Goal: Task Accomplishment & Management: Use online tool/utility

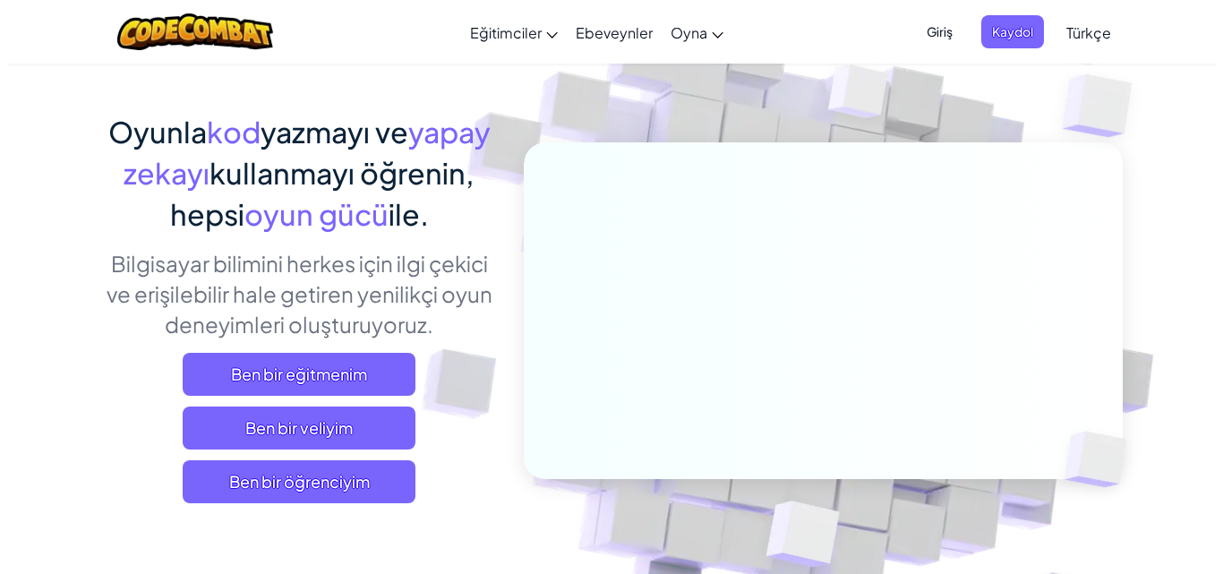
scroll to position [90, 0]
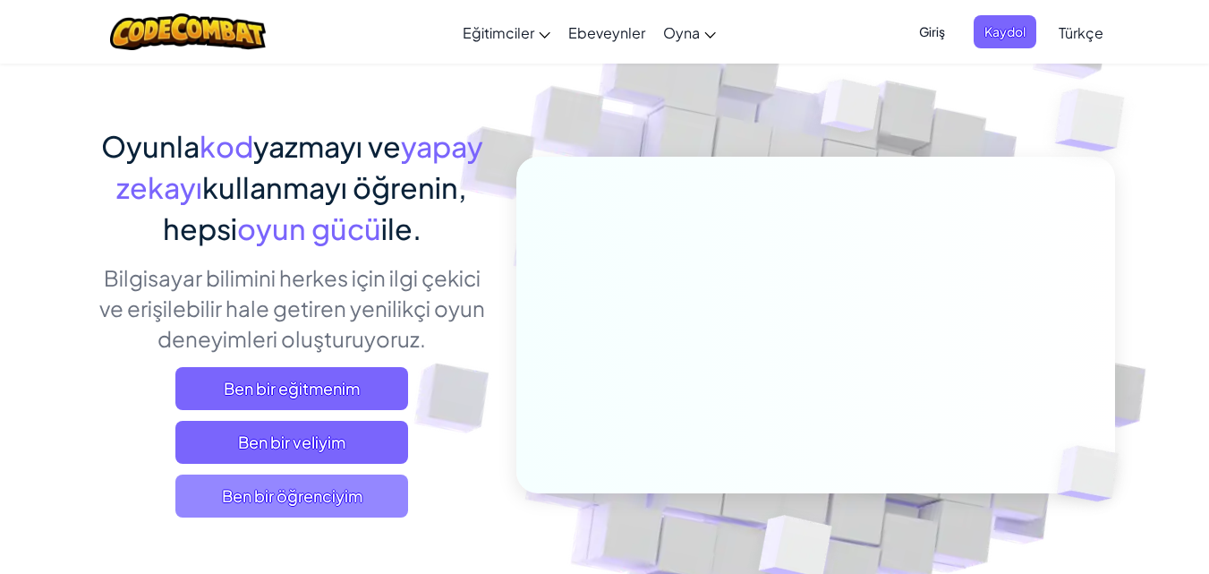
click at [311, 492] on span "Ben bir öğrenciyim" at bounding box center [291, 495] width 233 height 43
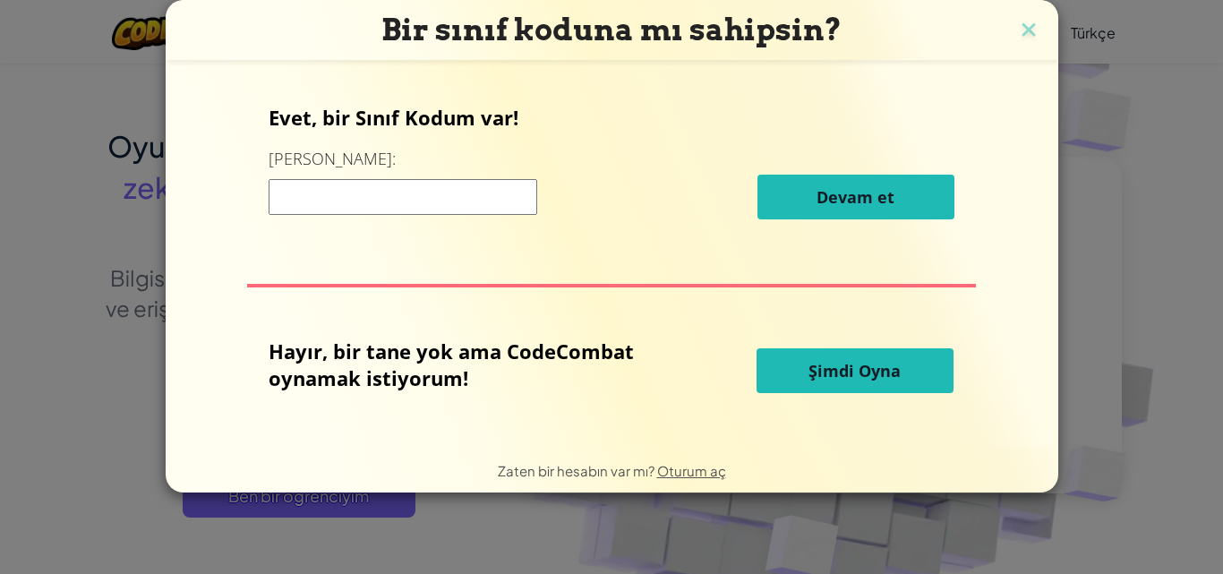
click at [372, 209] on input at bounding box center [403, 197] width 269 height 36
type input "RiceSideDuck"
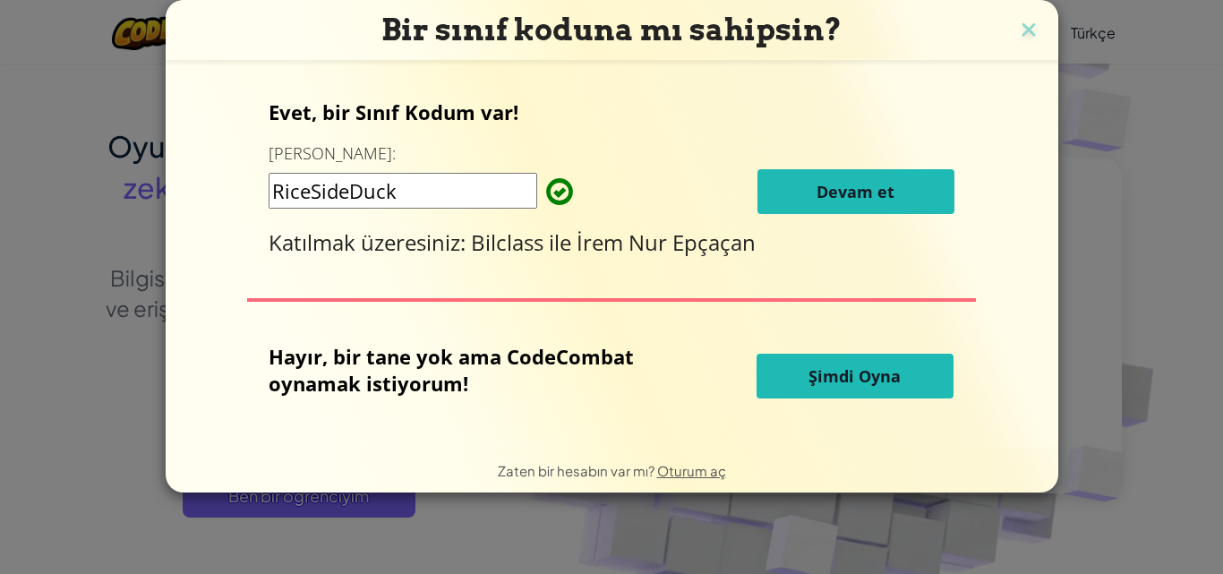
click at [877, 185] on span "Devam et" at bounding box center [855, 191] width 78 height 21
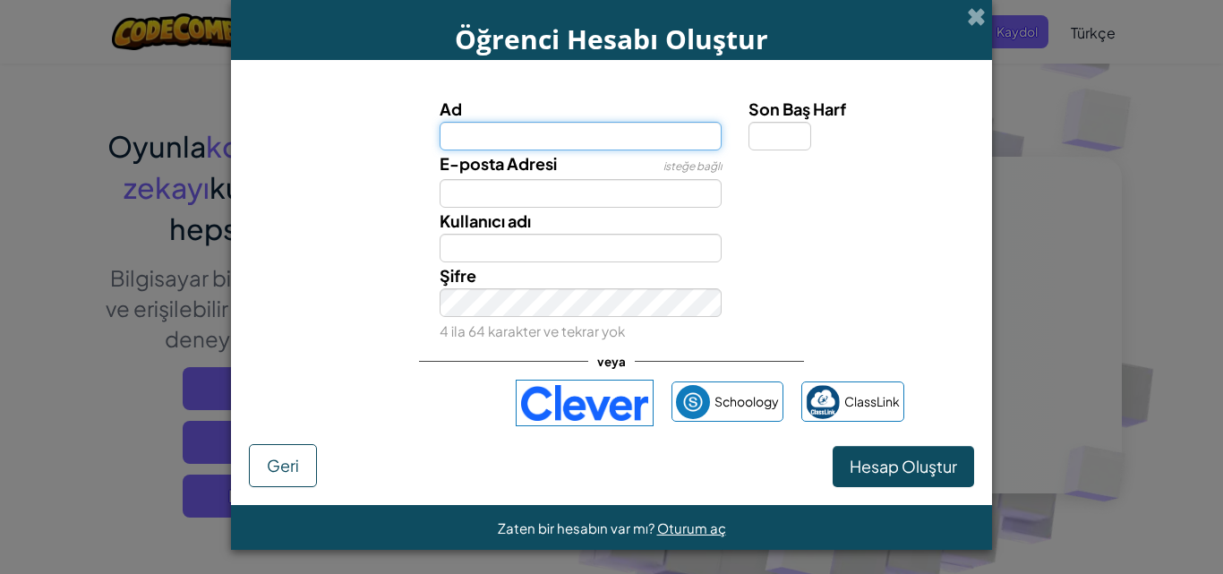
click at [475, 141] on input "Ad" at bounding box center [581, 136] width 283 height 29
type input "misa"
click at [833, 446] on button "Hesap Oluştur" at bounding box center [903, 466] width 141 height 41
type input "Misa"
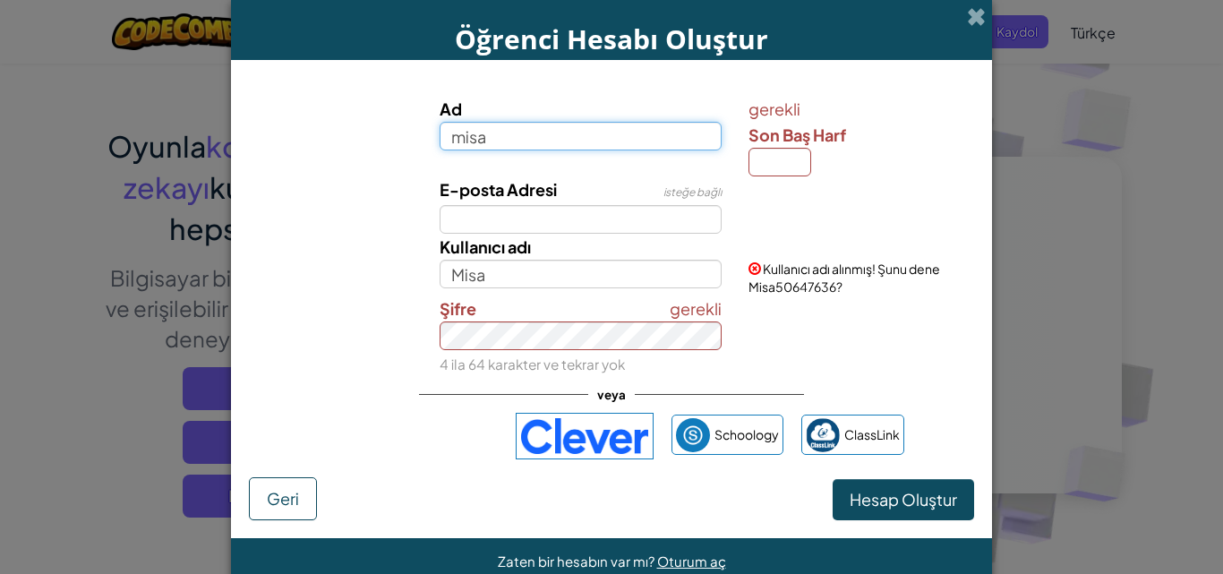
drag, startPoint x: 499, startPoint y: 135, endPoint x: 491, endPoint y: 144, distance: 11.5
click at [497, 135] on input "misa" at bounding box center [581, 136] width 283 height 29
type input "m"
type input "mirayi"
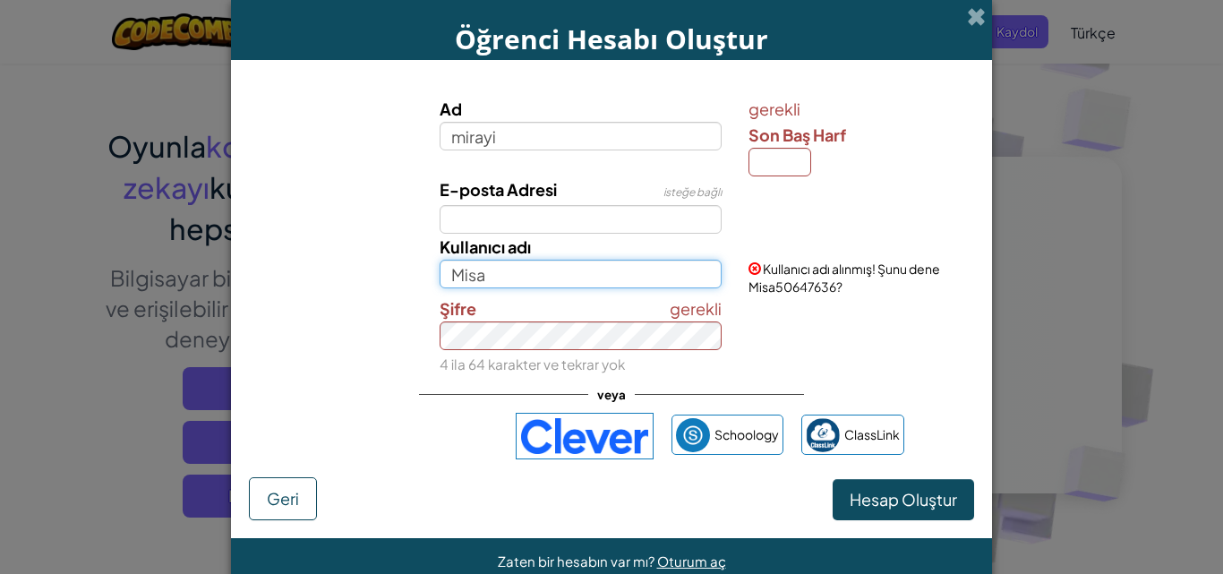
type input "Mirayi"
click at [481, 275] on input "Mirayi" at bounding box center [581, 274] width 283 height 29
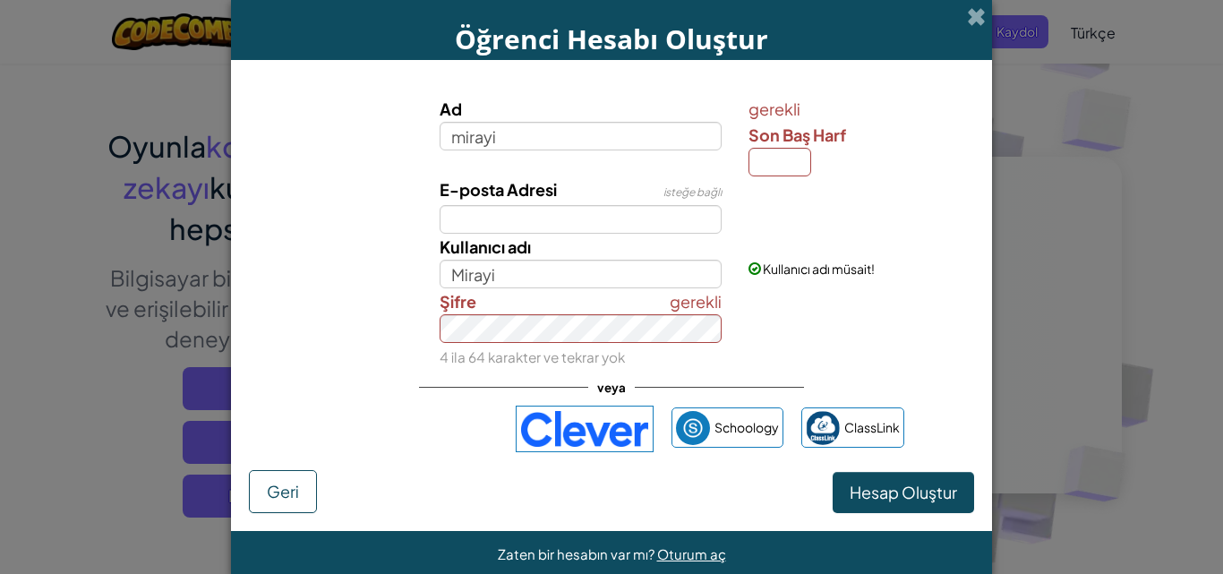
click at [560, 343] on div "gerekli Şifre 4 ila 64 karakter ve tekrar yok" at bounding box center [581, 328] width 310 height 81
click at [409, 282] on div "Kullanıcı adı Mirayi Kullanıcı adı müsait!" at bounding box center [611, 261] width 743 height 55
click at [763, 150] on input "Son Baş Harf" at bounding box center [779, 162] width 63 height 29
type input "z"
type input "d"
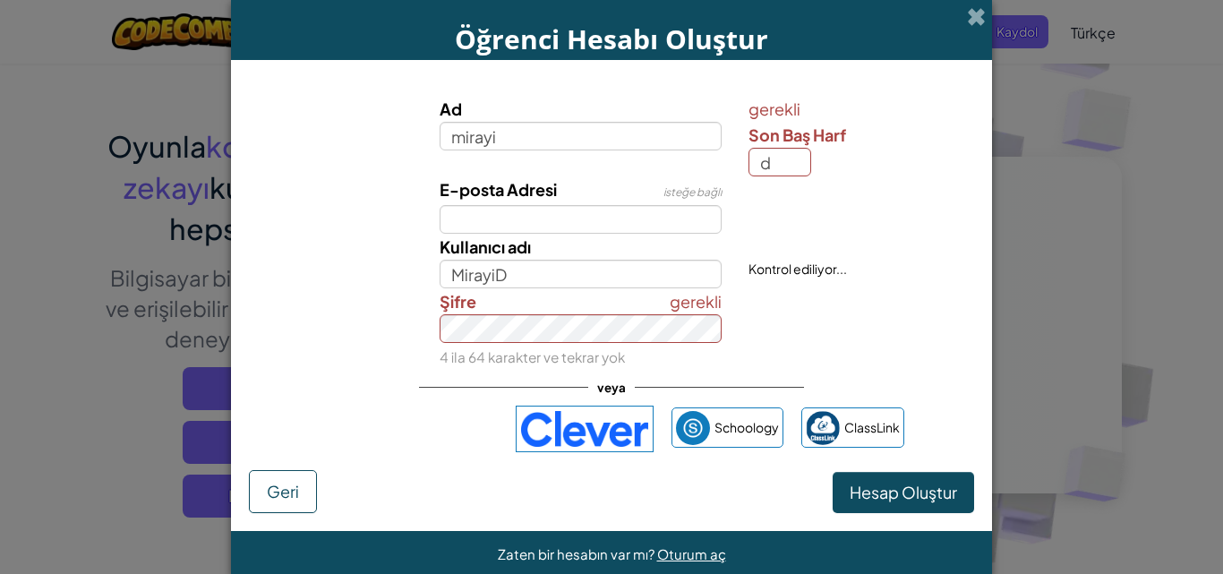
drag, startPoint x: 799, startPoint y: 213, endPoint x: 745, endPoint y: 227, distance: 56.5
click at [796, 215] on div "E-posta Adresi isteğe bağlı" at bounding box center [611, 204] width 743 height 57
click at [655, 261] on input "MirayiD" at bounding box center [581, 274] width 283 height 29
type input "Mirayi"
click at [861, 486] on span "Hesap Oluştur" at bounding box center [903, 492] width 107 height 21
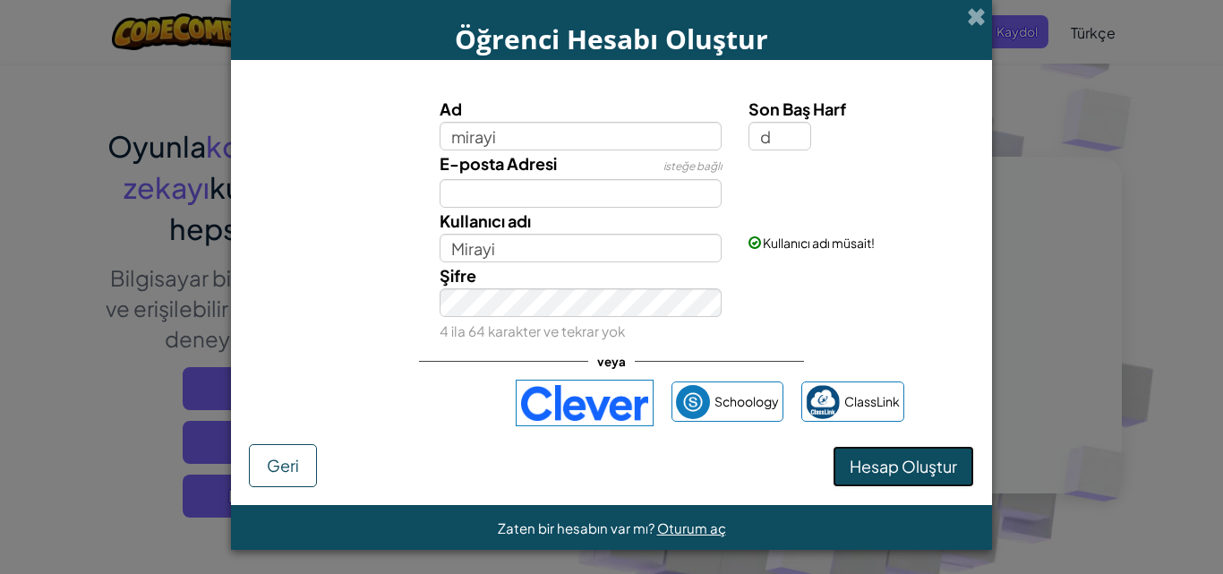
click at [867, 474] on button "Hesap Oluştur" at bounding box center [903, 466] width 141 height 41
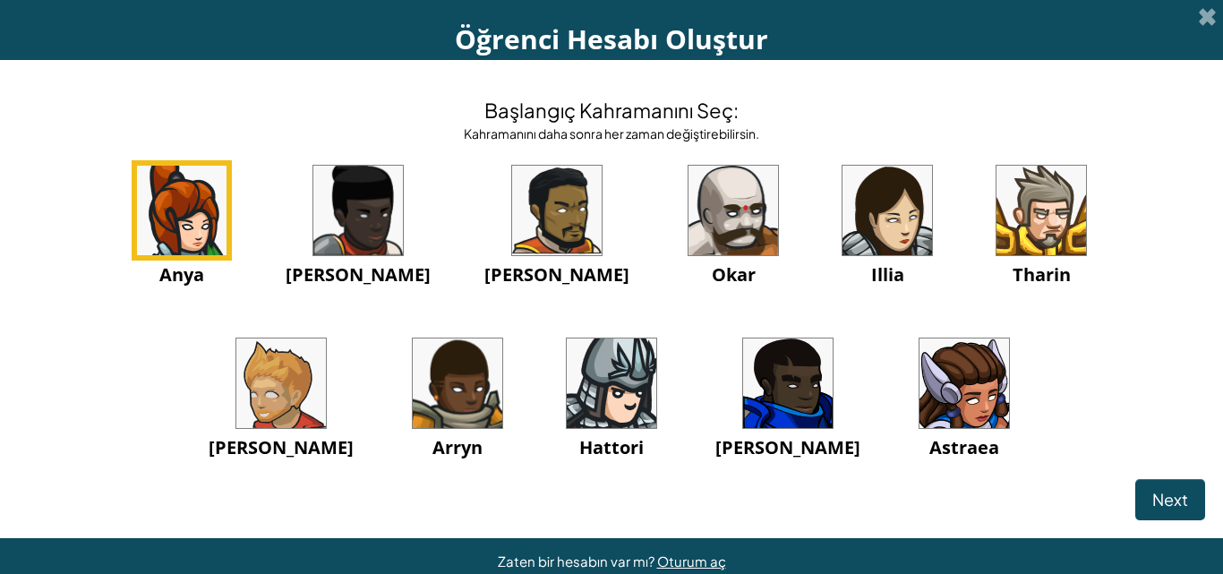
drag, startPoint x: 930, startPoint y: 373, endPoint x: 746, endPoint y: 210, distance: 246.1
click at [842, 210] on img at bounding box center [887, 211] width 90 height 90
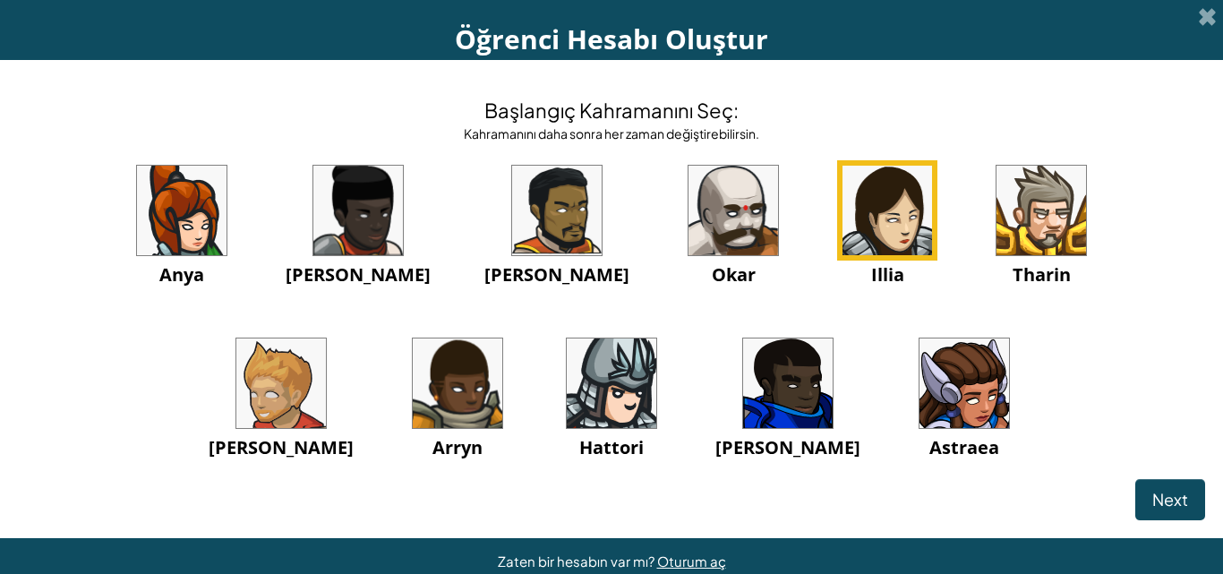
click at [871, 267] on span "Illia" at bounding box center [887, 274] width 33 height 24
click at [842, 218] on img at bounding box center [887, 211] width 90 height 90
click at [1172, 488] on button "Next" at bounding box center [1170, 499] width 70 height 41
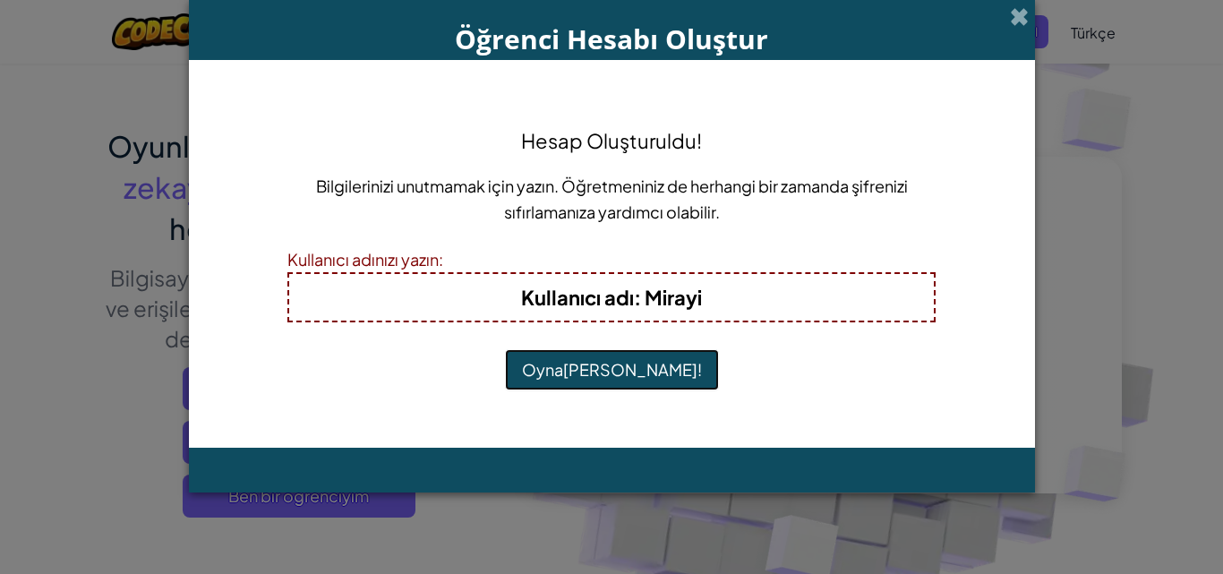
click at [633, 371] on button "Oynamaya Başla!" at bounding box center [612, 369] width 214 height 41
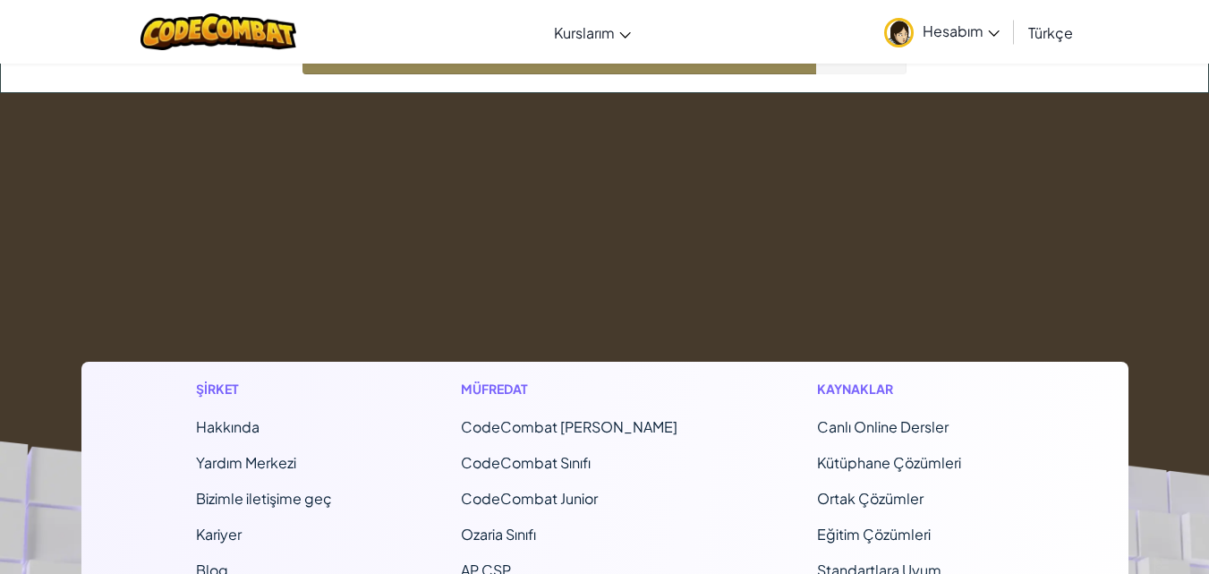
scroll to position [90, 0]
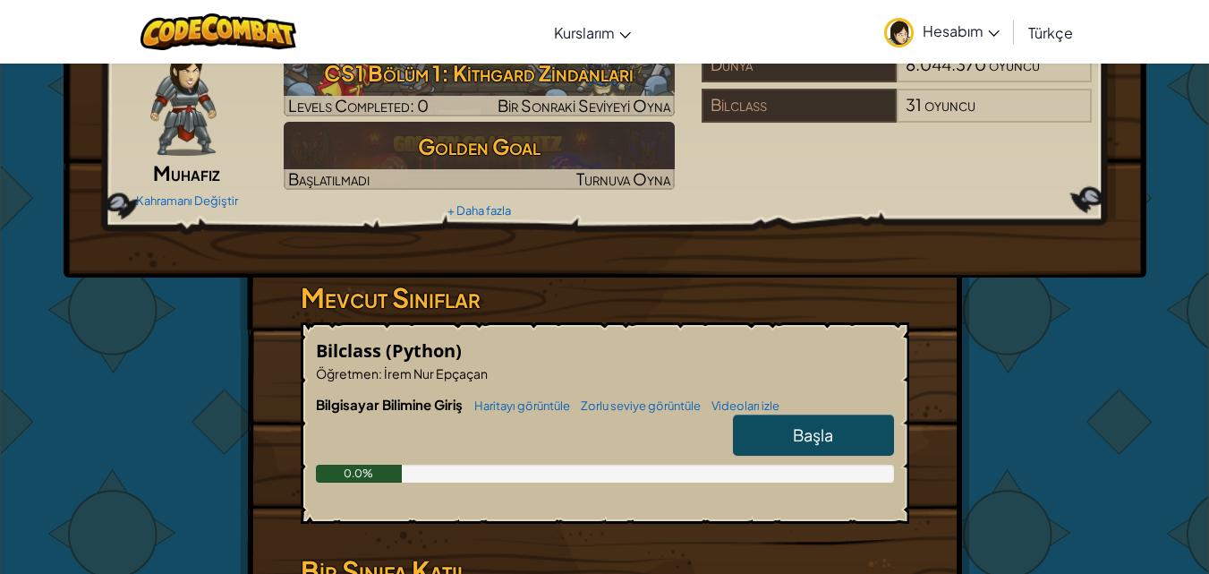
click at [837, 432] on link "Başla" at bounding box center [813, 434] width 161 height 41
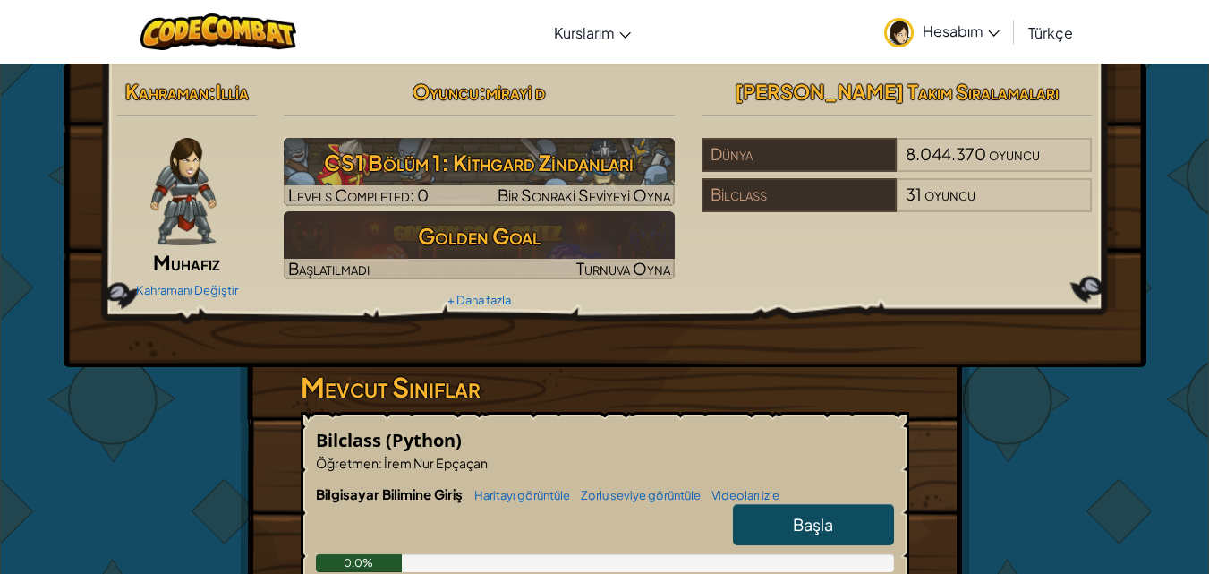
select select "tr"
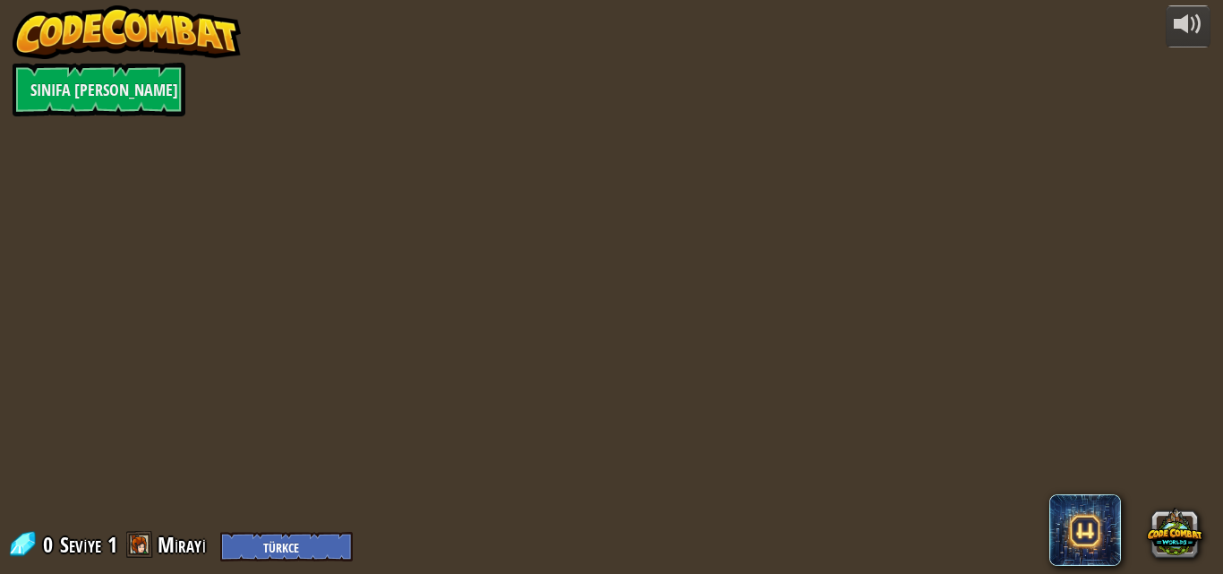
select select "tr"
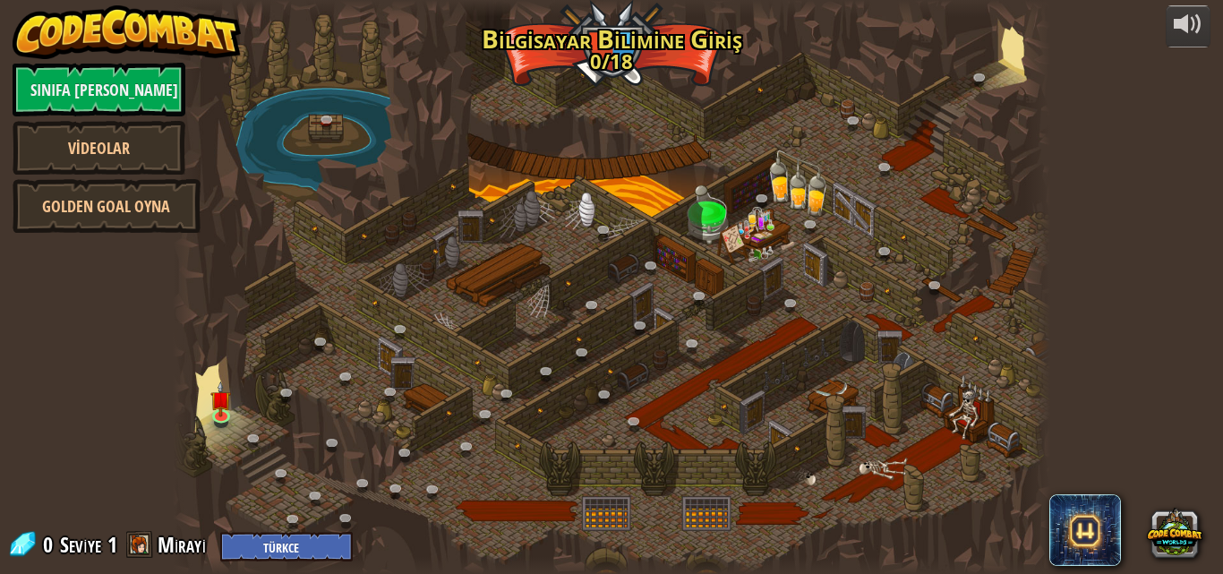
select select "tr"
click at [228, 402] on img at bounding box center [220, 390] width 21 height 47
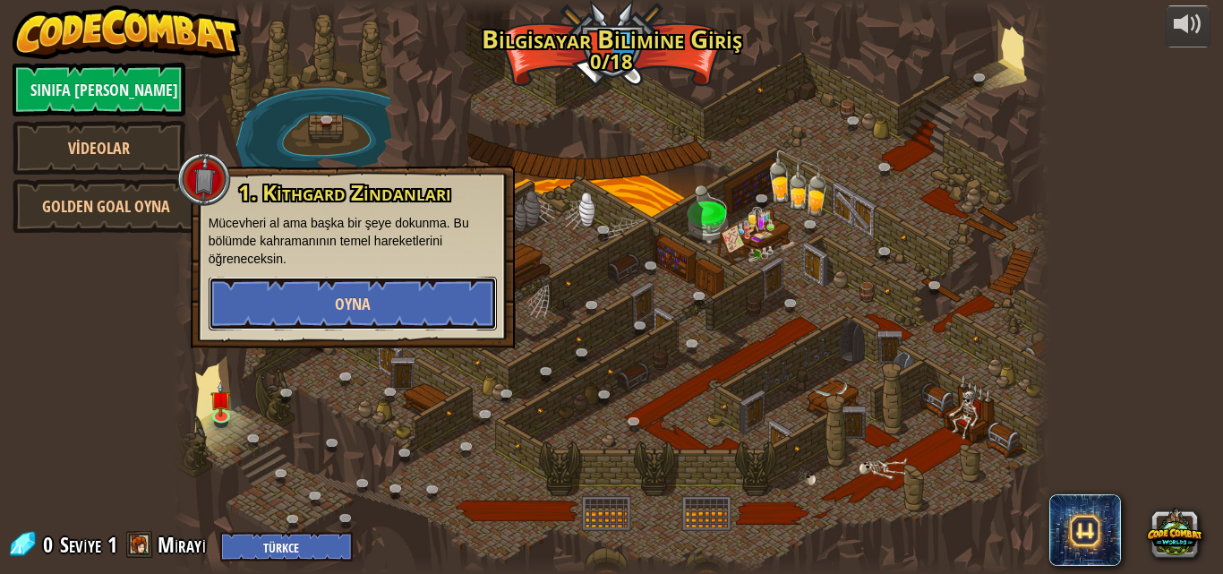
click at [328, 312] on button "Oyna" at bounding box center [353, 304] width 288 height 54
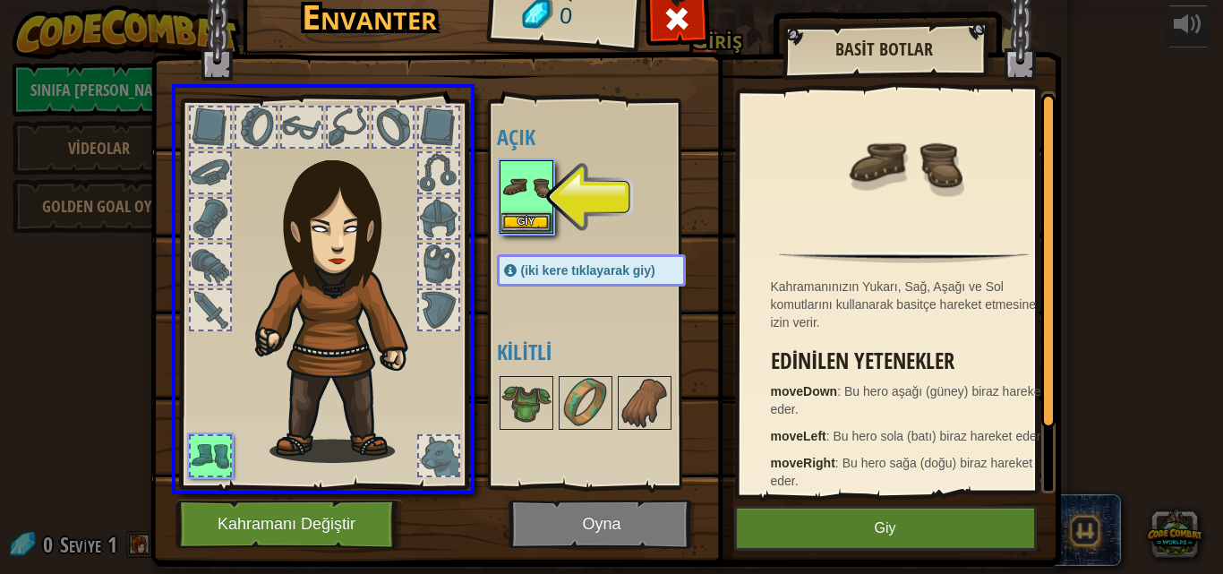
drag, startPoint x: 510, startPoint y: 188, endPoint x: 428, endPoint y: 343, distance: 175.4
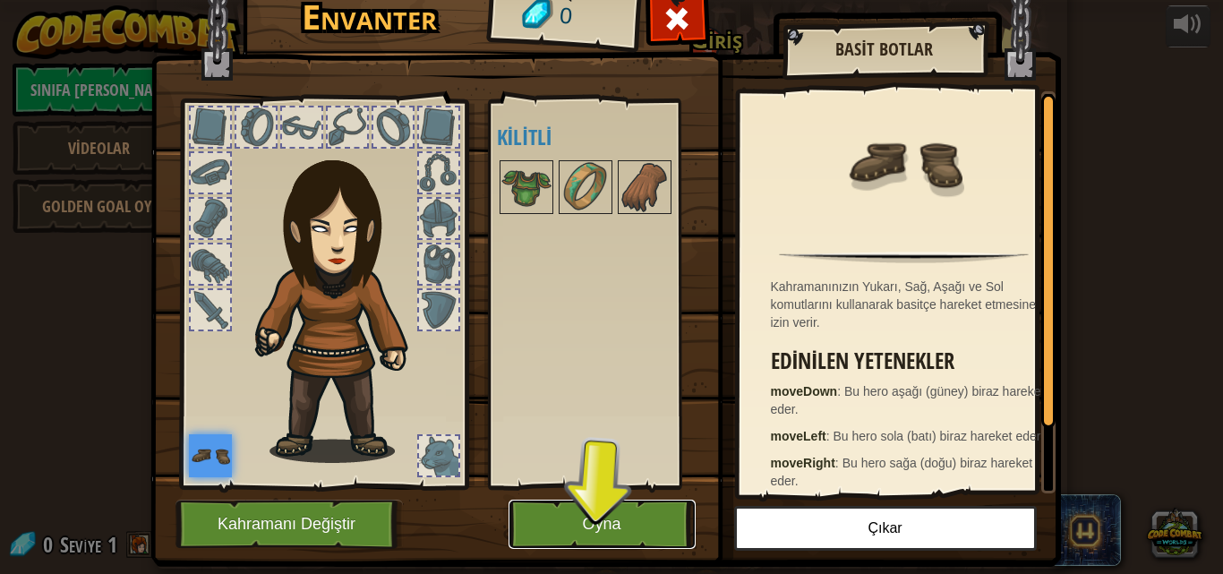
click at [579, 503] on button "Oyna" at bounding box center [601, 524] width 187 height 49
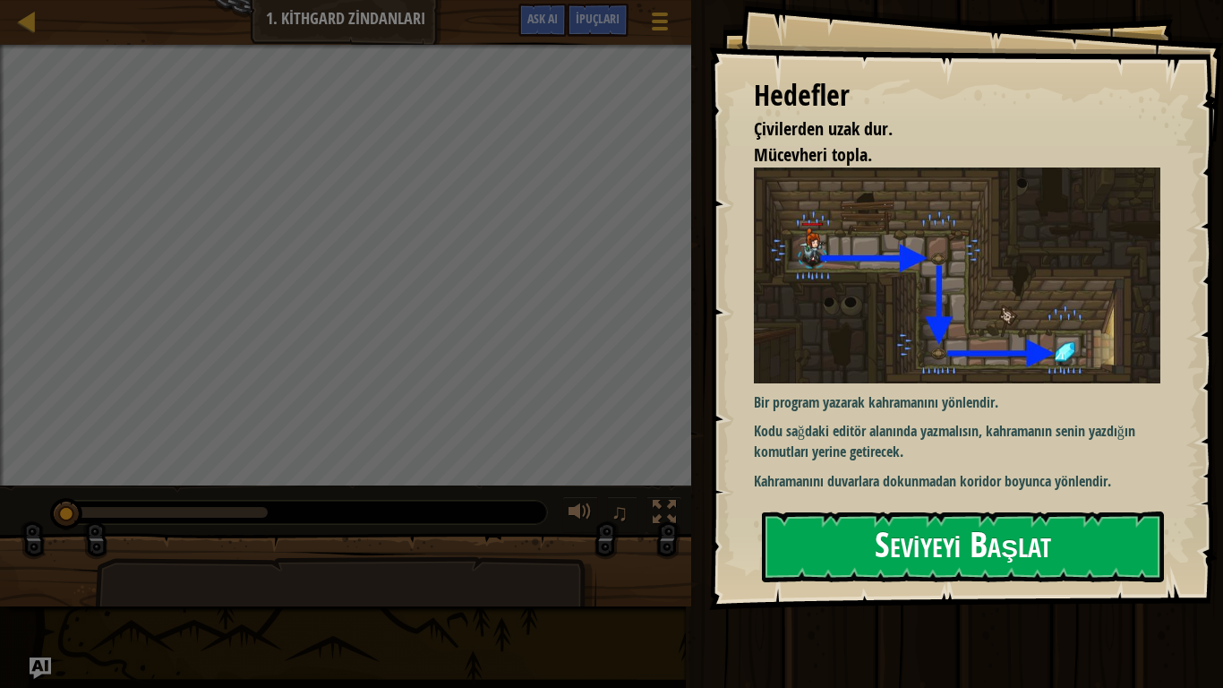
click at [842, 551] on button "Seviyeyi Başlat" at bounding box center [963, 546] width 402 height 71
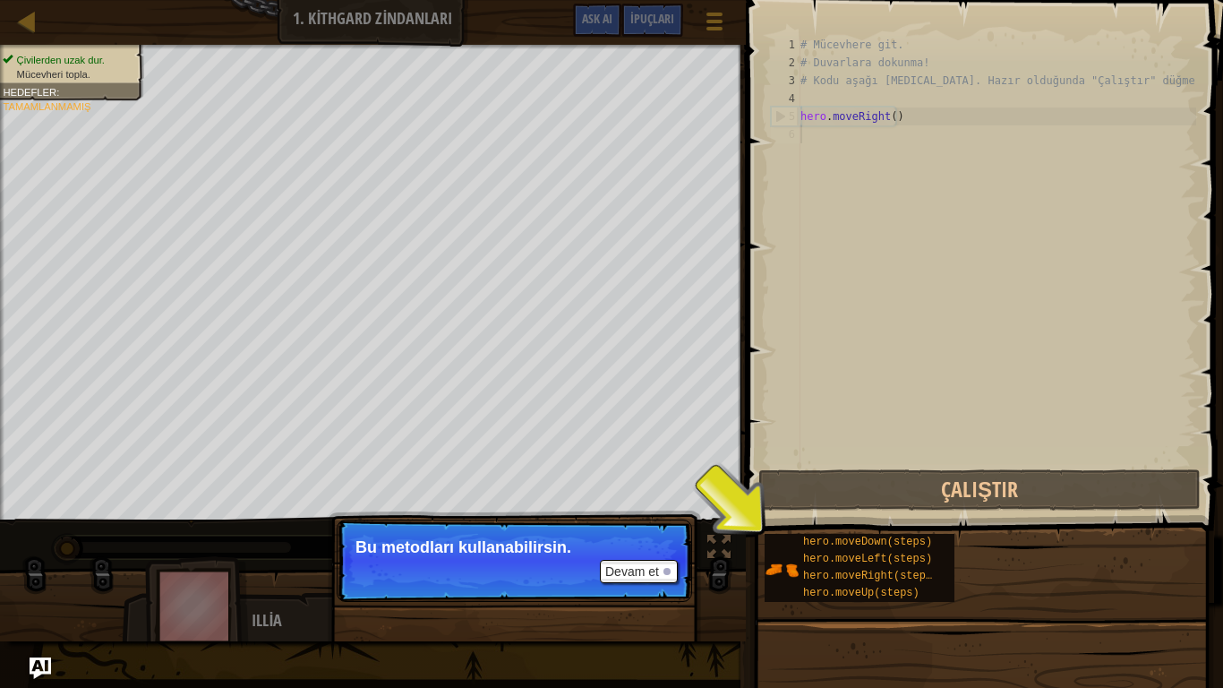
click at [632, 557] on p "Devam et Bu metodları kullanabilirsin." at bounding box center [514, 560] width 355 height 82
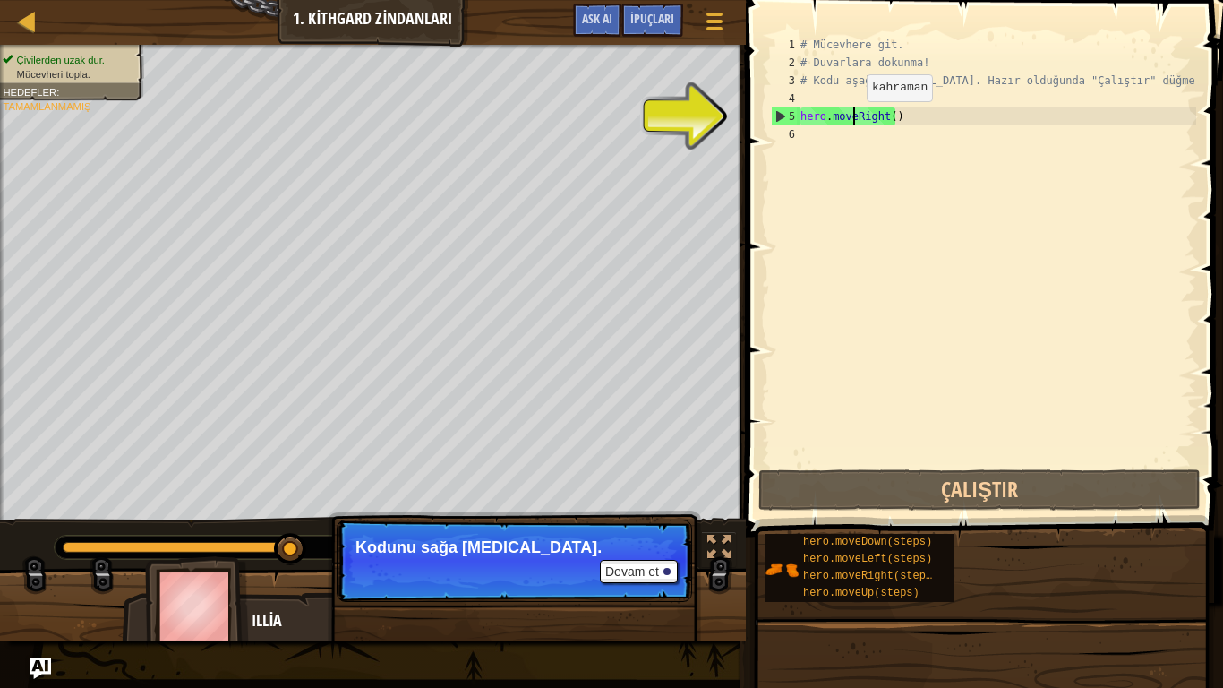
click at [851, 119] on div "# Mücevhere git. # Duvarlara dokunma! # Kodu aşağı [MEDICAL_DATA]. Hazır olduğu…" at bounding box center [996, 269] width 399 height 466
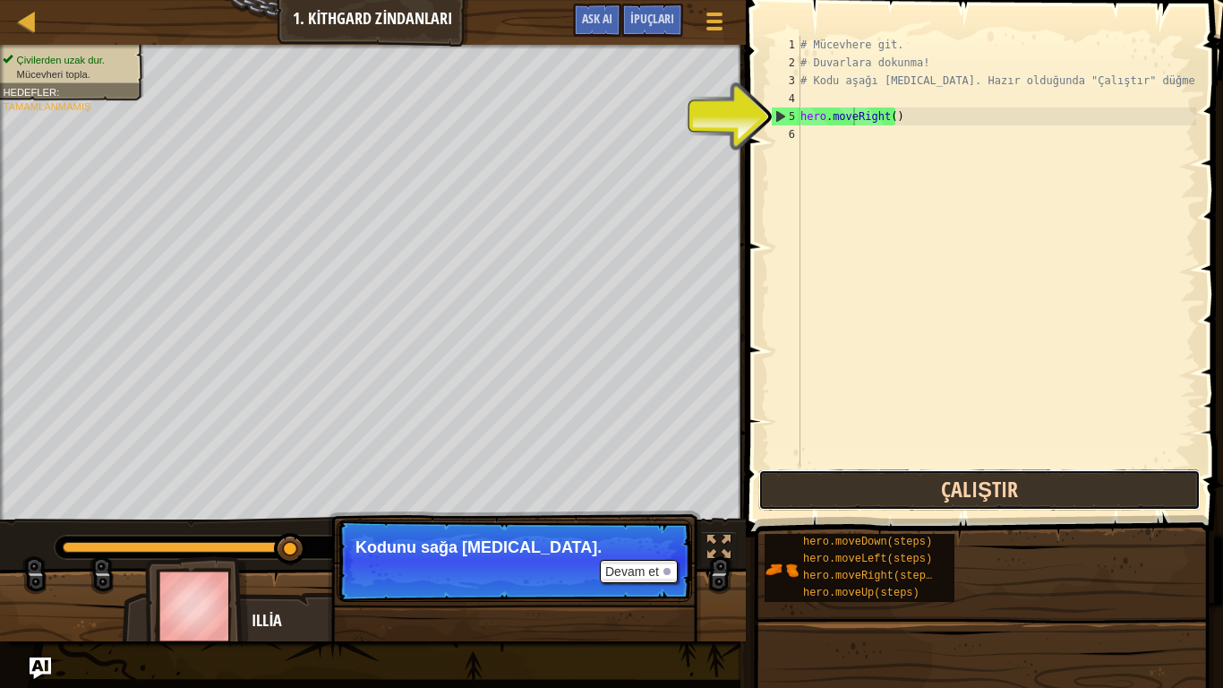
drag, startPoint x: 841, startPoint y: 495, endPoint x: 833, endPoint y: 485, distance: 12.7
click at [835, 489] on button "Çalıştır" at bounding box center [979, 489] width 442 height 41
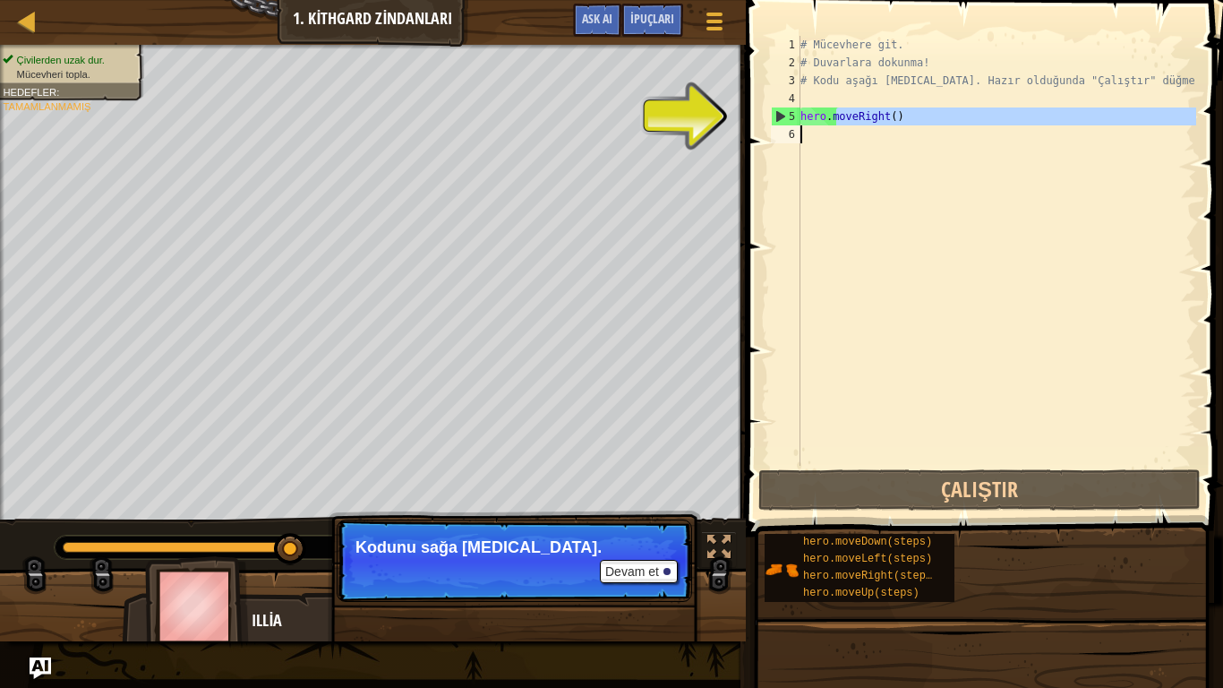
drag, startPoint x: 833, startPoint y: 115, endPoint x: 408, endPoint y: 577, distance: 627.9
click at [413, 573] on div "Harita Bilgisayar Bilimine Giriş 1. Kithgard Zindanları Oyun Menüsü Bitti İpuçl…" at bounding box center [611, 344] width 1223 height 688
drag, startPoint x: 854, startPoint y: 118, endPoint x: 854, endPoint y: 165, distance: 46.6
click at [854, 120] on div "# Mücevhere git. # Duvarlara dokunma! # Kodu aşağı [MEDICAL_DATA]. Hazır olduğu…" at bounding box center [996, 251] width 399 height 430
type textarea "hero.moveRight()"
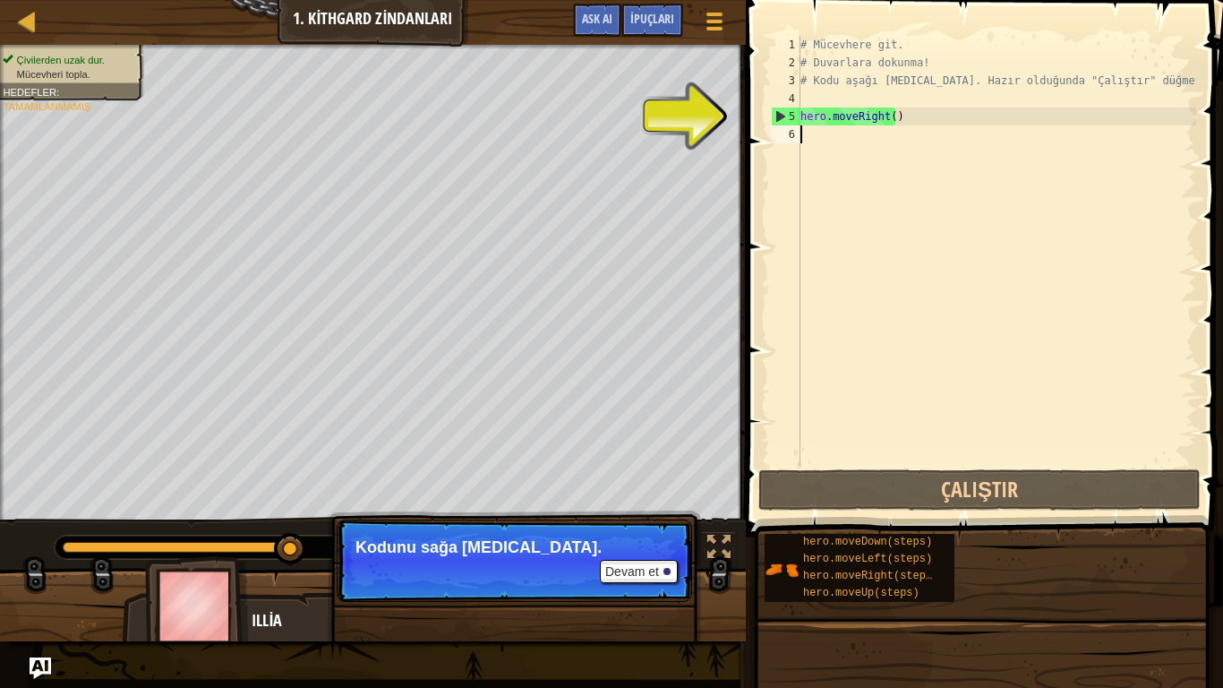
drag, startPoint x: 854, startPoint y: 165, endPoint x: 854, endPoint y: 227, distance: 62.7
click at [854, 201] on div "# Mücevhere git. # Duvarlara dokunma! # Kodu aşağı [MEDICAL_DATA]. Hazır olduğu…" at bounding box center [996, 269] width 399 height 466
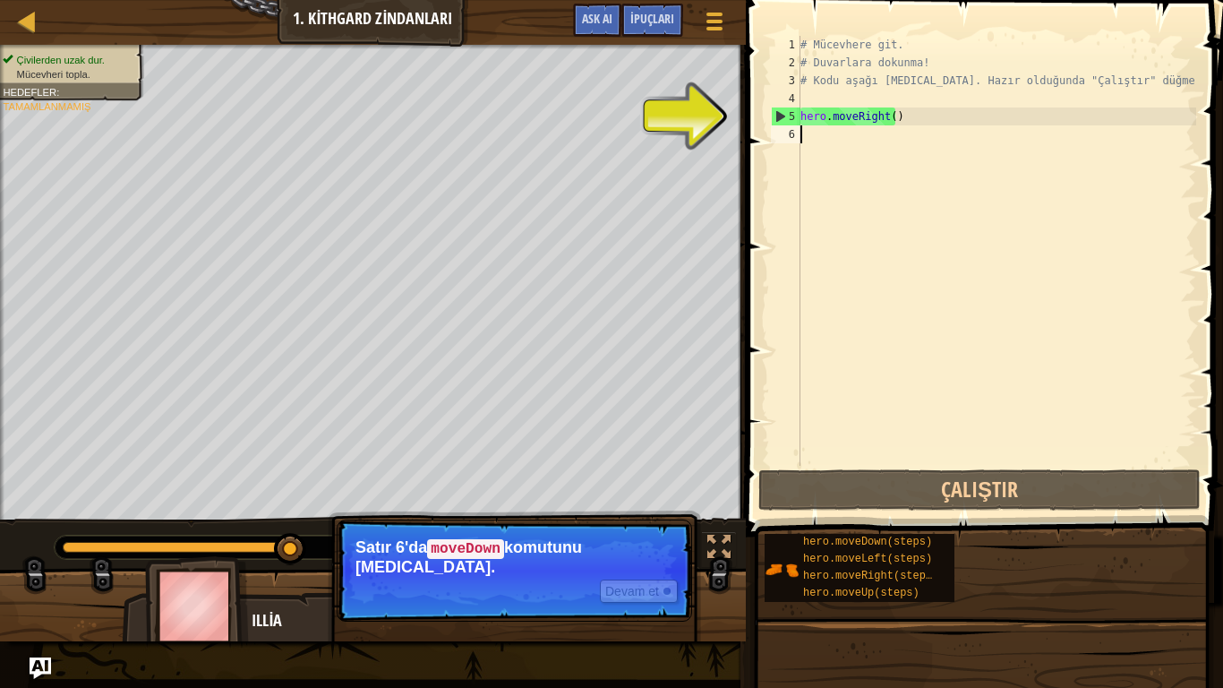
type textarea "h"
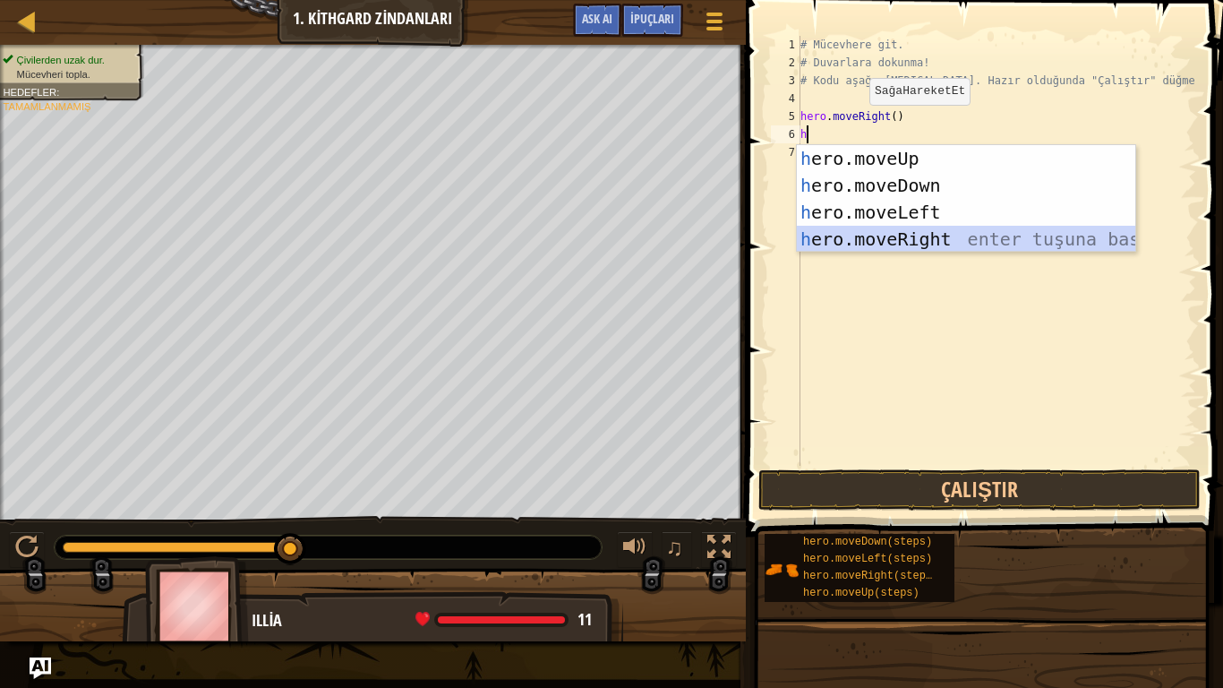
click at [848, 240] on div "h ero.moveUp enter tuşuna bas h ero.moveDown enter tuşuna bas h ero.moveLeft en…" at bounding box center [966, 225] width 338 height 161
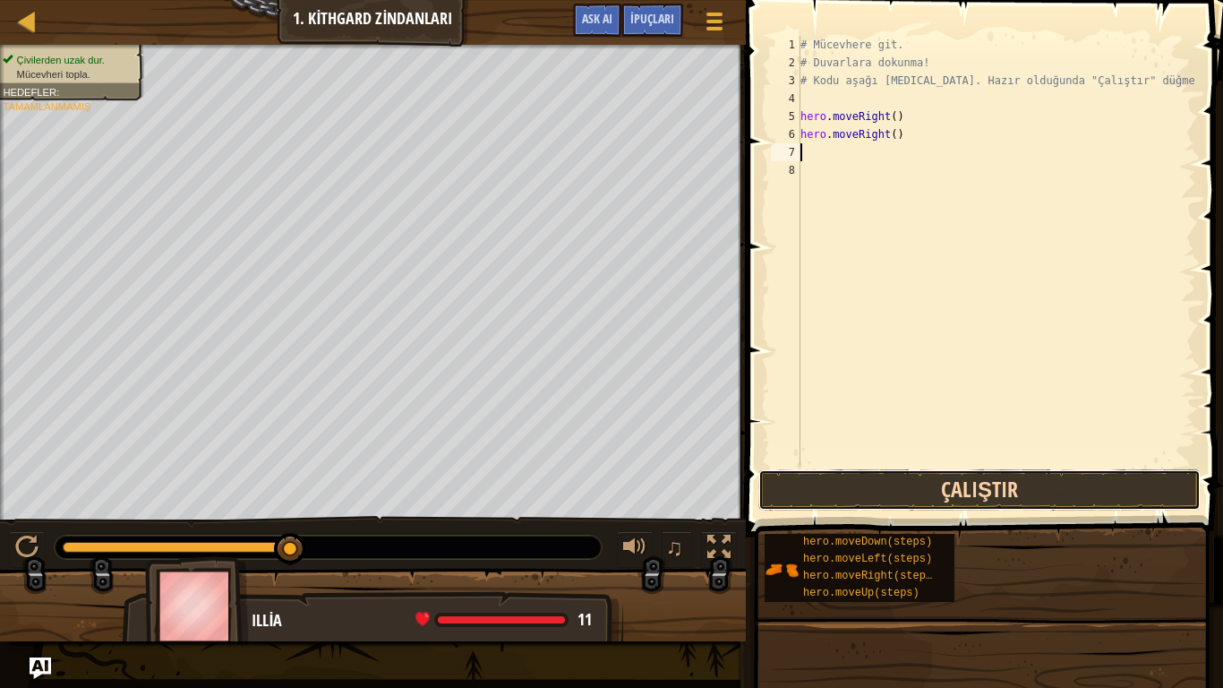
click at [848, 484] on button "Çalıştır" at bounding box center [979, 489] width 442 height 41
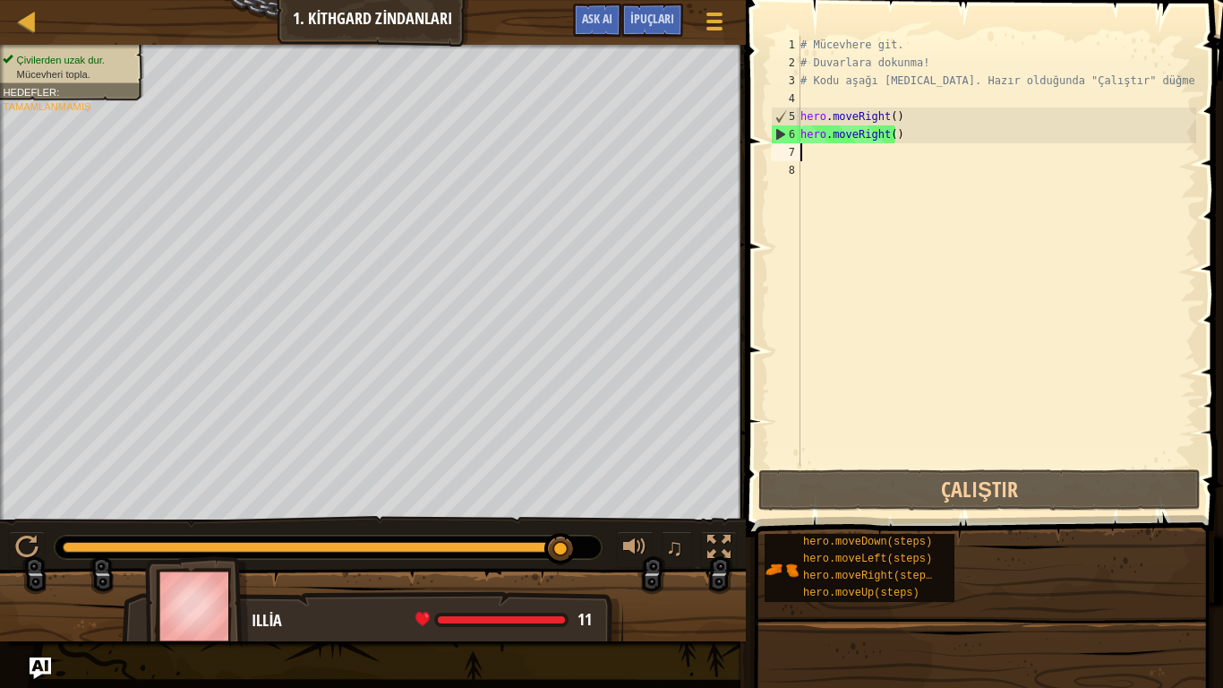
type textarea "h"
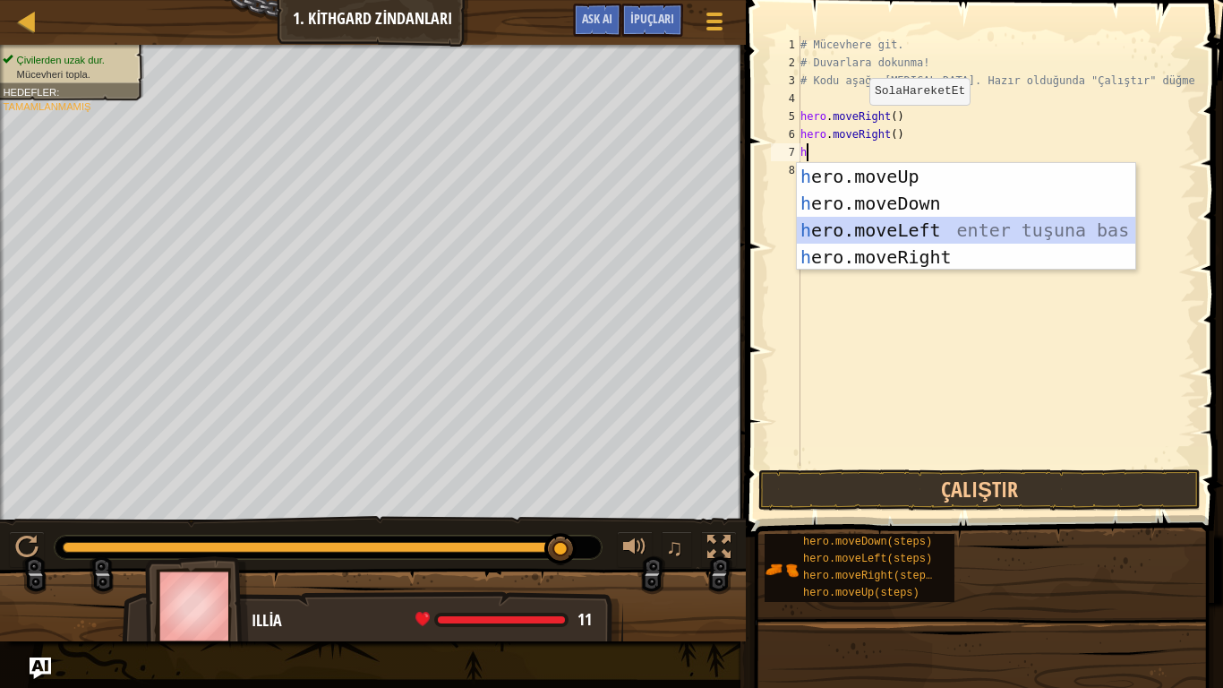
click at [839, 226] on div "h ero.moveUp enter tuşuna bas h ero.moveDown enter tuşuna bas h ero.moveLeft en…" at bounding box center [966, 243] width 338 height 161
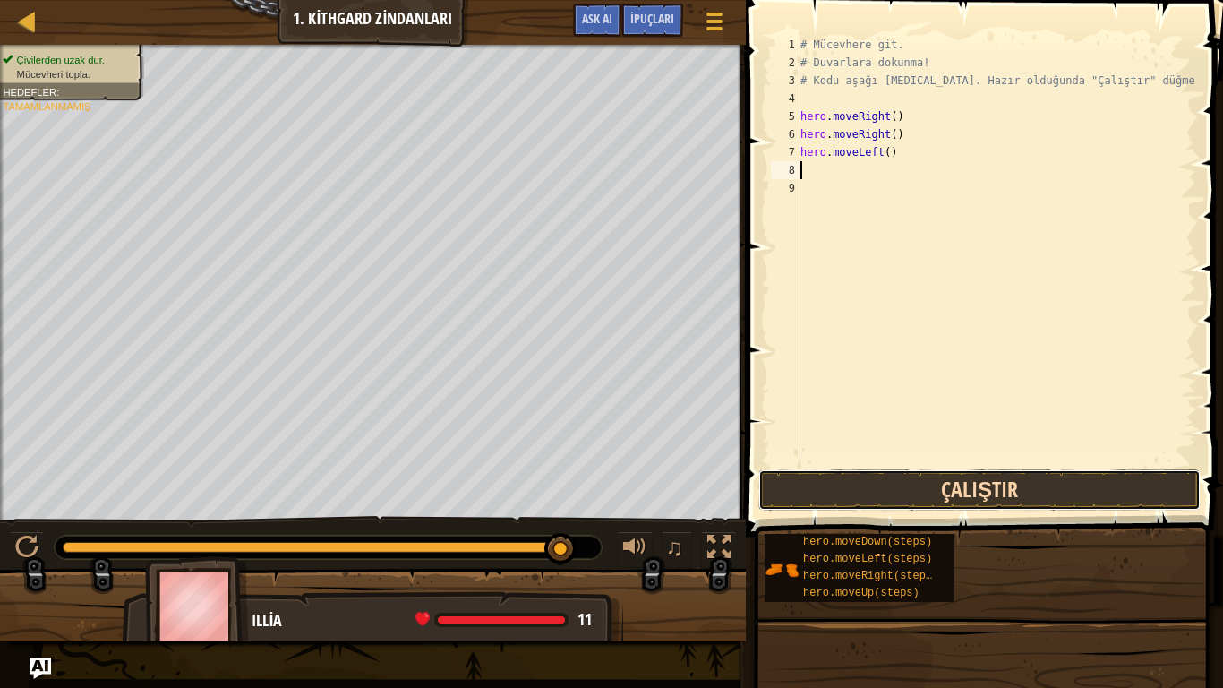
drag, startPoint x: 790, startPoint y: 482, endPoint x: 775, endPoint y: 472, distance: 17.4
click at [775, 472] on button "Çalıştır" at bounding box center [979, 489] width 442 height 41
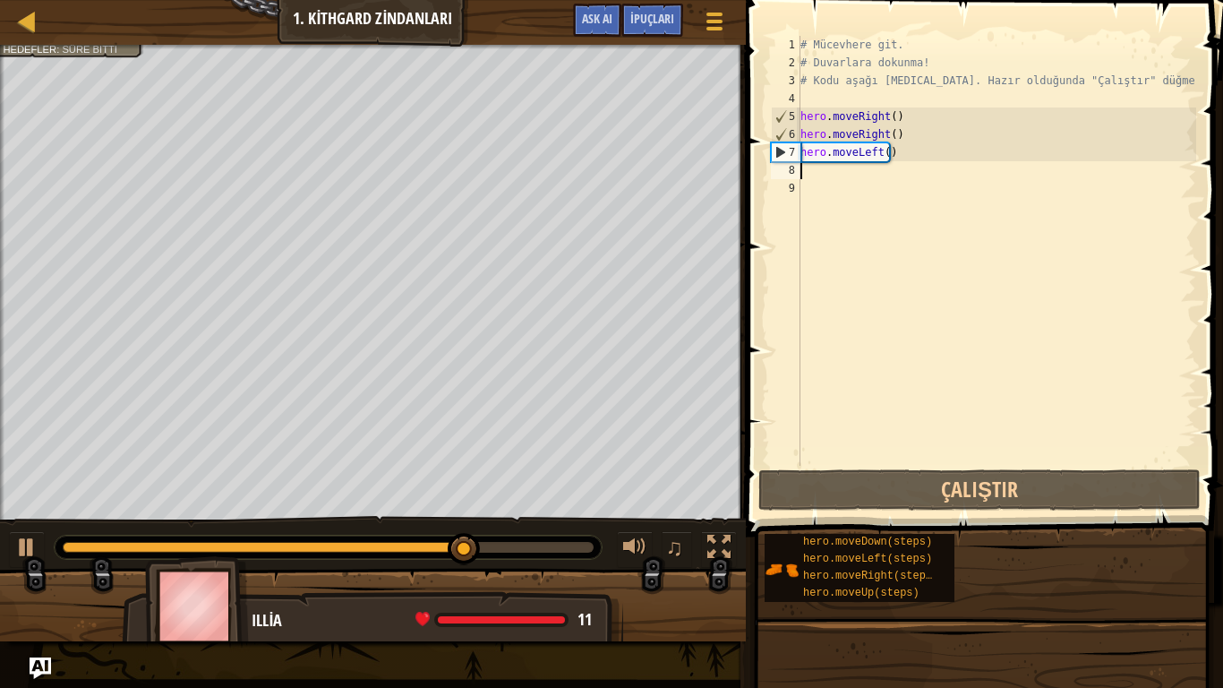
click at [804, 174] on div "# Mücevhere git. # Duvarlara dokunma! # Kodu aşağı [MEDICAL_DATA]. Hazır olduğu…" at bounding box center [996, 269] width 399 height 466
click at [829, 159] on div "# Mücevhere git. # Duvarlara dokunma! # Kodu aşağı [MEDICAL_DATA]. Hazır olduğu…" at bounding box center [996, 269] width 399 height 466
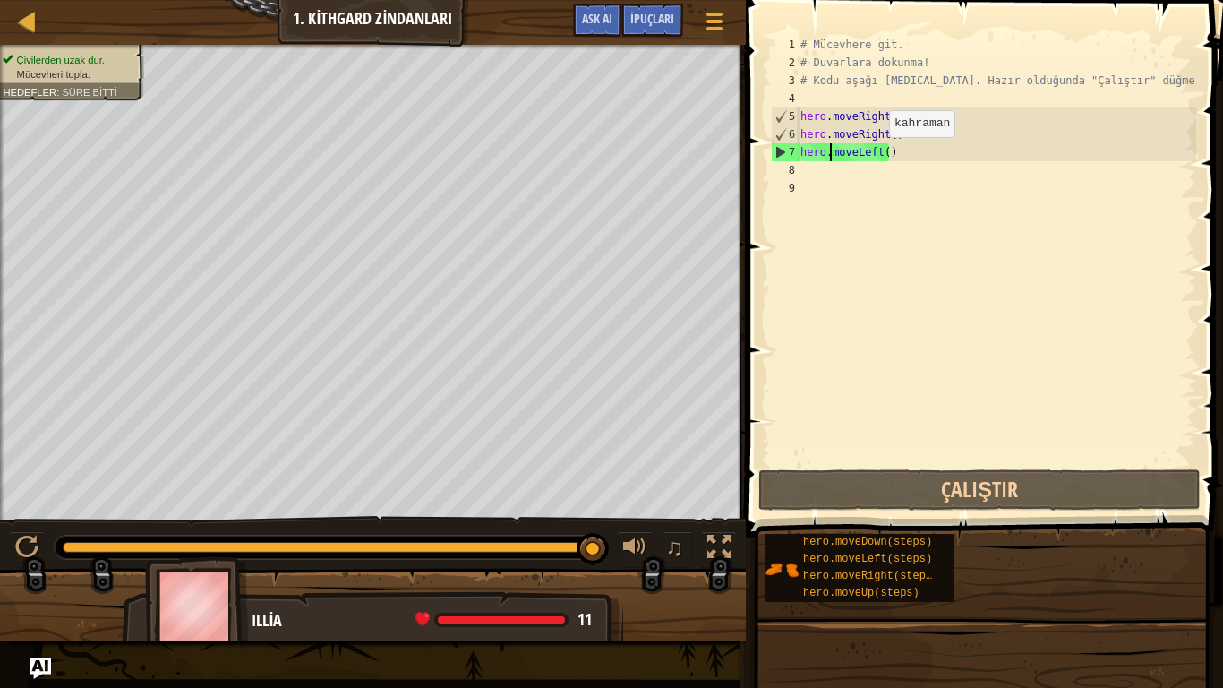
click at [874, 154] on div "# Mücevhere git. # Duvarlara dokunma! # Kodu aşağı [MEDICAL_DATA]. Hazır olduğu…" at bounding box center [996, 269] width 399 height 466
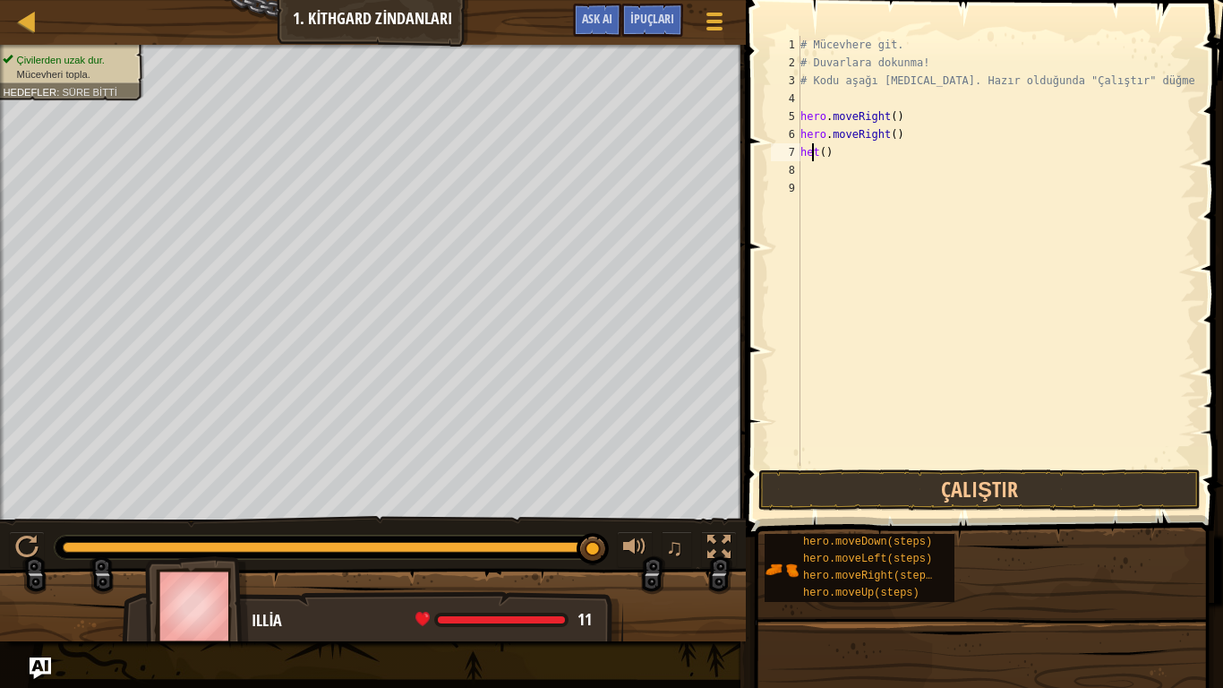
type textarea "ht()"
drag, startPoint x: 870, startPoint y: 184, endPoint x: 850, endPoint y: 188, distance: 21.1
click at [859, 189] on div "# Mücevhere git. # Duvarlara dokunma! # Kodu aşağı [MEDICAL_DATA]. Hazır olduğu…" at bounding box center [996, 269] width 399 height 466
click at [807, 154] on div "# Mücevhere git. # Duvarlara dokunma! # Kodu aşağı [MEDICAL_DATA]. Hazır olduğu…" at bounding box center [996, 269] width 399 height 466
drag, startPoint x: 813, startPoint y: 153, endPoint x: 802, endPoint y: 145, distance: 13.4
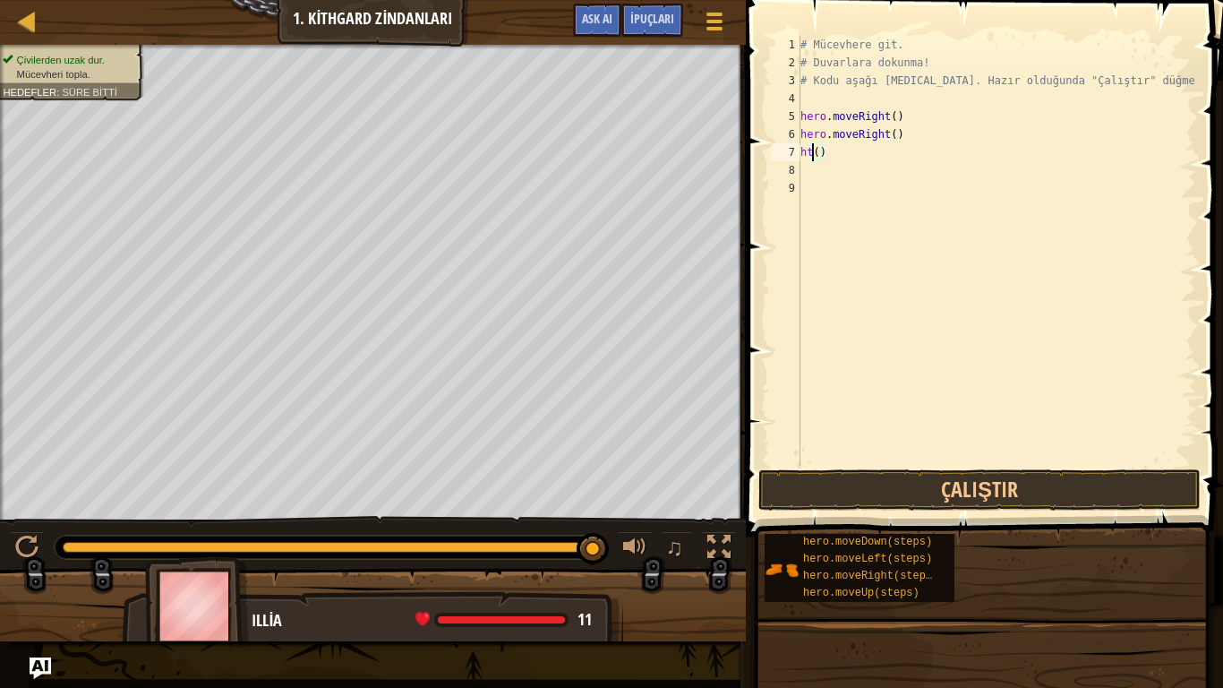
click at [802, 145] on div "# Mücevhere git. # Duvarlara dokunma! # Kodu aşağı [MEDICAL_DATA]. Hazır olduğu…" at bounding box center [996, 269] width 399 height 466
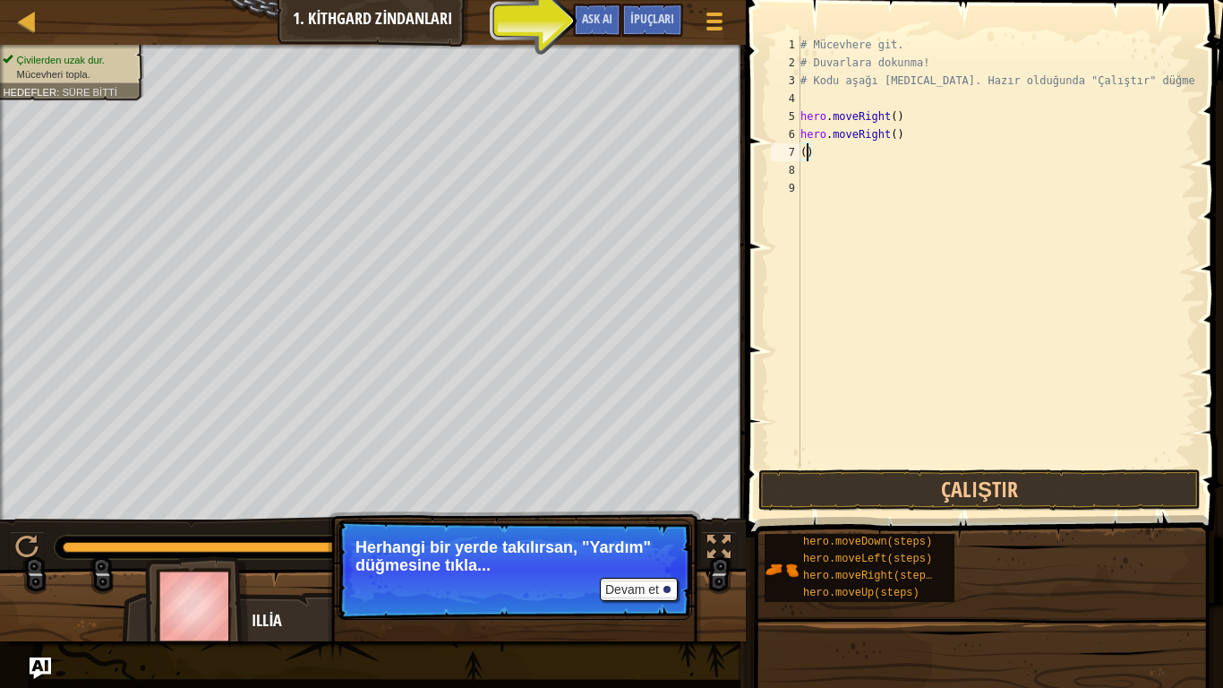
click at [804, 150] on div "# Mücevhere git. # Duvarlara dokunma! # Kodu aşağı [MEDICAL_DATA]. Hazır olduğu…" at bounding box center [996, 269] width 399 height 466
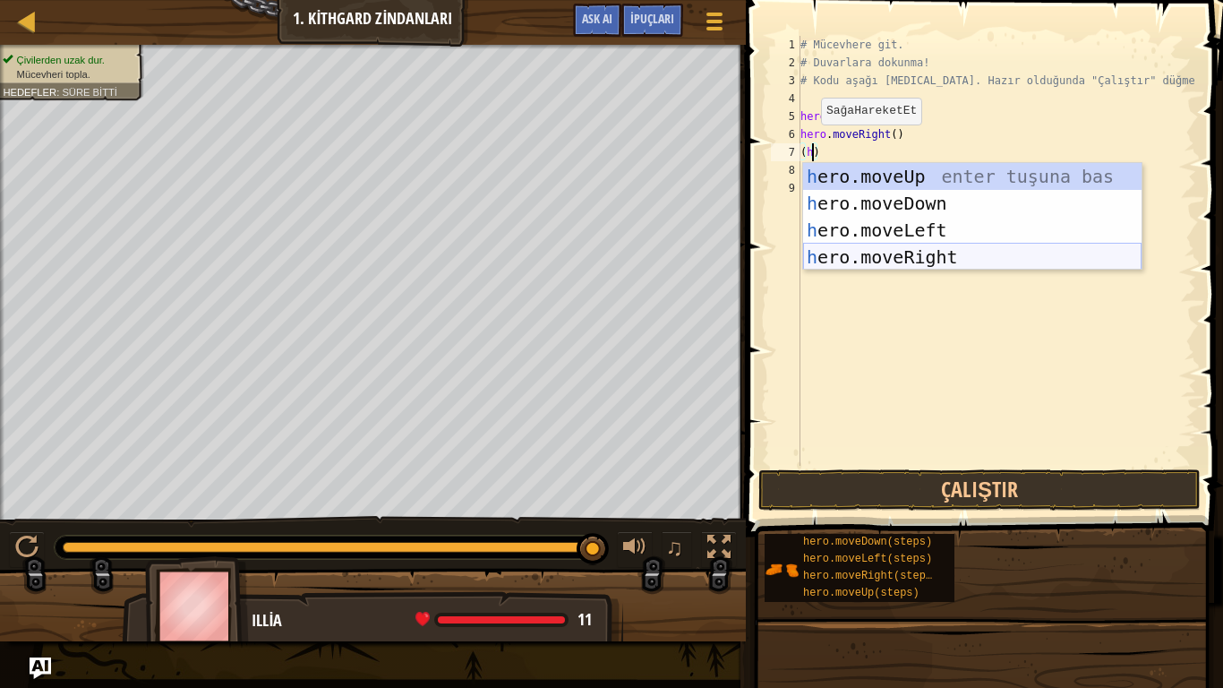
click at [865, 260] on div "h ero.moveUp enter tuşuna bas h ero.moveDown enter tuşuna bas h ero.moveLeft en…" at bounding box center [972, 243] width 338 height 161
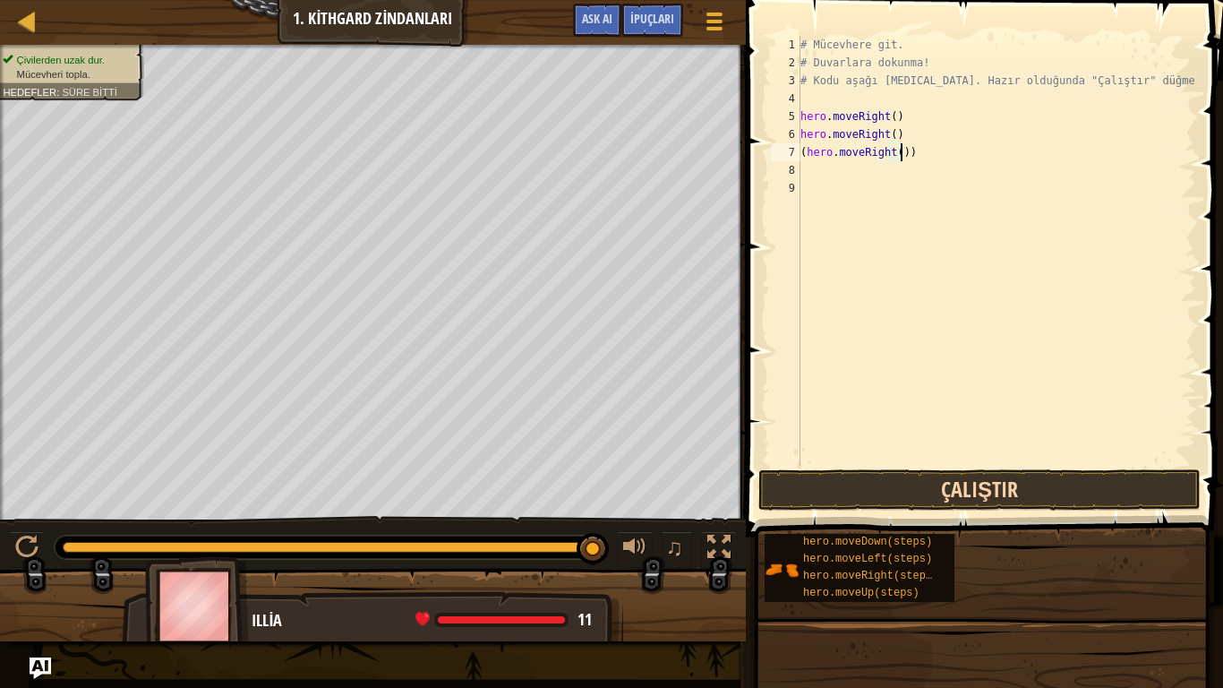
type textarea "(hero.moveRight())"
click at [856, 498] on button "Çalıştır" at bounding box center [979, 489] width 442 height 41
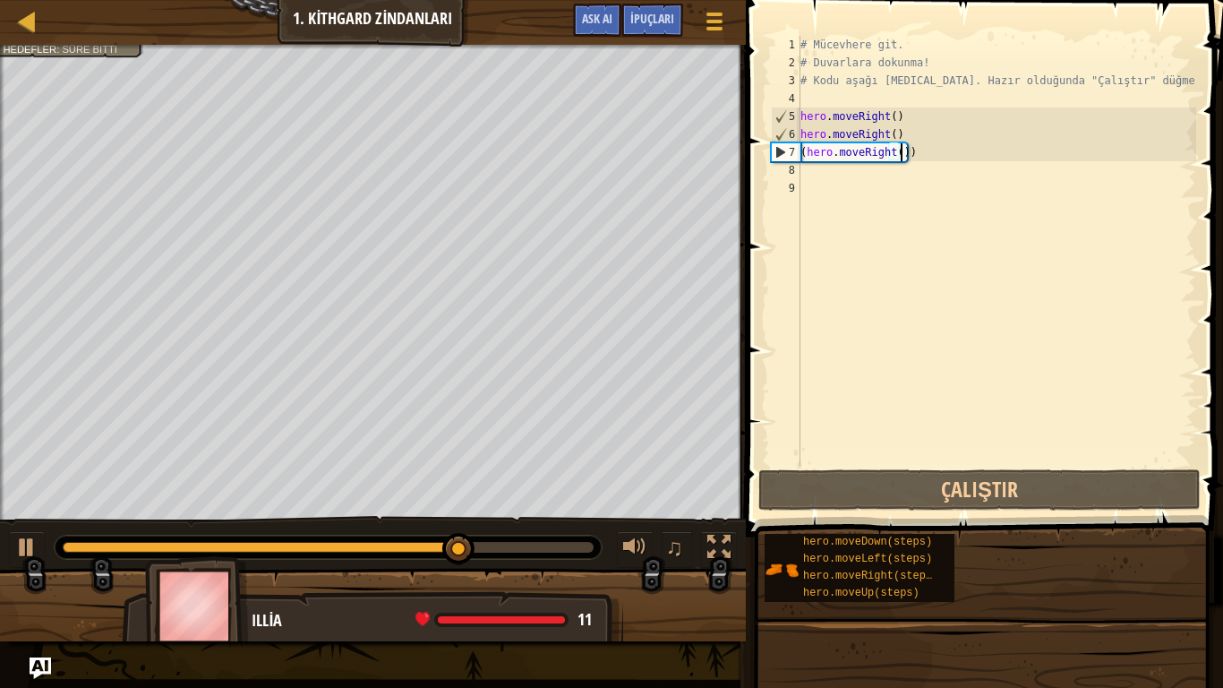
click at [808, 167] on div "# Mücevhere git. # Duvarlara dokunma! # Kodu aşağı [MEDICAL_DATA]. Hazır olduğu…" at bounding box center [996, 269] width 399 height 466
type textarea "h"
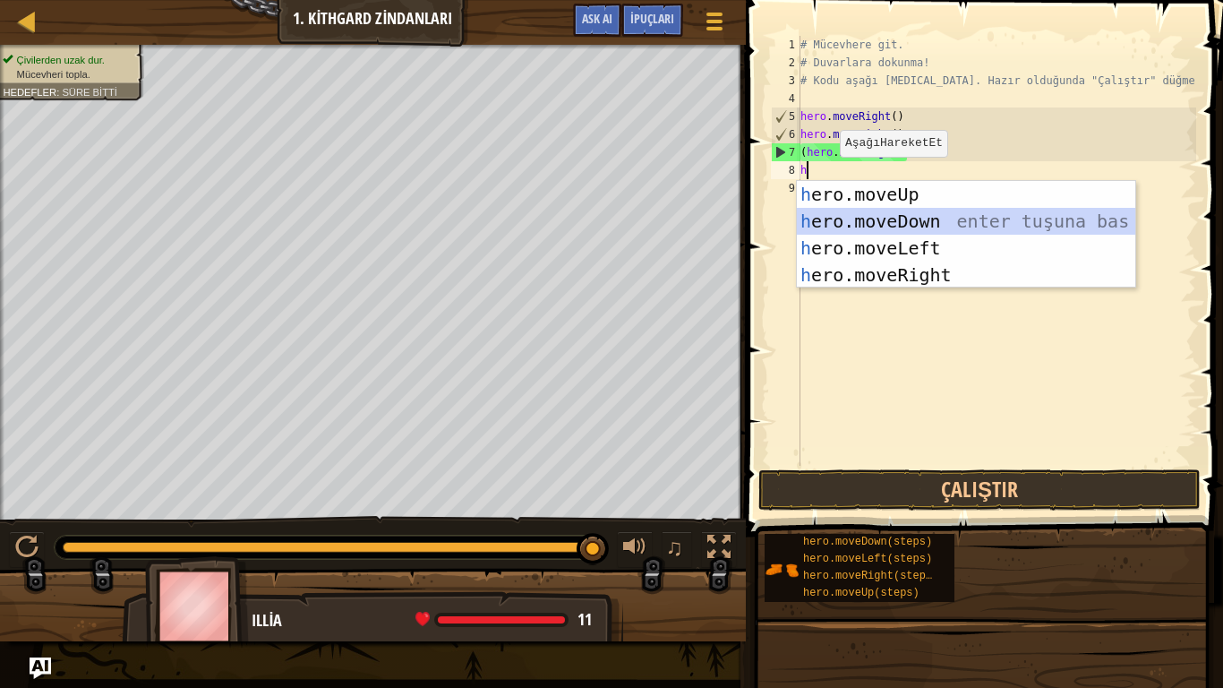
click at [889, 217] on div "h ero.moveUp enter tuşuna bas h ero.moveDown enter tuşuna bas h ero.moveLeft en…" at bounding box center [966, 261] width 338 height 161
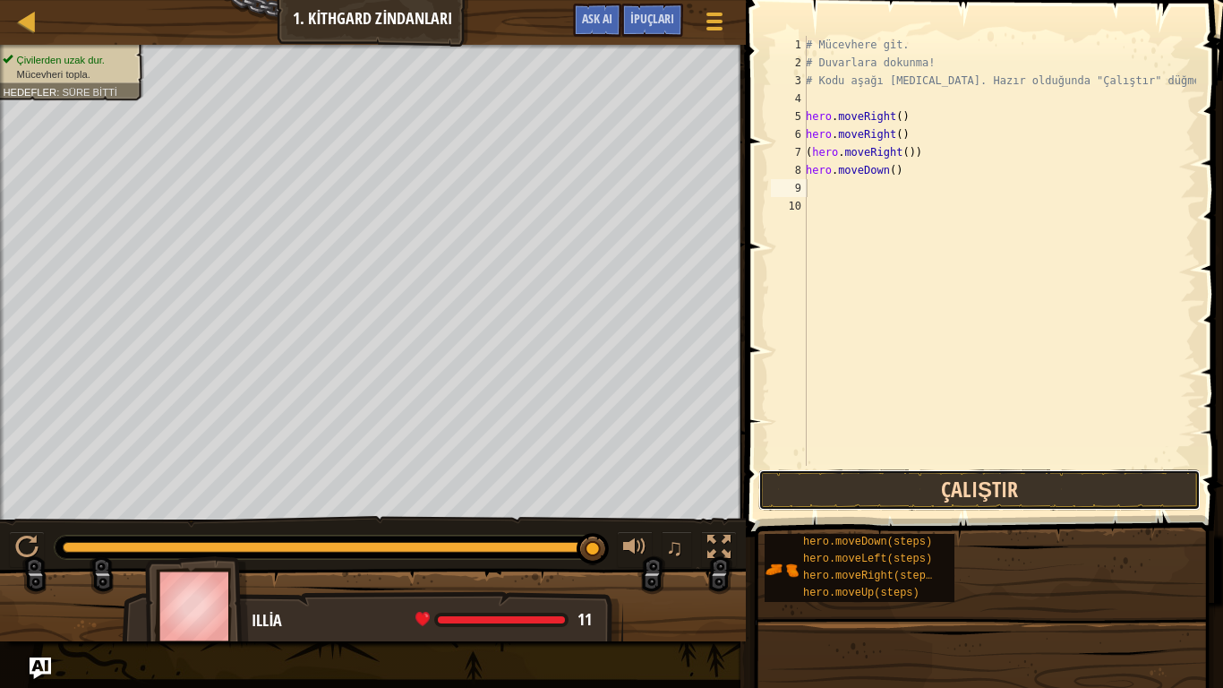
drag, startPoint x: 859, startPoint y: 491, endPoint x: 854, endPoint y: 472, distance: 20.4
click at [859, 490] on button "Çalıştır" at bounding box center [979, 489] width 442 height 41
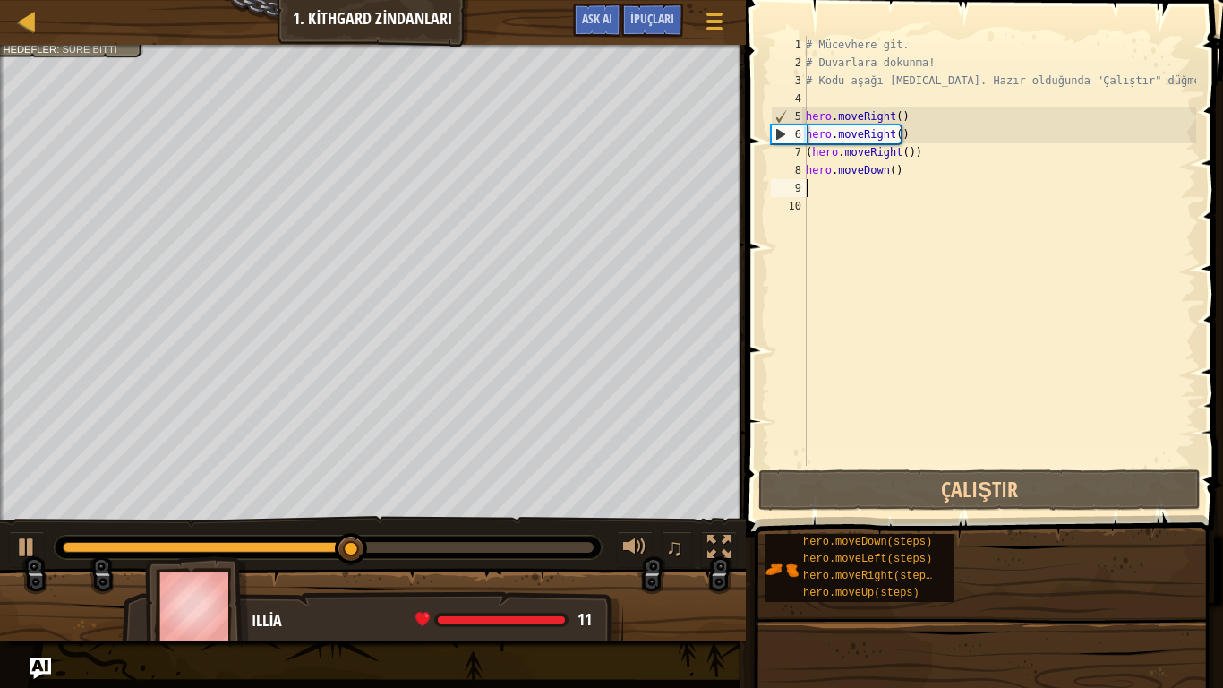
click at [810, 188] on div "# Mücevhere git. # Duvarlara dokunma! # Kodu aşağı [MEDICAL_DATA]. Hazır olduğu…" at bounding box center [999, 269] width 394 height 466
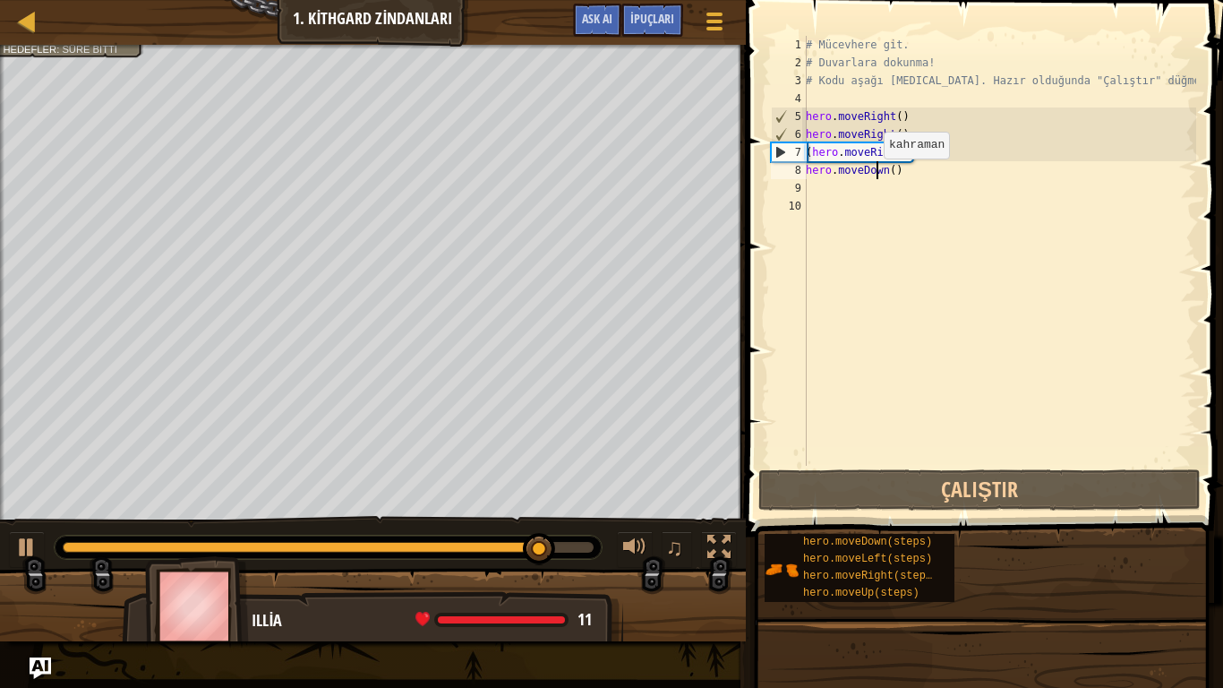
click at [874, 176] on div "# Mücevhere git. # Duvarlara dokunma! # Kodu aşağı [MEDICAL_DATA]. Hazır olduğu…" at bounding box center [999, 269] width 394 height 466
type textarea "hero.moveDown()"
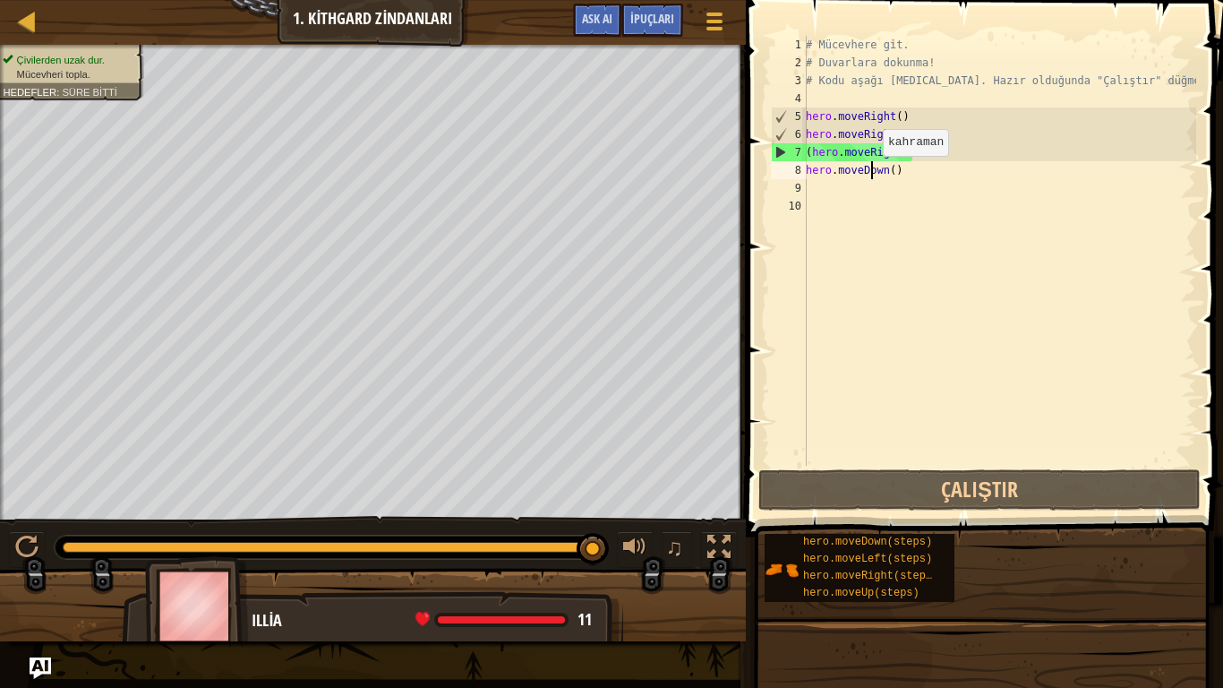
click at [873, 174] on div "# Mücevhere git. # Duvarlara dokunma! # Kodu aşağı [MEDICAL_DATA]. Hazır olduğu…" at bounding box center [999, 269] width 394 height 466
click at [883, 186] on div "# Mücevhere git. # Duvarlara dokunma! # Kodu aşağı [MEDICAL_DATA]. Hazır olduğu…" at bounding box center [999, 269] width 394 height 466
click at [881, 186] on div "# Mücevhere git. # Duvarlara dokunma! # Kodu aşağı [MEDICAL_DATA]. Hazır olduğu…" at bounding box center [999, 269] width 394 height 466
click at [840, 174] on div "# Mücevhere git. # Duvarlara dokunma! # Kodu aşağı [MEDICAL_DATA]. Hazır olduğu…" at bounding box center [999, 269] width 394 height 466
type textarea "hero.moveDown()"
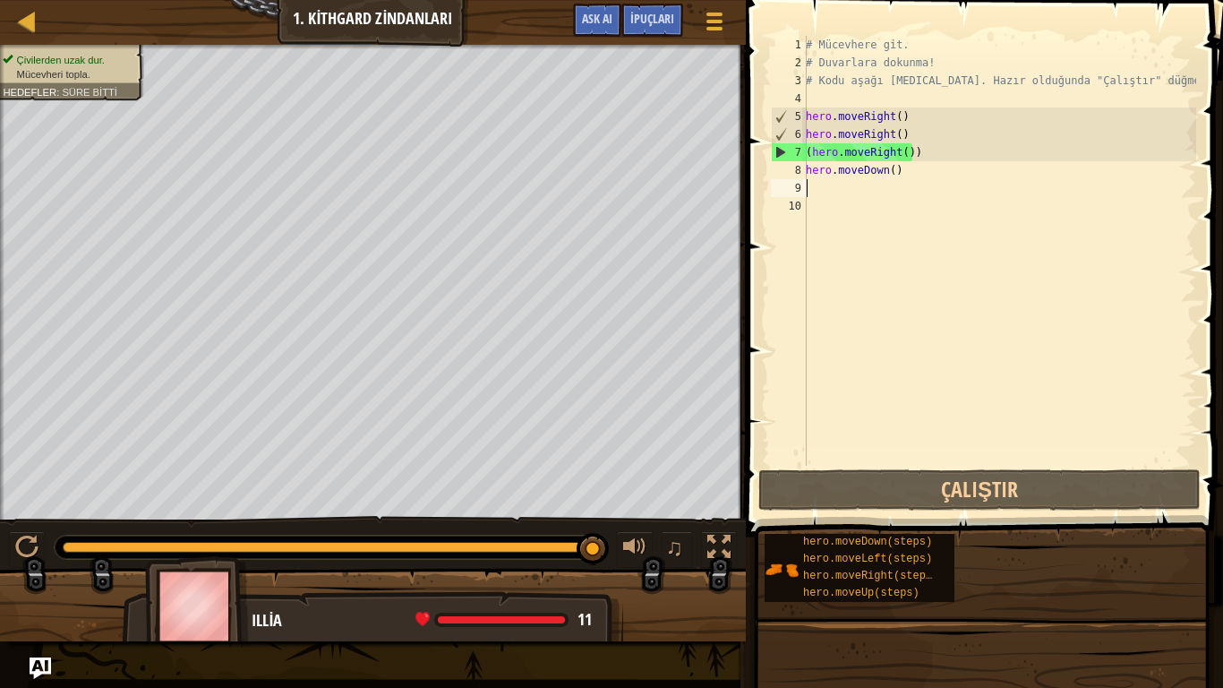
click at [823, 180] on div "# Mücevhere git. # Duvarlara dokunma! # Kodu aşağı [MEDICAL_DATA]. Hazır olduğu…" at bounding box center [999, 269] width 394 height 466
click at [872, 147] on div "# Mücevhere git. # Duvarlara dokunma! # Kodu aşağı [MEDICAL_DATA]. Hazır olduğu…" at bounding box center [999, 269] width 394 height 466
click at [888, 152] on div "# Mücevhere git. # Duvarlara dokunma! # Kodu aşağı [MEDICAL_DATA]. Hazır olduğu…" at bounding box center [999, 269] width 394 height 466
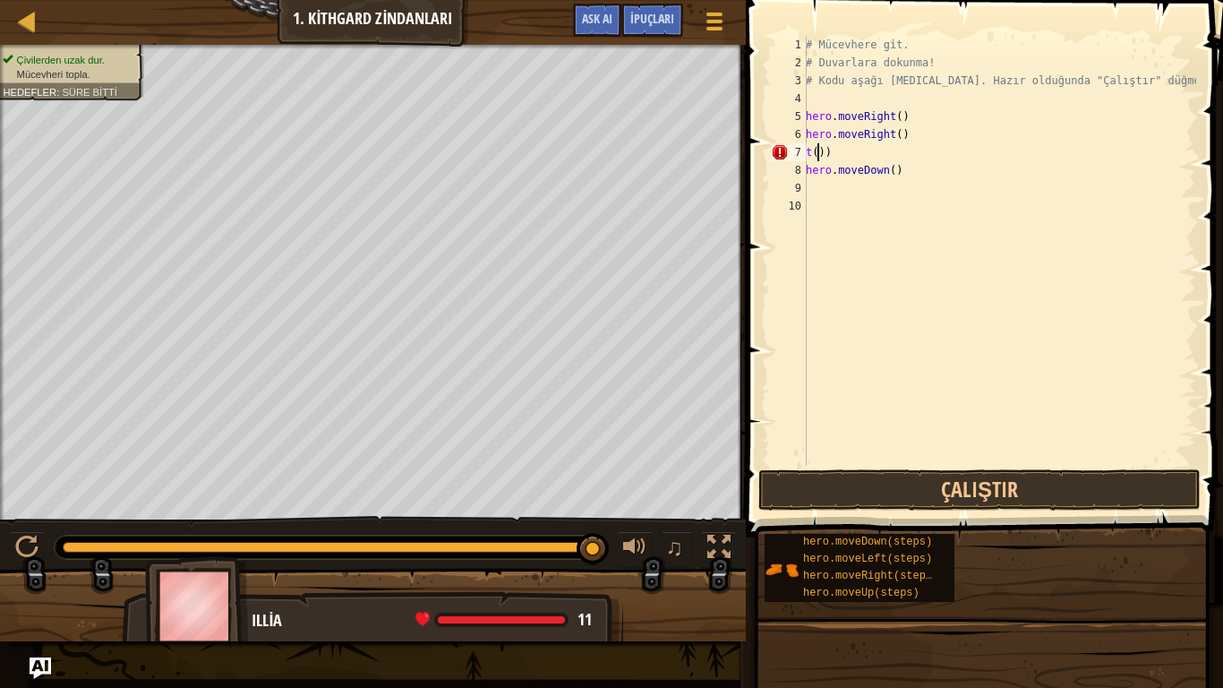
click at [818, 156] on div "# Mücevhere git. # Duvarlara dokunma! # Kodu aşağı [MEDICAL_DATA]. Hazır olduğu…" at bounding box center [999, 269] width 394 height 466
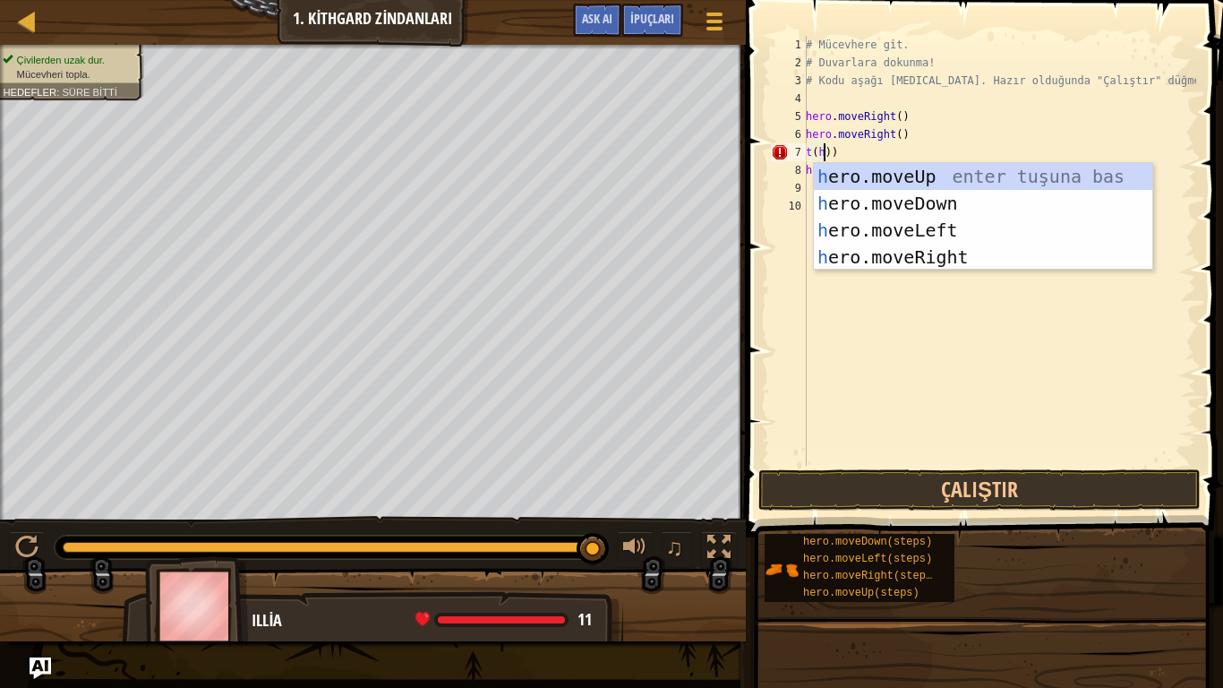
scroll to position [8, 1]
type textarea "t(h))"
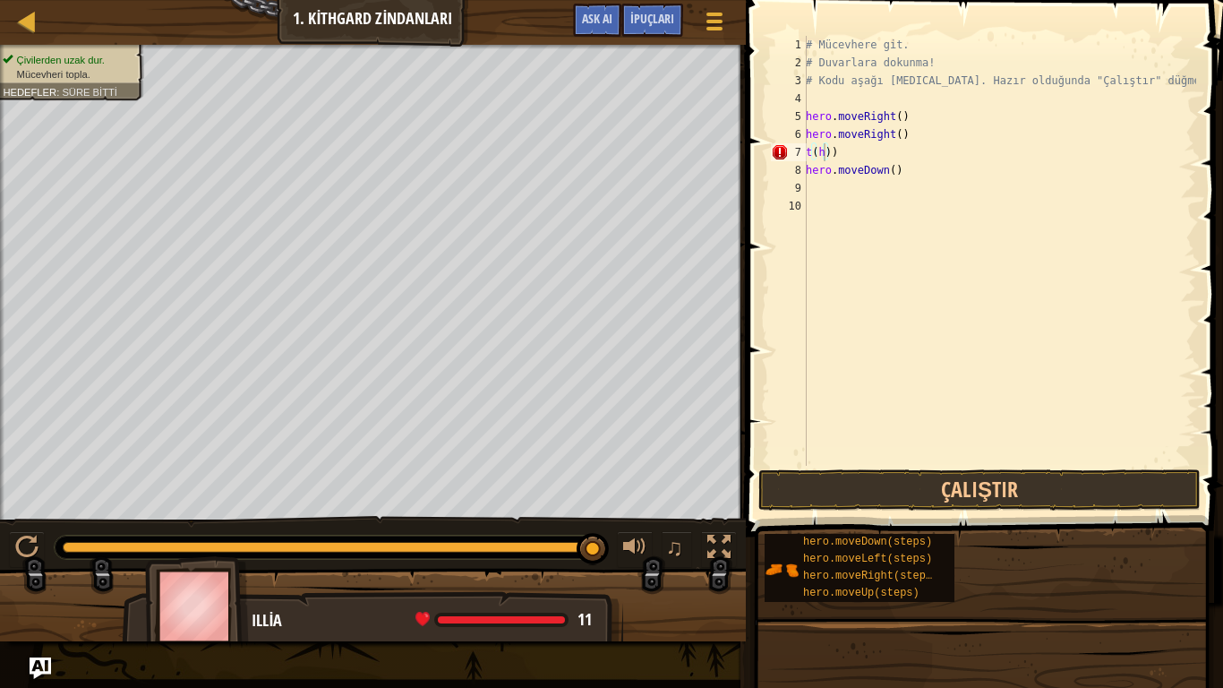
click at [891, 0] on body "Harita Bilgisayar Bilimine Giriş 1. Kithgard Zindanları Oyun Menüsü Bitti İpuçl…" at bounding box center [611, 0] width 1223 height 0
click at [827, 487] on button "Çalıştır" at bounding box center [979, 489] width 442 height 41
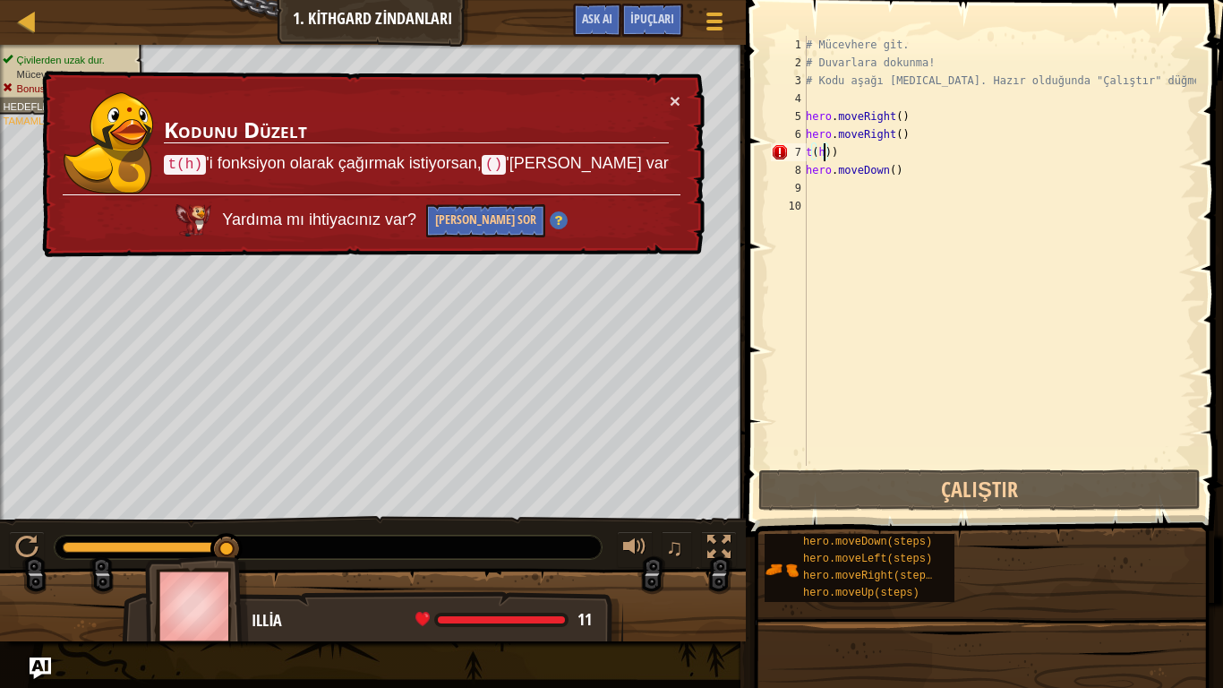
click at [828, 179] on div "# Mücevhere git. # Duvarlara dokunma! # Kodu aşağı [MEDICAL_DATA]. Hazır olduğu…" at bounding box center [999, 269] width 394 height 466
click at [674, 92] on button "×" at bounding box center [675, 100] width 11 height 19
drag, startPoint x: 831, startPoint y: 144, endPoint x: 833, endPoint y: 157, distance: 12.7
click at [833, 157] on div "# Mücevhere git. # Duvarlara dokunma! # Kodu aşağı [MEDICAL_DATA]. Hazır olduğu…" at bounding box center [999, 269] width 394 height 466
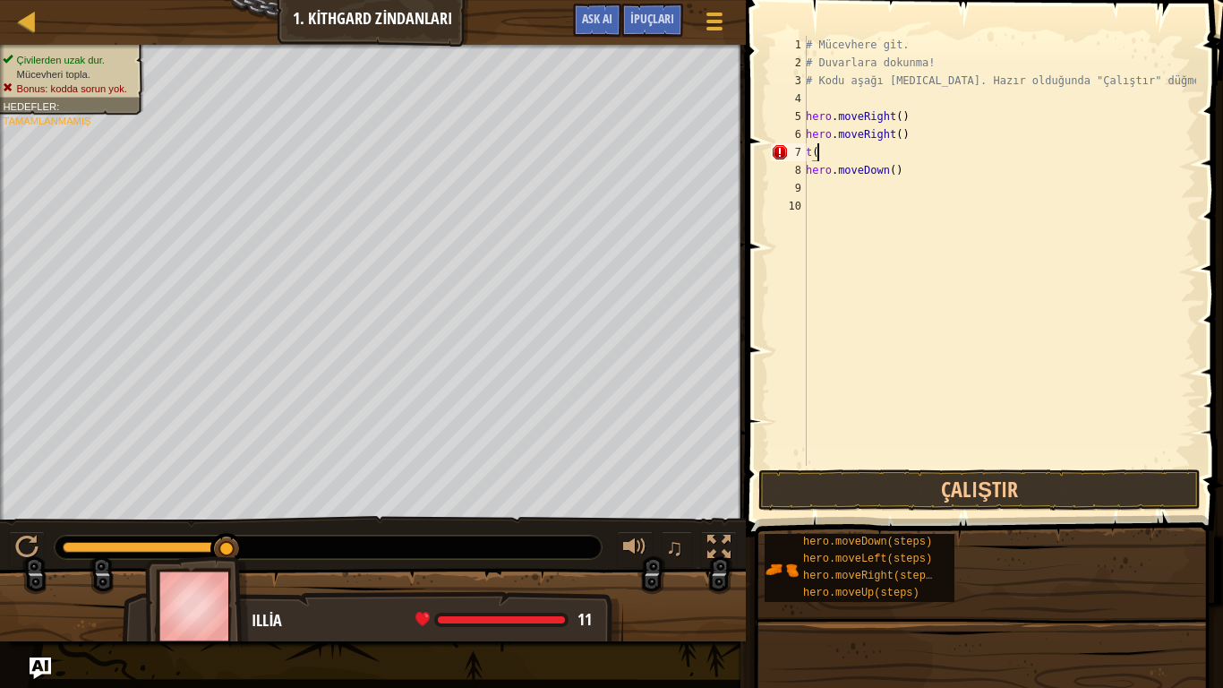
type textarea "t"
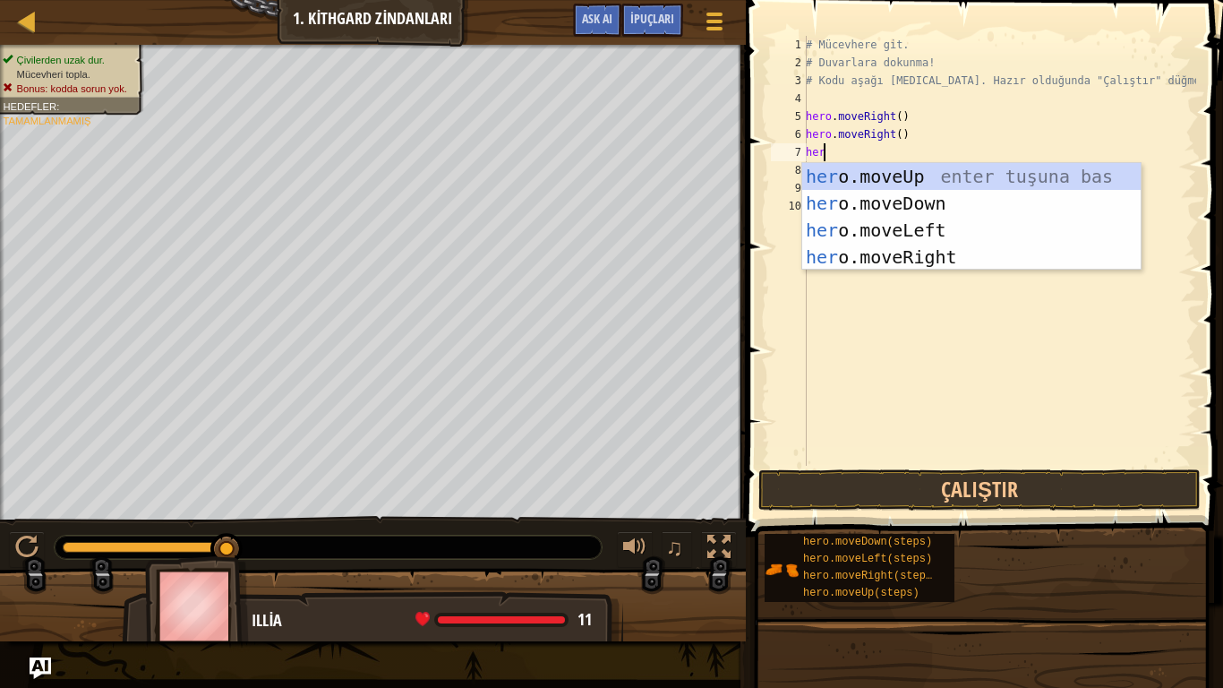
type textarea "hero"
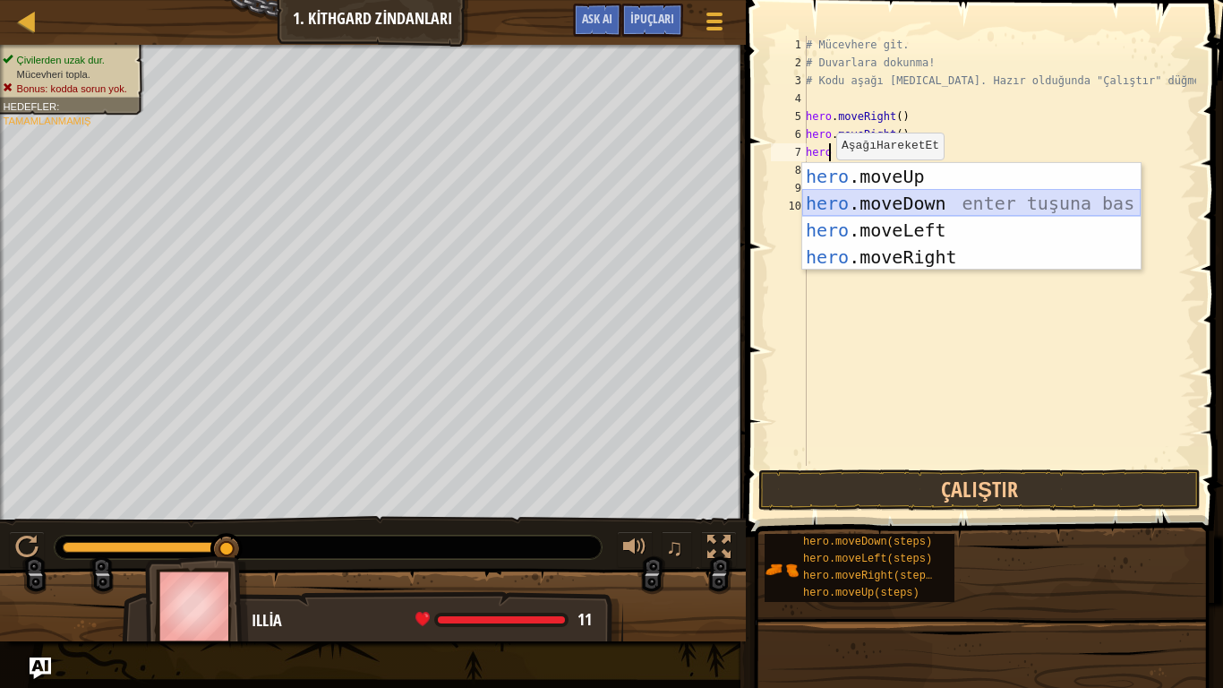
click at [847, 202] on div "hero .moveUp enter tuşuna bas hero .moveDown enter tuşuna bas hero .moveLeft en…" at bounding box center [971, 243] width 338 height 161
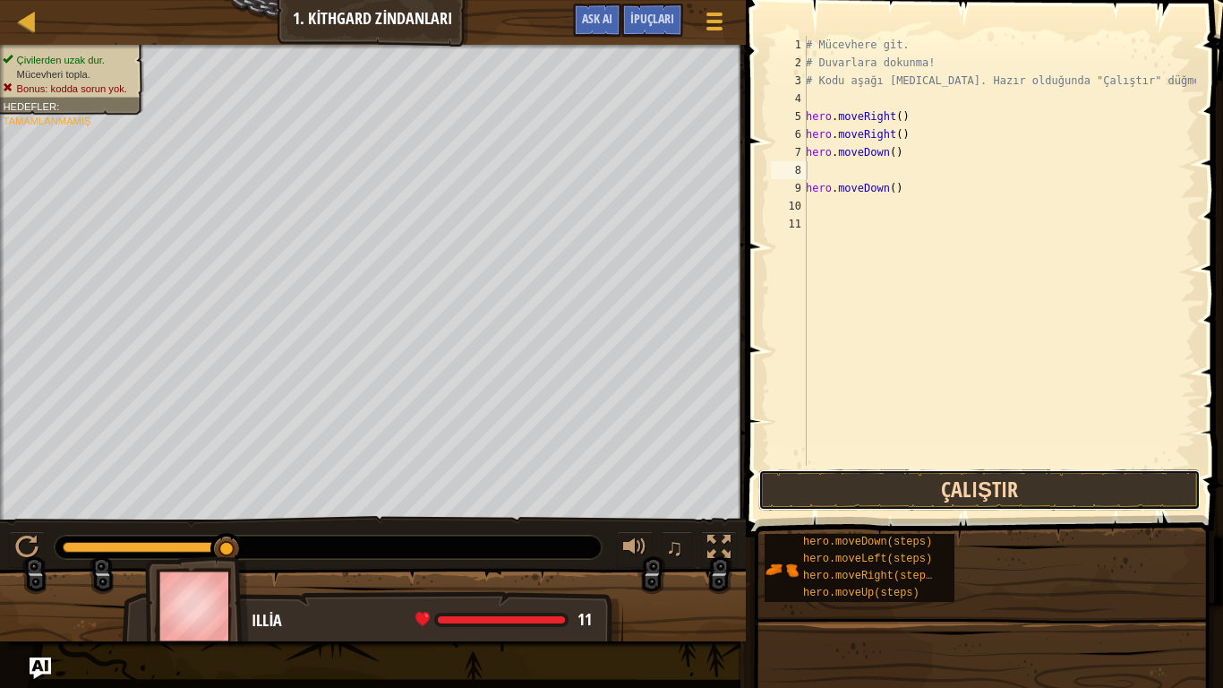
click at [860, 492] on button "Çalıştır" at bounding box center [979, 489] width 442 height 41
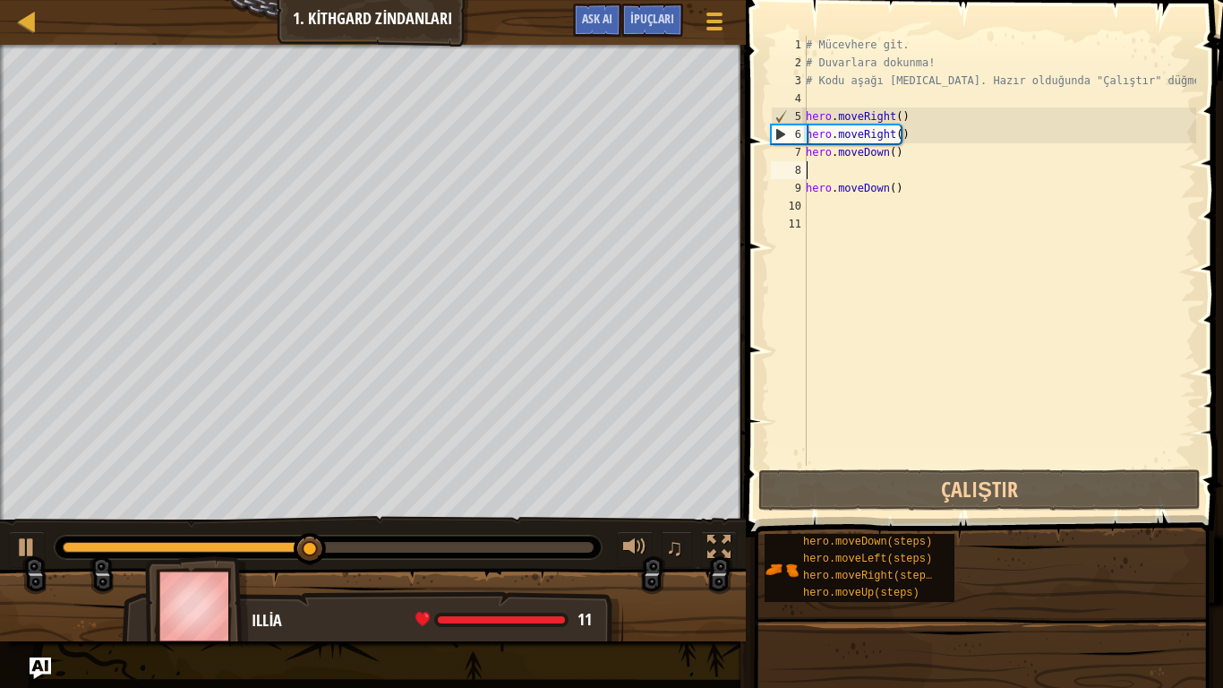
click at [818, 168] on div "# Mücevhere git. # Duvarlara dokunma! # Kodu aşağı [MEDICAL_DATA]. Hazır olduğu…" at bounding box center [999, 269] width 394 height 466
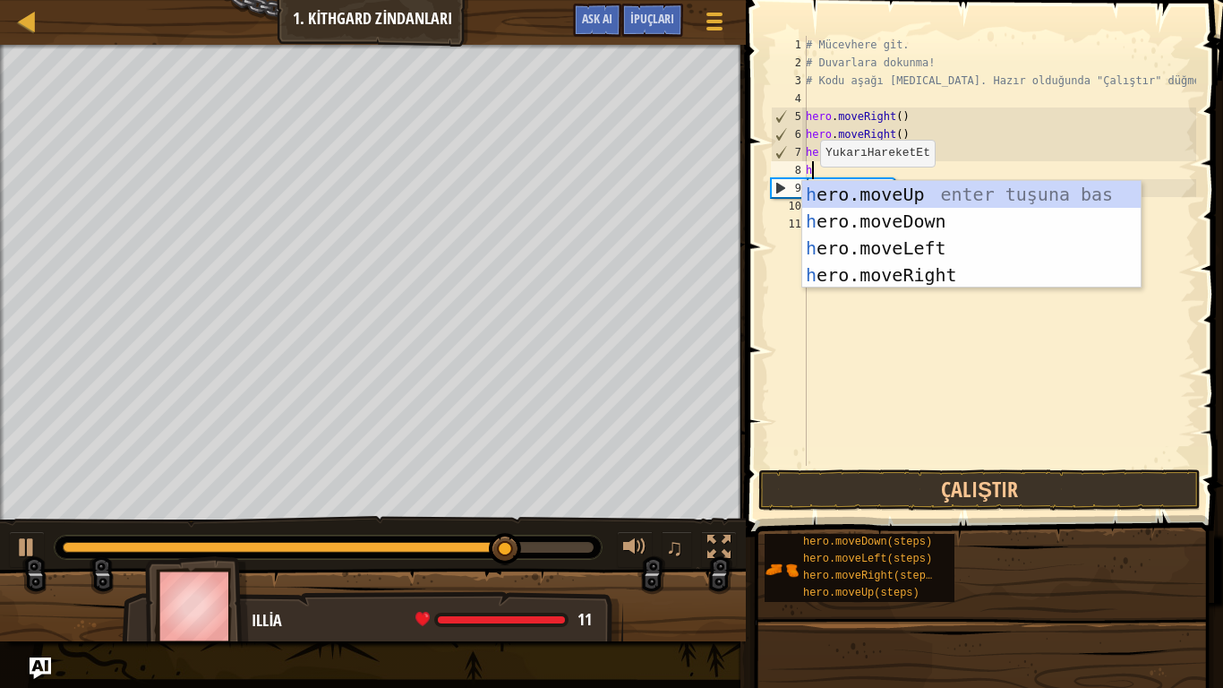
type textarea "he"
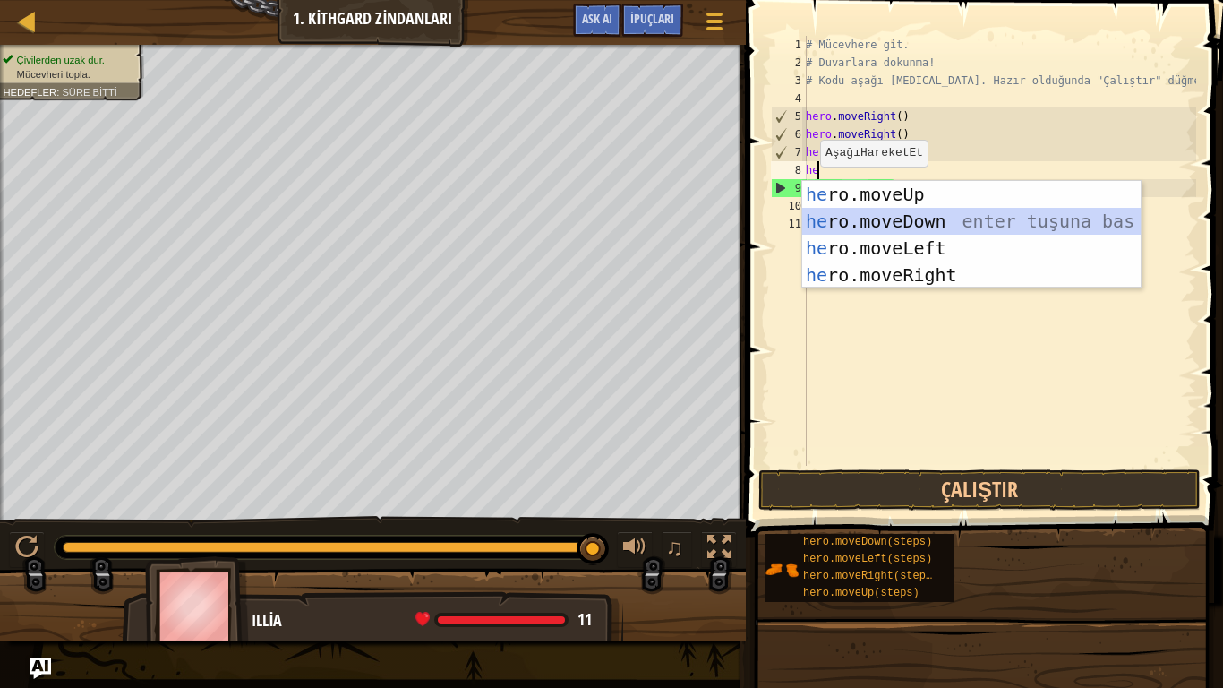
click at [867, 217] on div "he ro.moveUp enter tuşuna bas he ro.moveDown enter tuşuna bas he ro.moveLeft en…" at bounding box center [971, 261] width 338 height 161
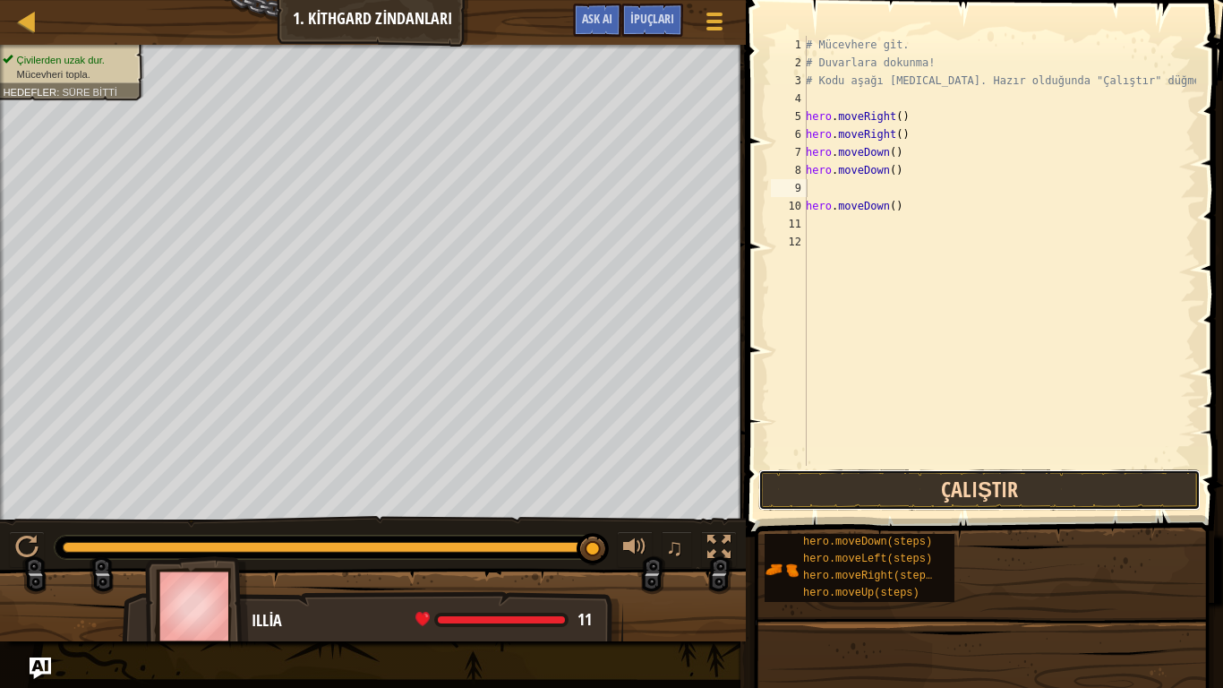
click at [833, 475] on button "Çalıştır" at bounding box center [979, 489] width 442 height 41
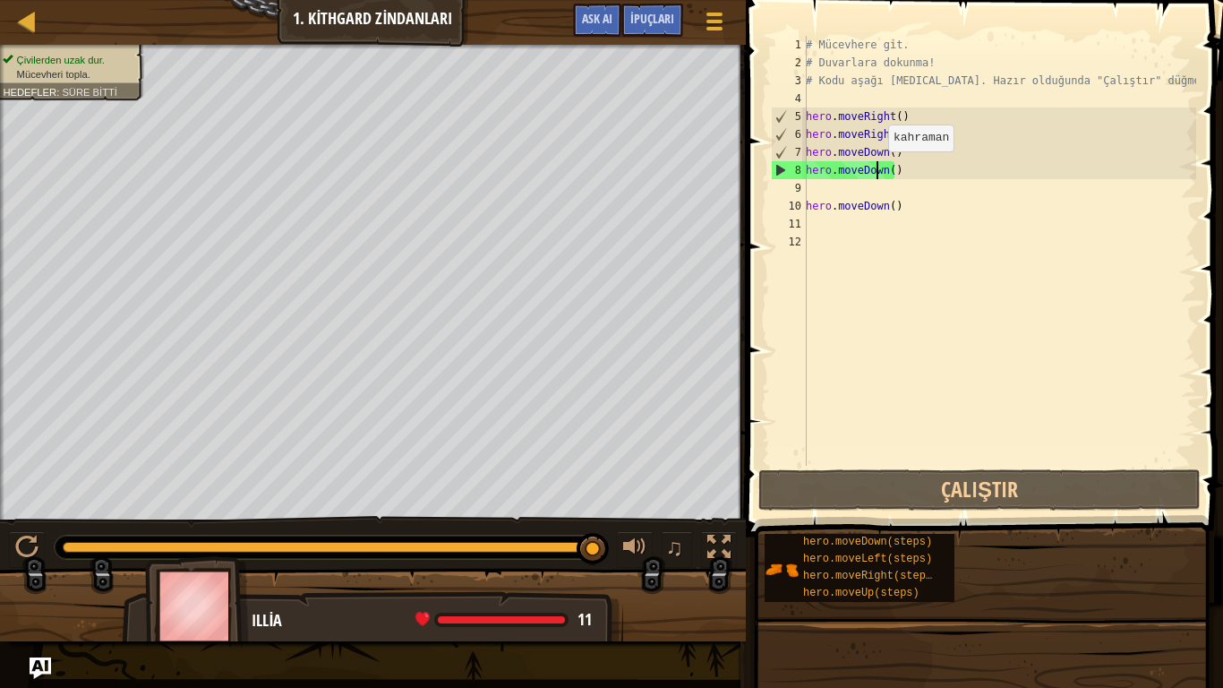
click at [878, 169] on div "# Mücevhere git. # Duvarlara dokunma! # Kodu aşağı [MEDICAL_DATA]. Hazır olduğu…" at bounding box center [999, 269] width 394 height 466
click at [884, 170] on div "# Mücevhere git. # Duvarlara dokunma! # Kodu aşağı [MEDICAL_DATA]. Hazır olduğu…" at bounding box center [999, 269] width 394 height 466
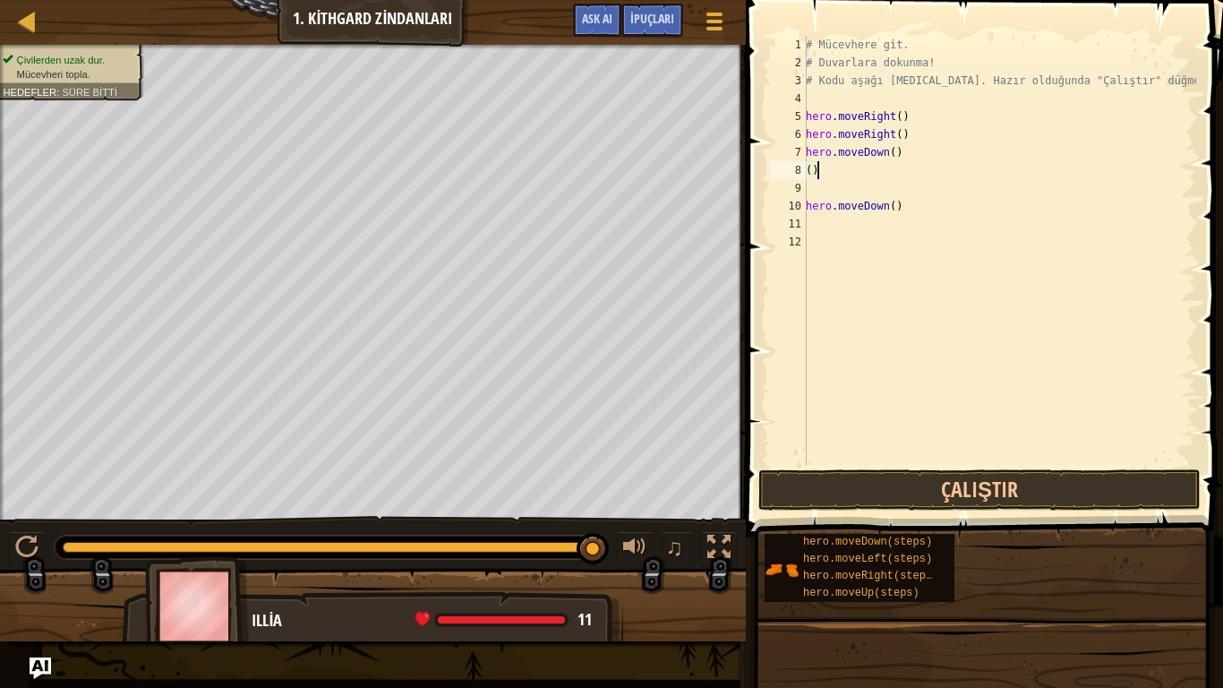
click at [821, 170] on div "# Mücevhere git. # Duvarlara dokunma! # Kodu aşağı [MEDICAL_DATA]. Hazır olduğu…" at bounding box center [999, 269] width 394 height 466
type textarea "("
click at [884, 135] on div "# Mücevhere git. # Duvarlara dokunma! # Kodu aşağı [MEDICAL_DATA]. Hazır olduğu…" at bounding box center [999, 269] width 394 height 466
click at [897, 134] on div "# Mücevhere git. # Duvarlara dokunma! # Kodu aşağı [MEDICAL_DATA]. Hazır olduğu…" at bounding box center [999, 269] width 394 height 466
click at [901, 133] on div "# Mücevhere git. # Duvarlara dokunma! # Kodu aşağı [MEDICAL_DATA]. Hazır olduğu…" at bounding box center [999, 269] width 394 height 466
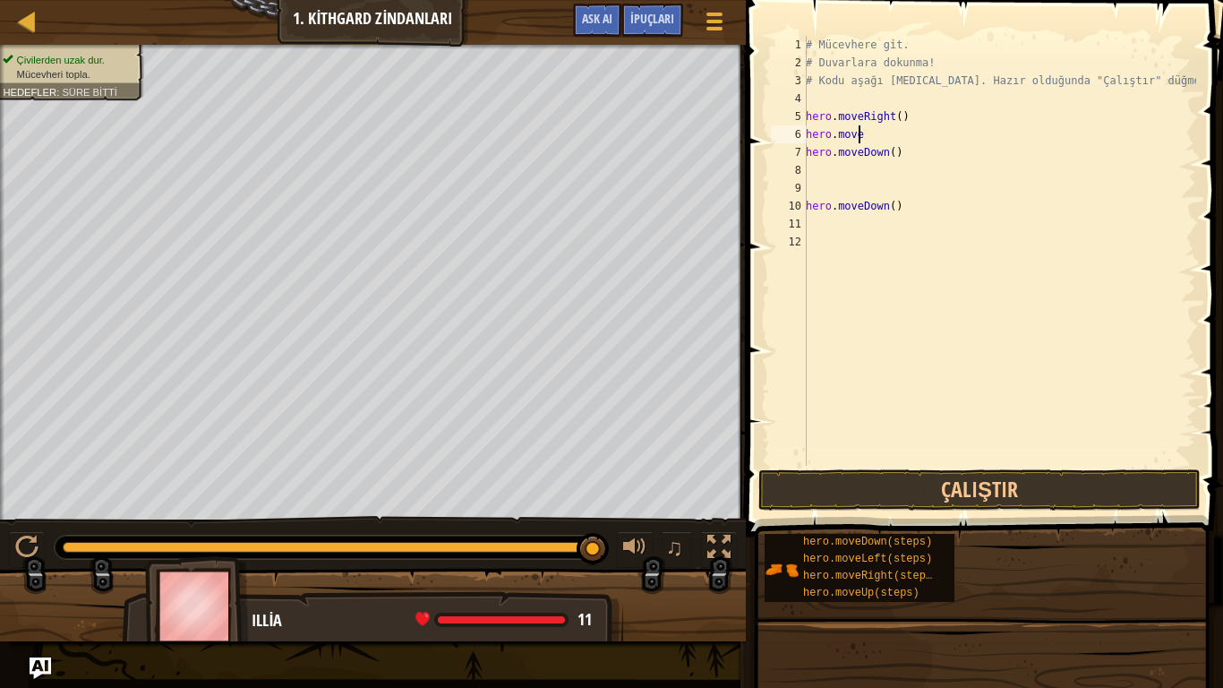
type textarea "h"
click at [894, 206] on div "# Mücevhere git. # Duvarlara dokunma! # Kodu aşağı [MEDICAL_DATA]. Hazır olduğu…" at bounding box center [999, 269] width 394 height 466
type textarea "h"
click at [815, 171] on div "# Mücevhere git. # Duvarlara dokunma! # Kodu aşağı [MEDICAL_DATA]. Hazır olduğu…" at bounding box center [999, 269] width 394 height 466
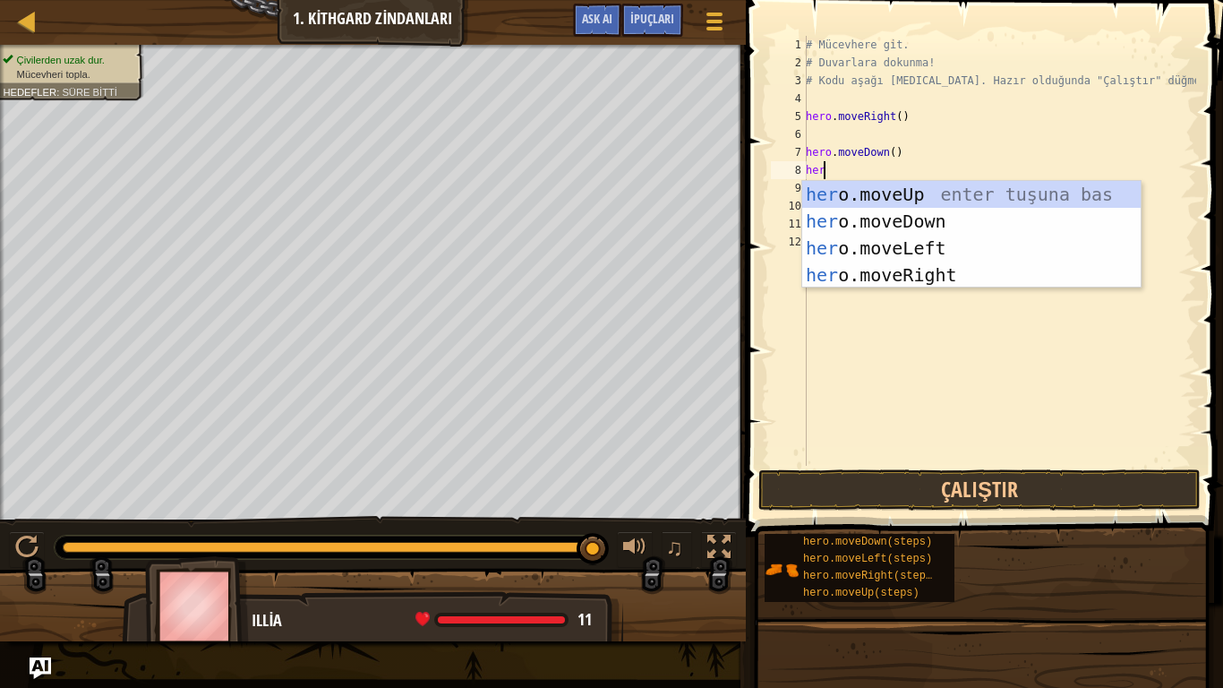
type textarea "hero"
click at [892, 272] on div "hero .moveUp enter tuşuna bas hero .moveDown enter tuşuna bas hero .moveLeft en…" at bounding box center [971, 261] width 338 height 161
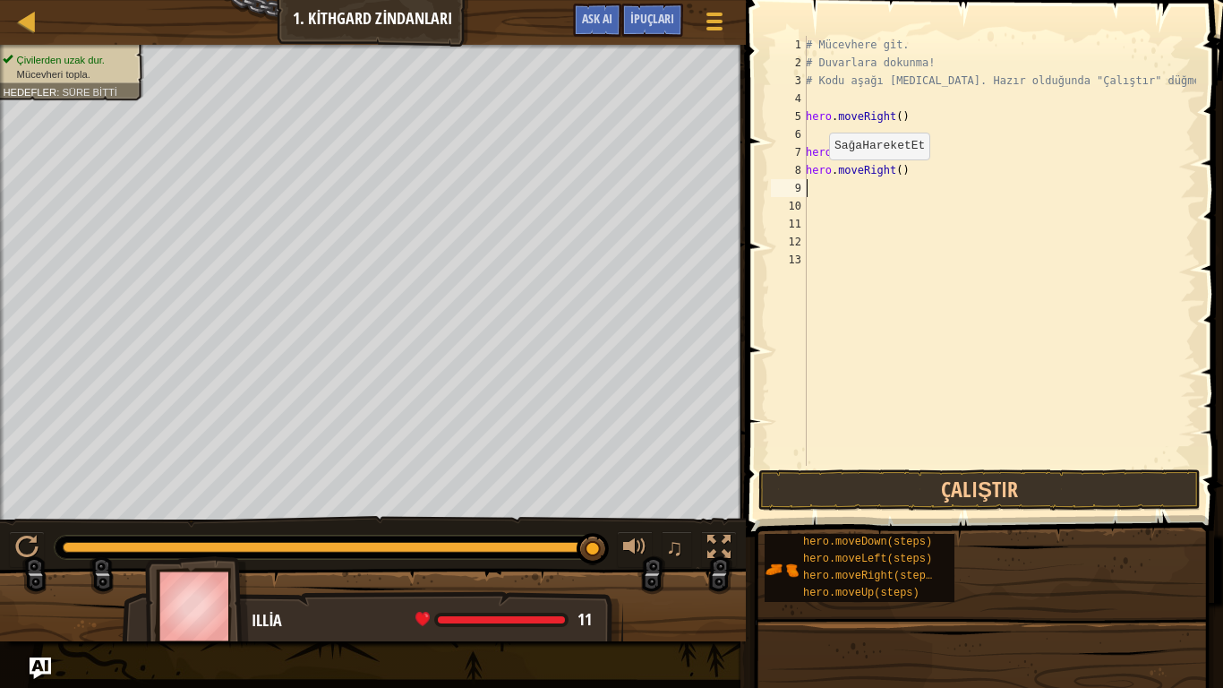
scroll to position [8, 0]
click at [939, 482] on button "Çalıştır" at bounding box center [979, 489] width 442 height 41
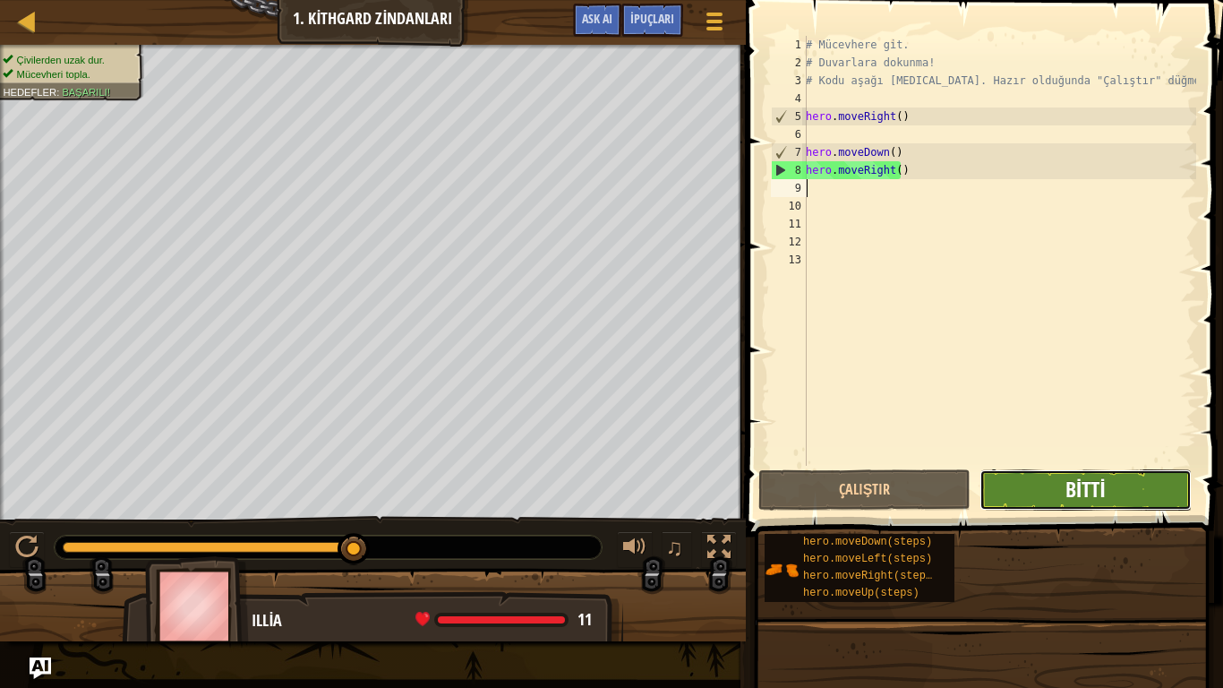
click at [1067, 487] on span "Bitti" at bounding box center [1085, 488] width 40 height 29
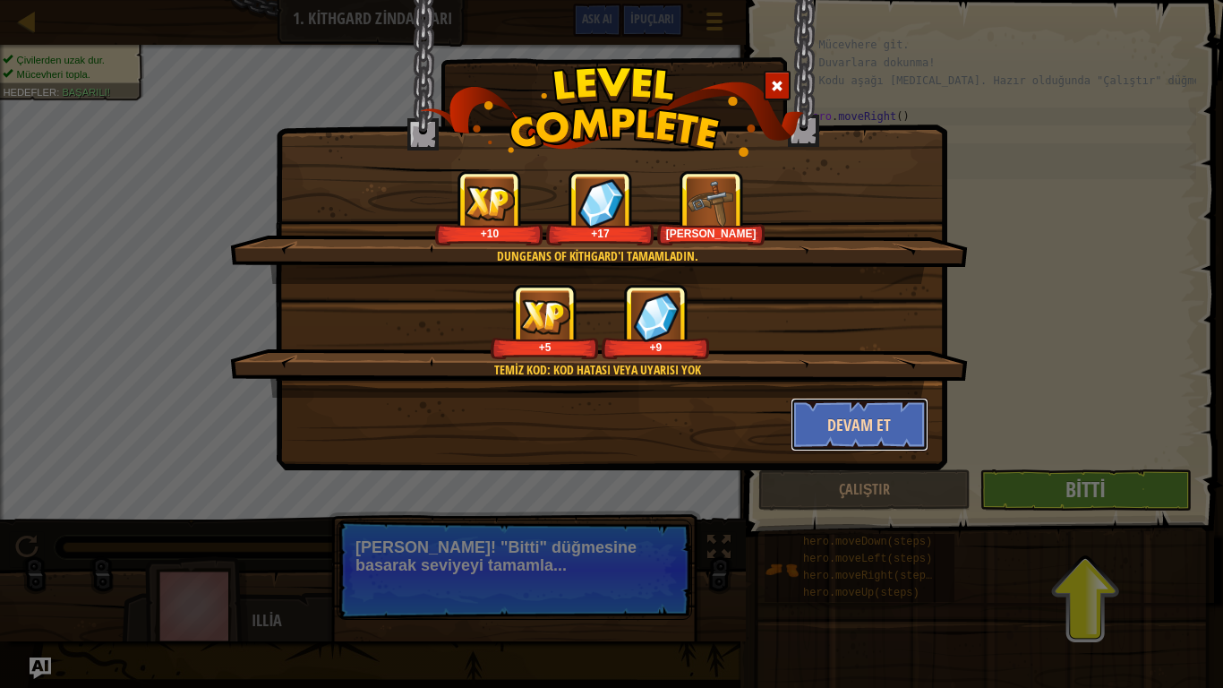
click at [867, 419] on button "Devam et" at bounding box center [859, 424] width 139 height 54
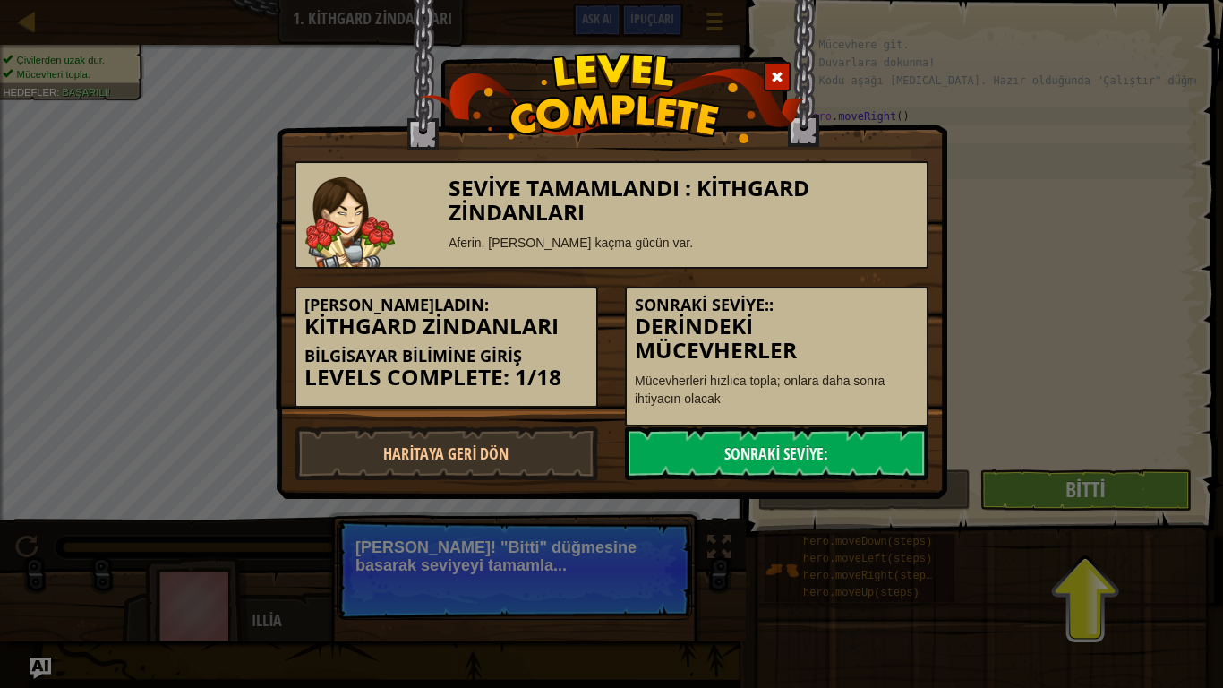
click at [1051, 487] on div "Seviye Tamamlandı : Kithgard Zindanları Aferin, [PERSON_NAME] kaçma gücün var. …" at bounding box center [611, 344] width 1223 height 688
click at [834, 442] on link "Sonraki Seviye:" at bounding box center [776, 453] width 303 height 54
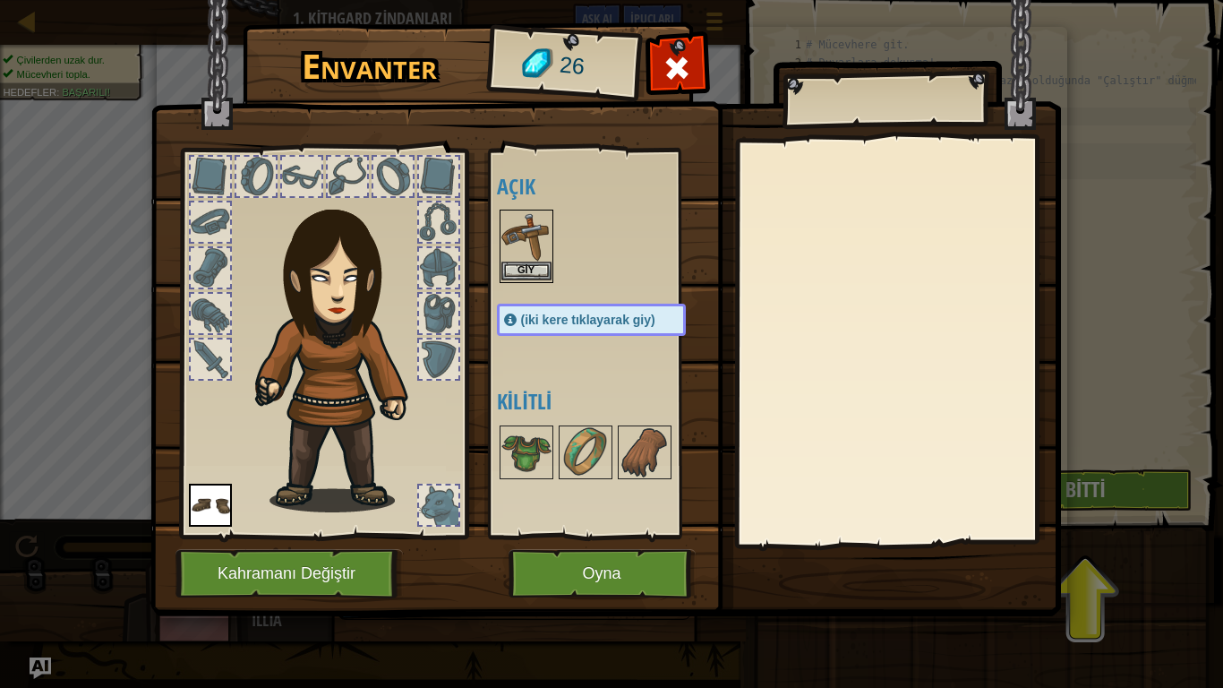
click at [525, 233] on img at bounding box center [526, 236] width 50 height 50
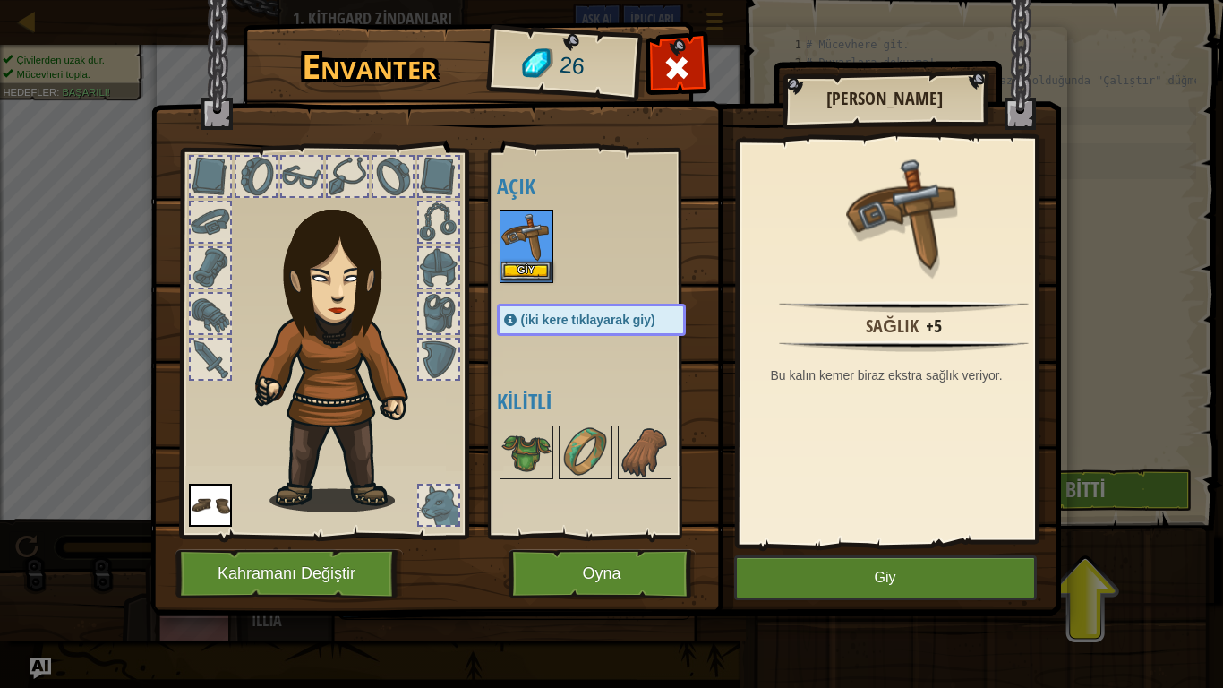
click at [526, 243] on img at bounding box center [526, 236] width 50 height 50
click at [794, 566] on button "Giy" at bounding box center [885, 577] width 303 height 45
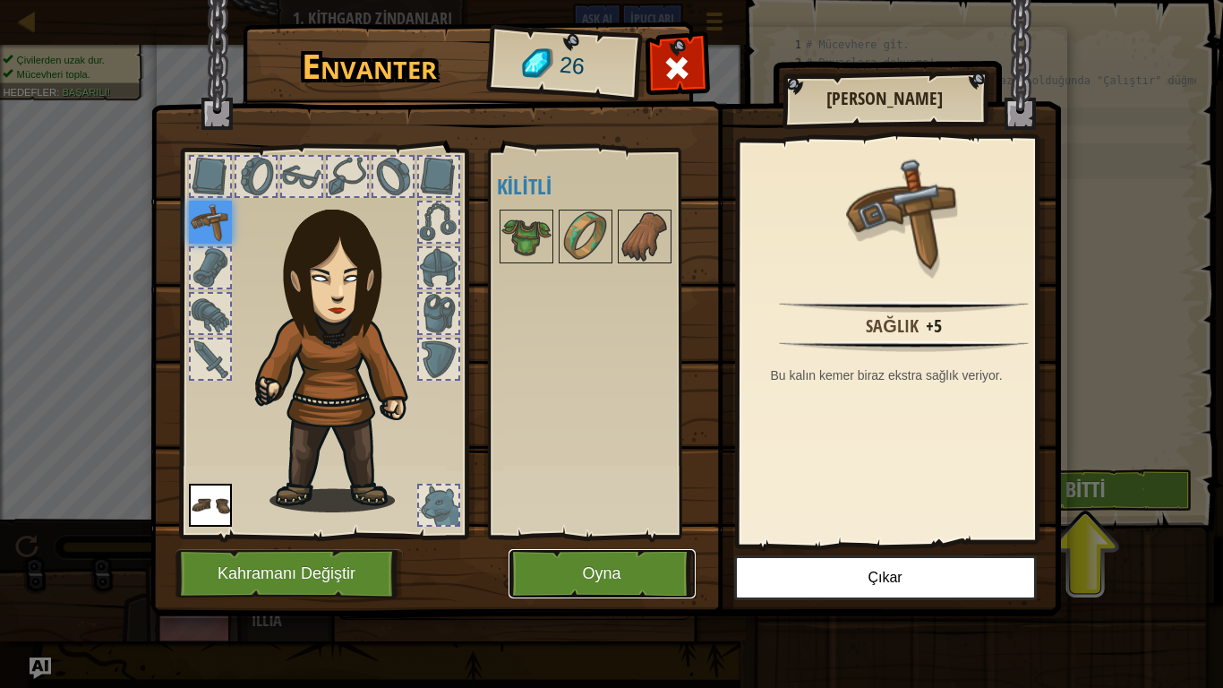
click at [603, 573] on button "Oyna" at bounding box center [601, 573] width 187 height 49
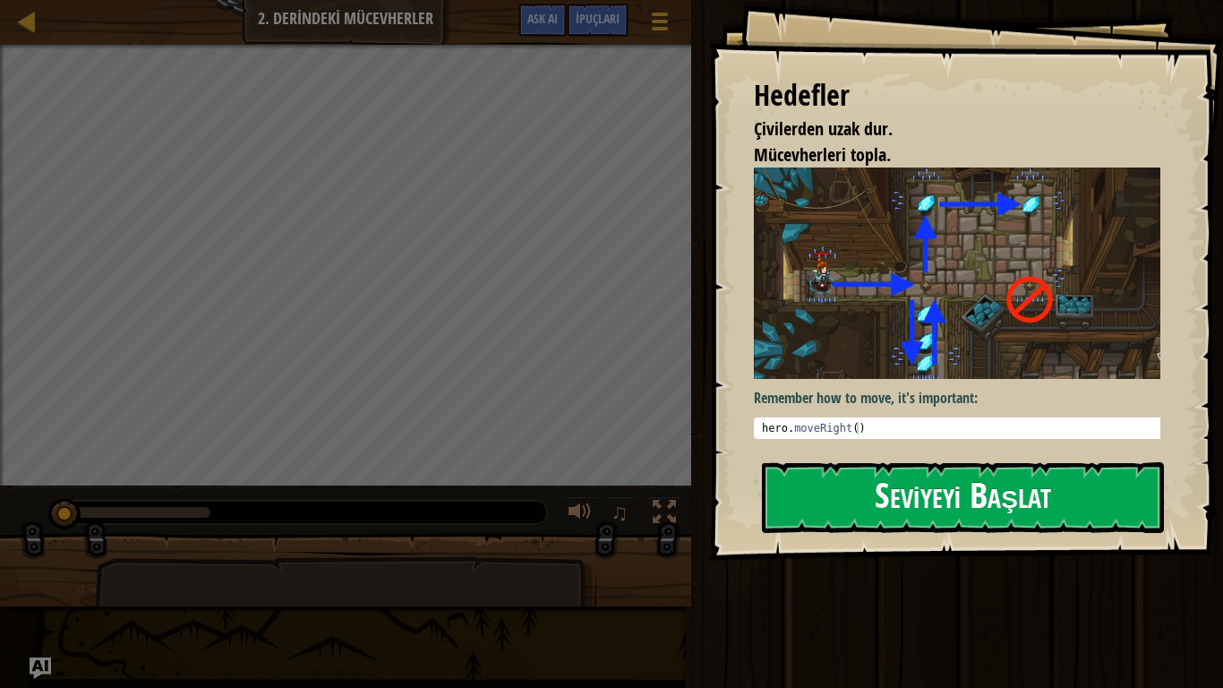
click at [858, 489] on button "Seviyeyi Başlat" at bounding box center [963, 497] width 402 height 71
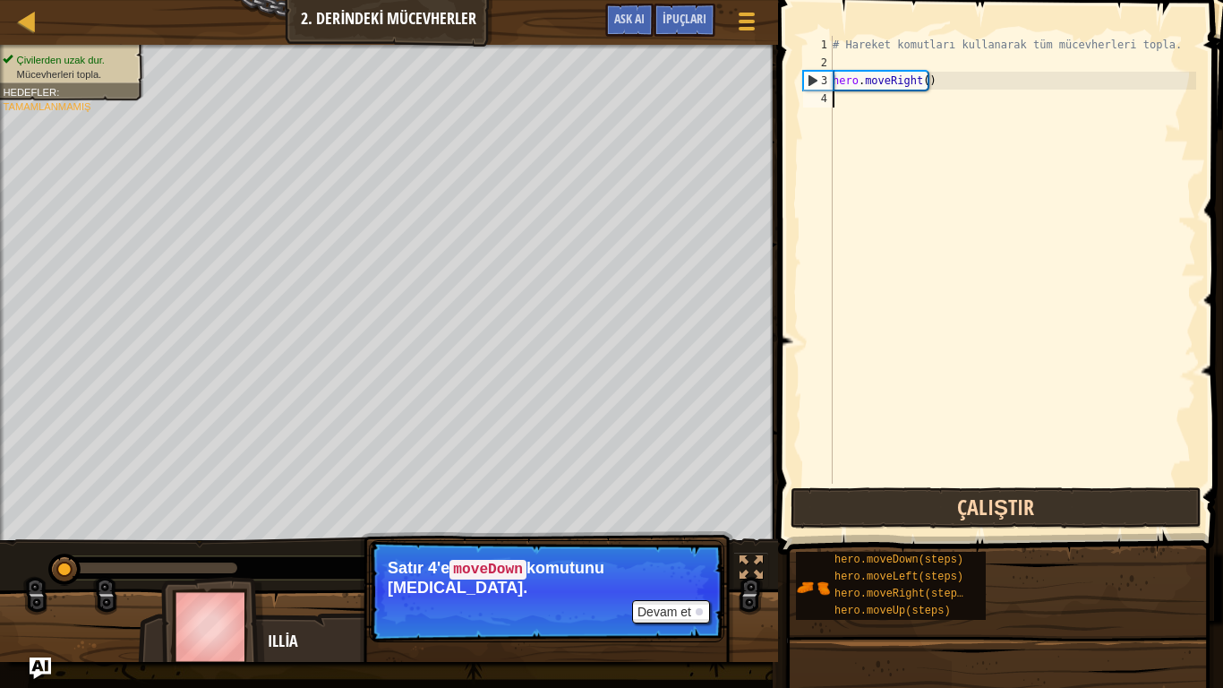
scroll to position [8, 0]
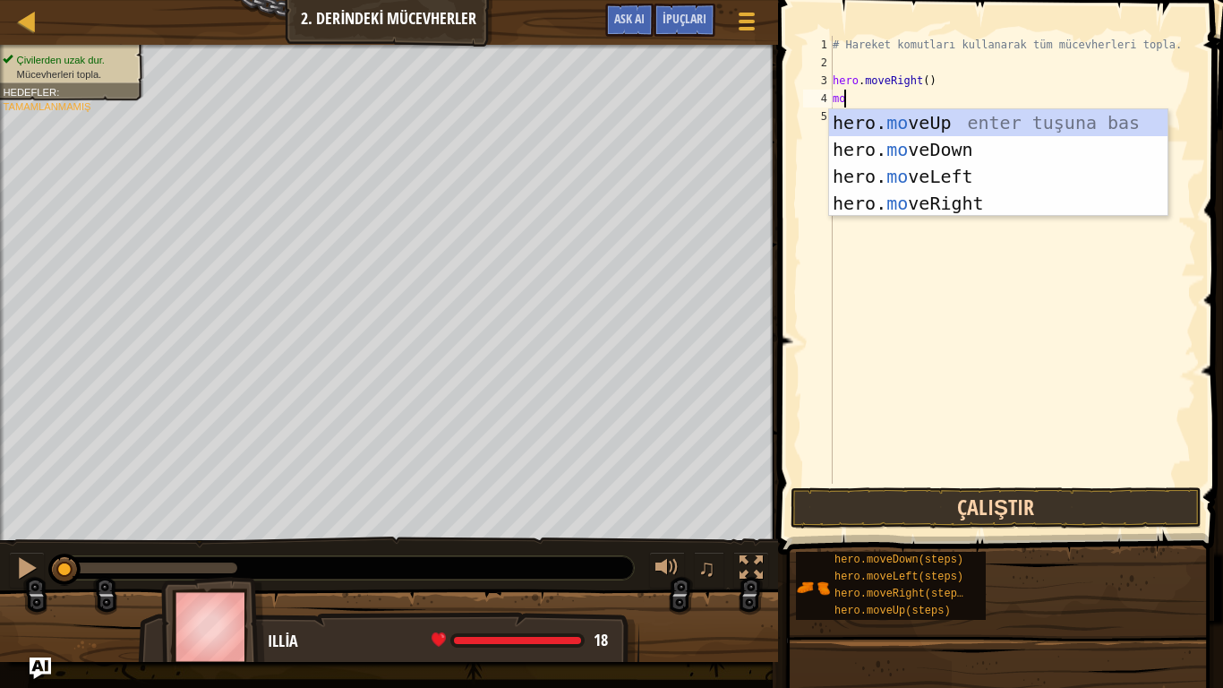
type textarea "mo"
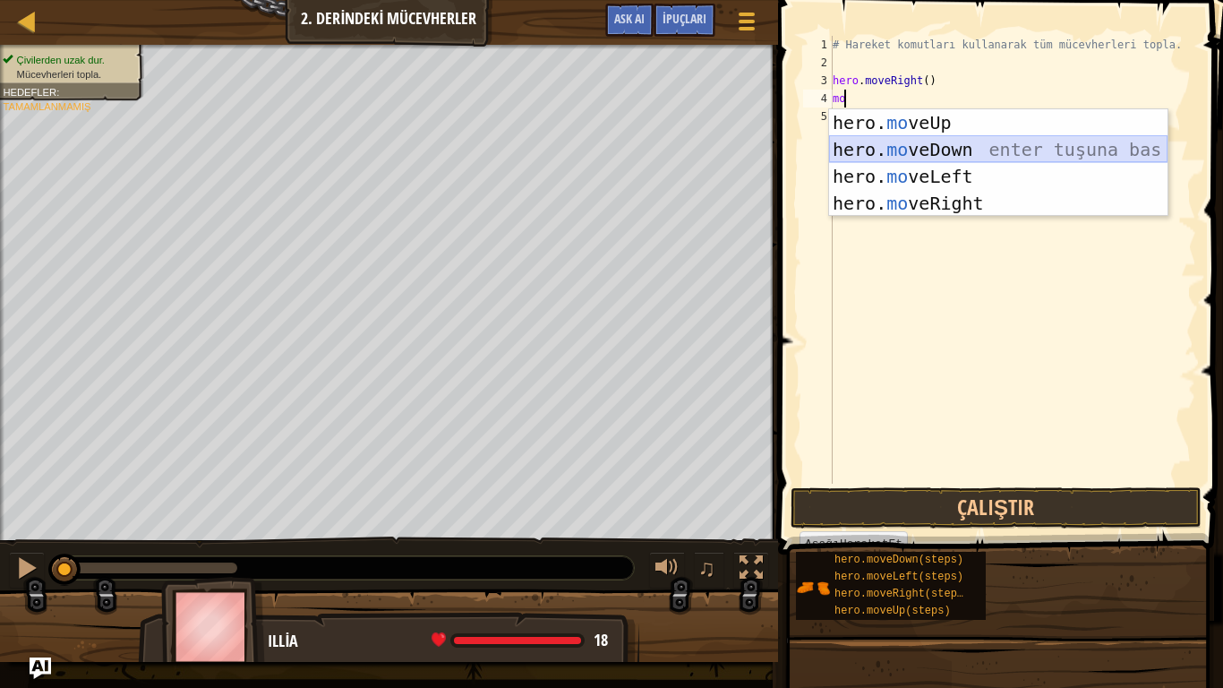
click at [901, 143] on div "hero. mo veUp enter tuşuna bas hero. mo veDown enter tuşuna bas hero. mo veLeft…" at bounding box center [998, 189] width 338 height 161
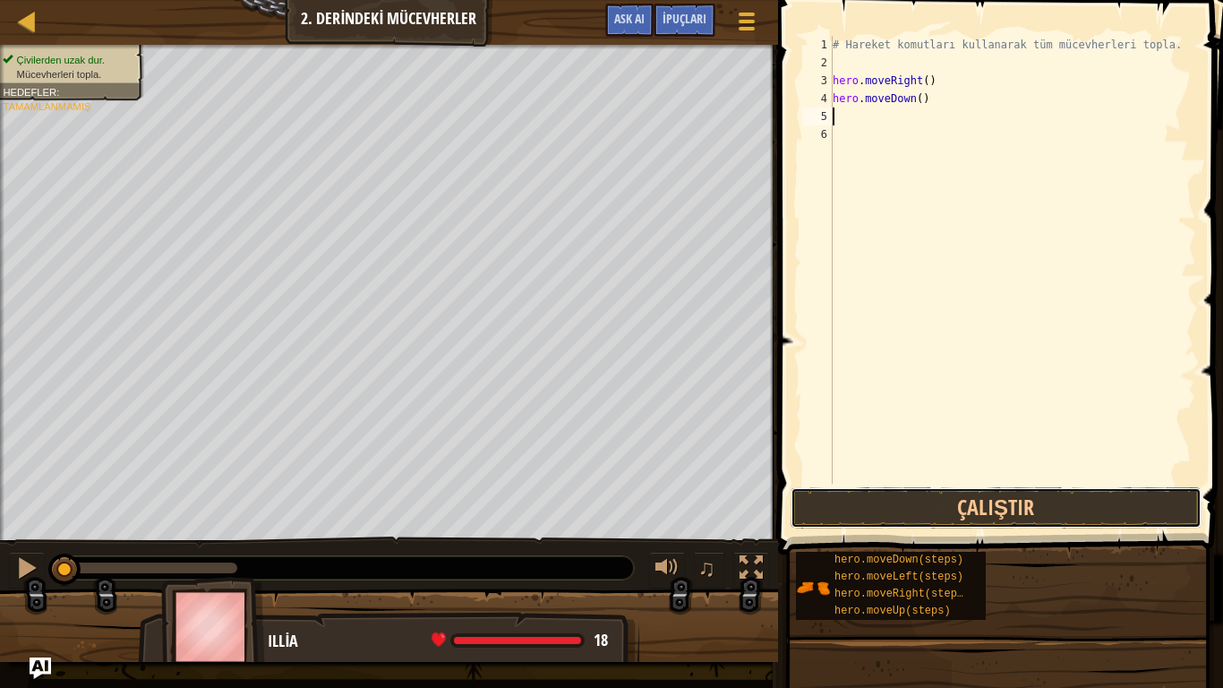
drag, startPoint x: 890, startPoint y: 506, endPoint x: 876, endPoint y: 484, distance: 25.3
click at [889, 505] on button "Çalıştır" at bounding box center [995, 507] width 411 height 41
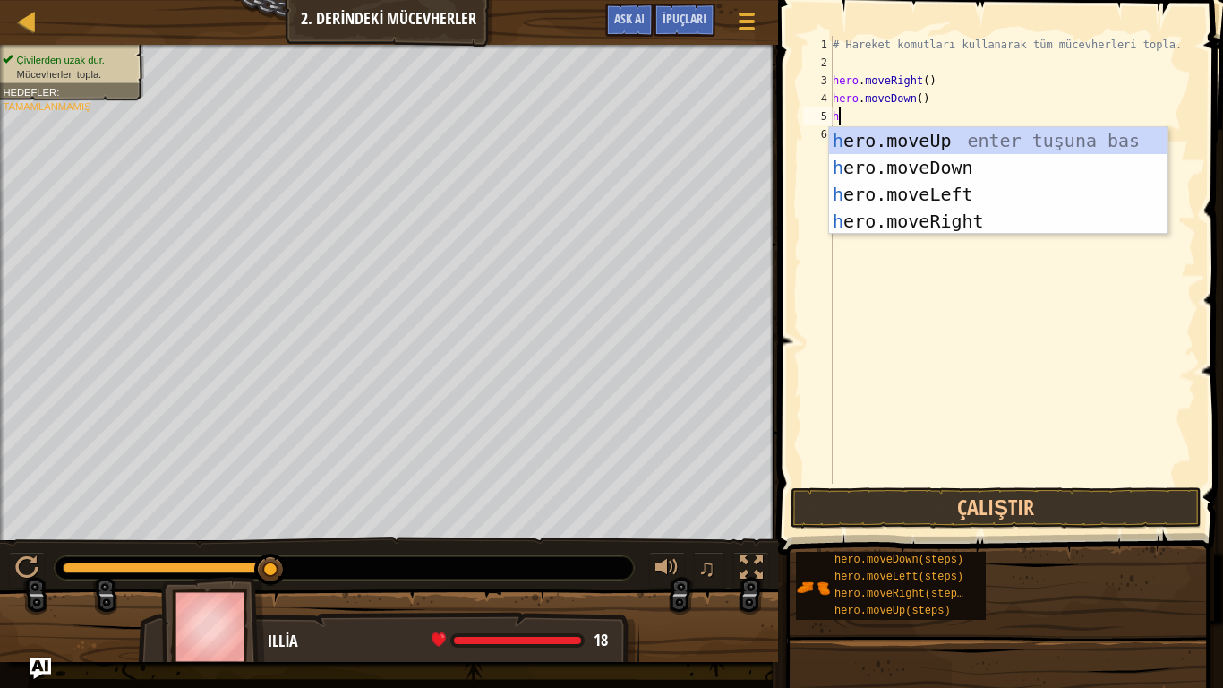
type textarea "he"
click at [934, 133] on div "he ro.moveUp enter tuşuna bas he ro.moveDown enter tuşuna bas he ro.moveLeft en…" at bounding box center [998, 207] width 338 height 161
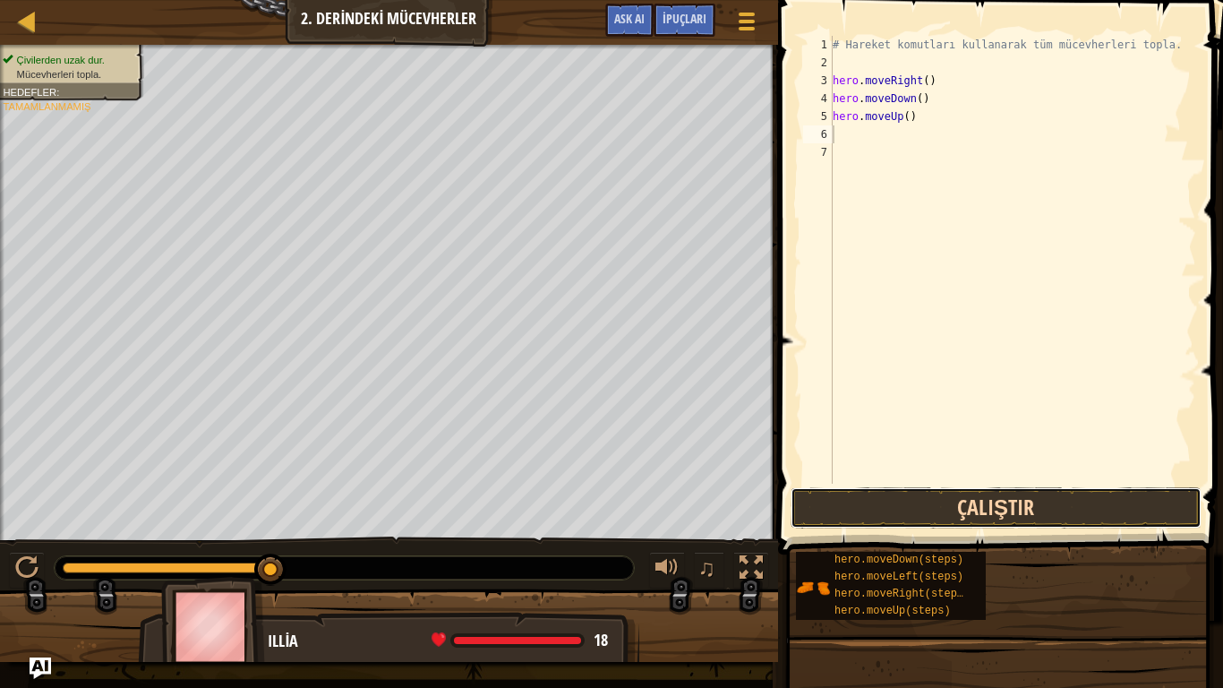
click at [902, 506] on button "Çalıştır" at bounding box center [995, 507] width 411 height 41
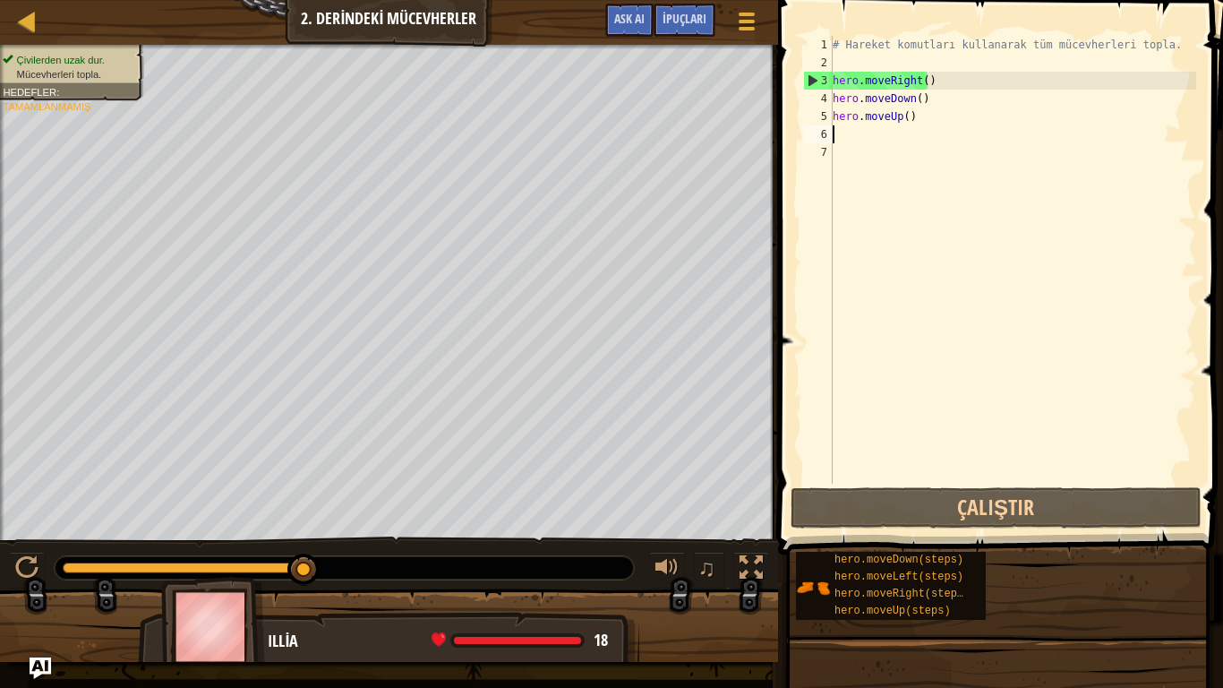
type textarea "h"
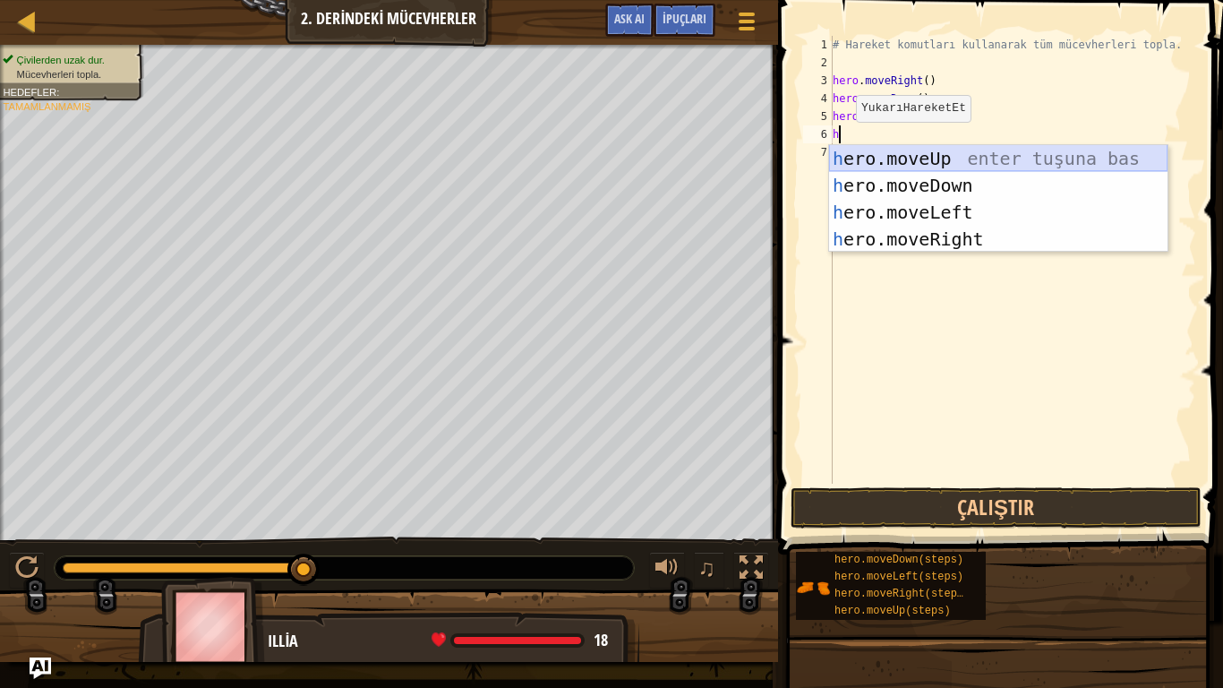
click at [860, 153] on div "h ero.moveUp enter tuşuna bas h ero.moveDown enter tuşuna bas h ero.moveLeft en…" at bounding box center [998, 225] width 338 height 161
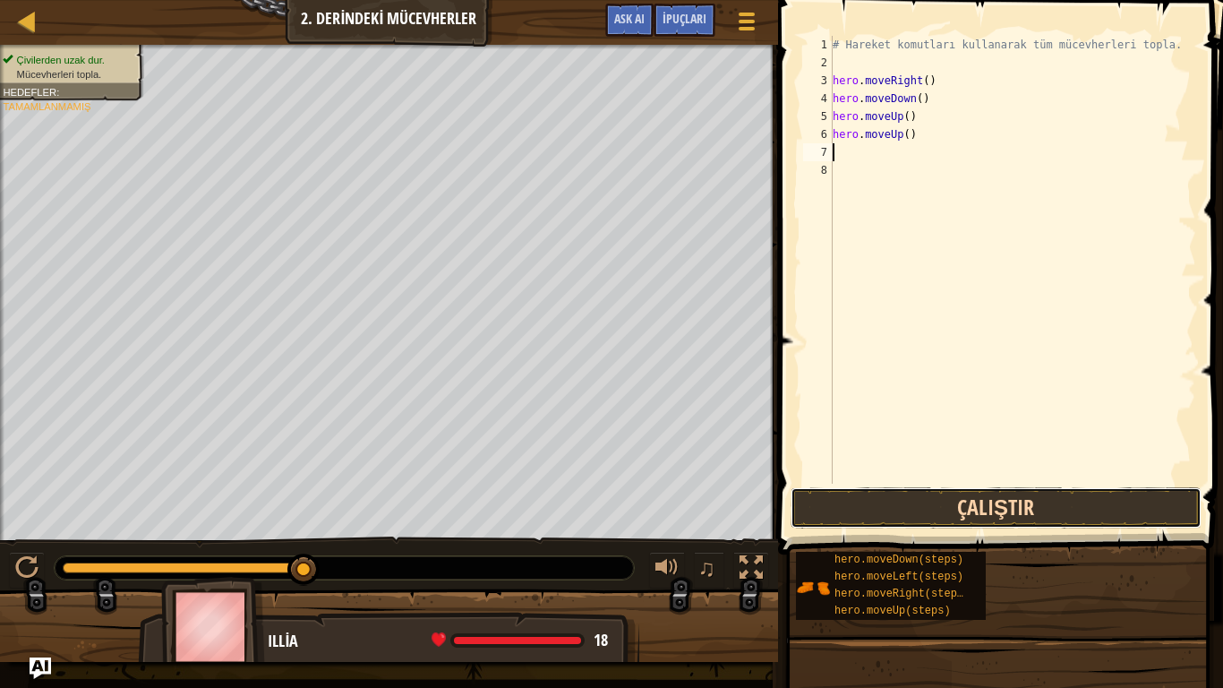
click at [849, 508] on button "Çalıştır" at bounding box center [995, 507] width 411 height 41
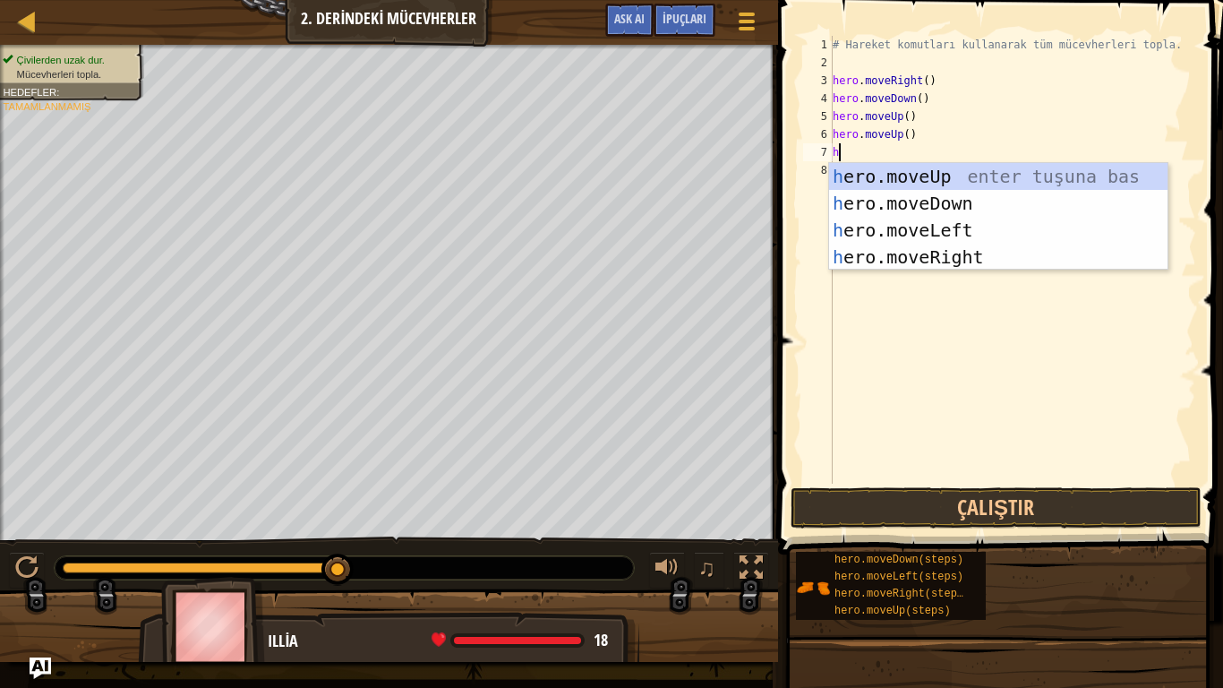
type textarea "ho"
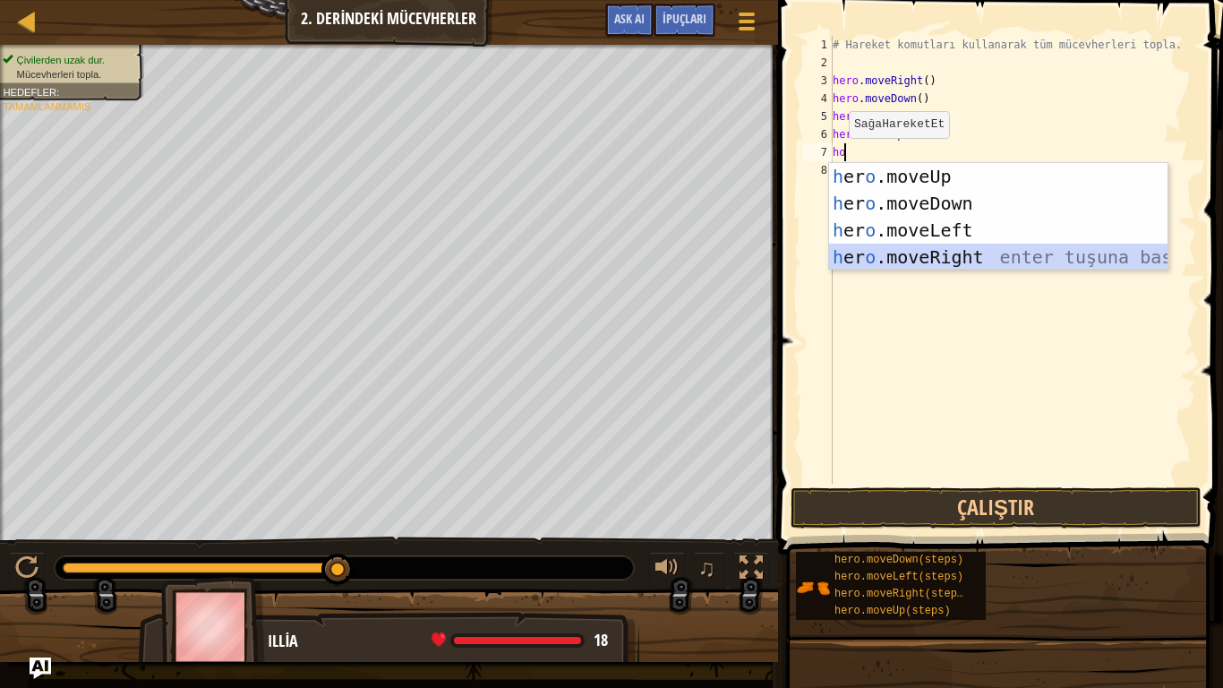
click at [907, 259] on div "h er o .moveUp enter tuşuna bas h er o .moveDown enter tuşuna bas h er o .moveL…" at bounding box center [998, 243] width 338 height 161
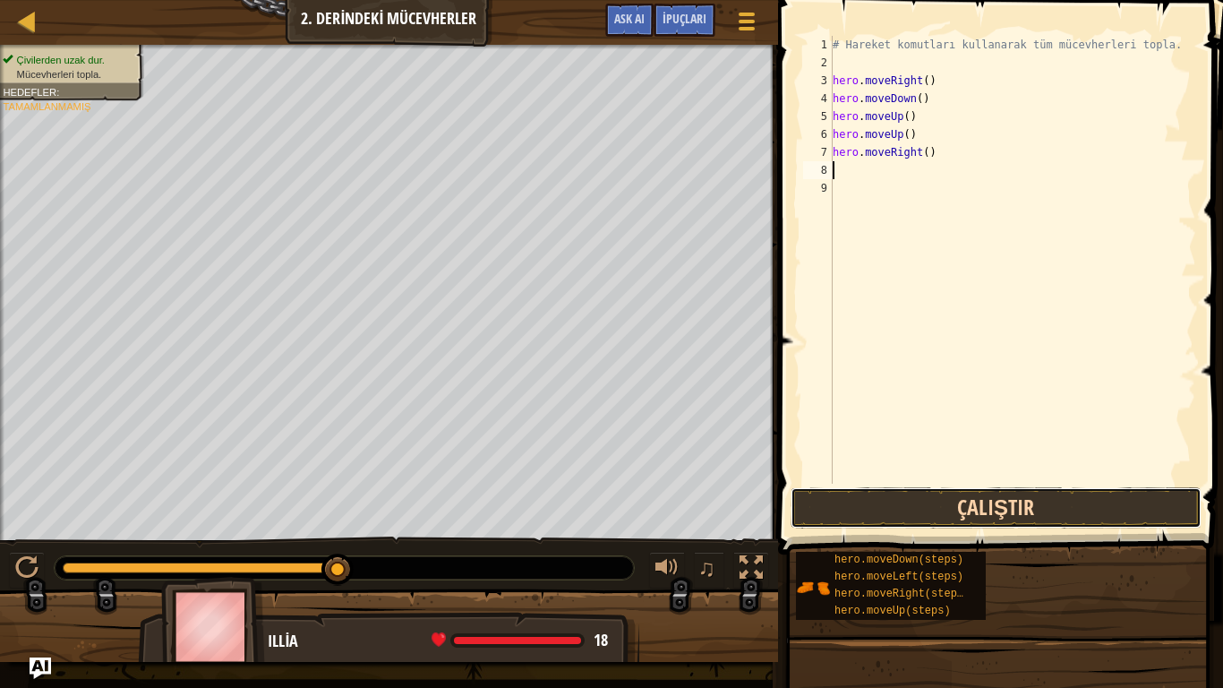
click at [904, 509] on button "Çalıştır" at bounding box center [995, 507] width 411 height 41
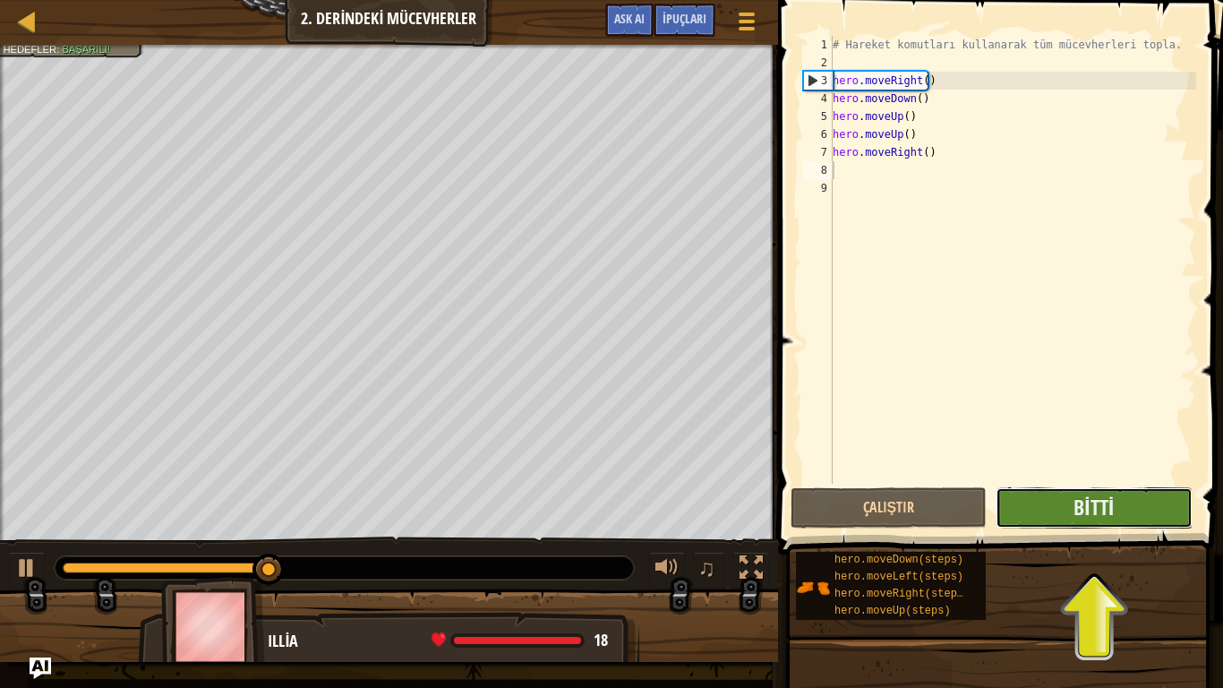
click at [1146, 517] on button "Bitti" at bounding box center [1093, 507] width 196 height 41
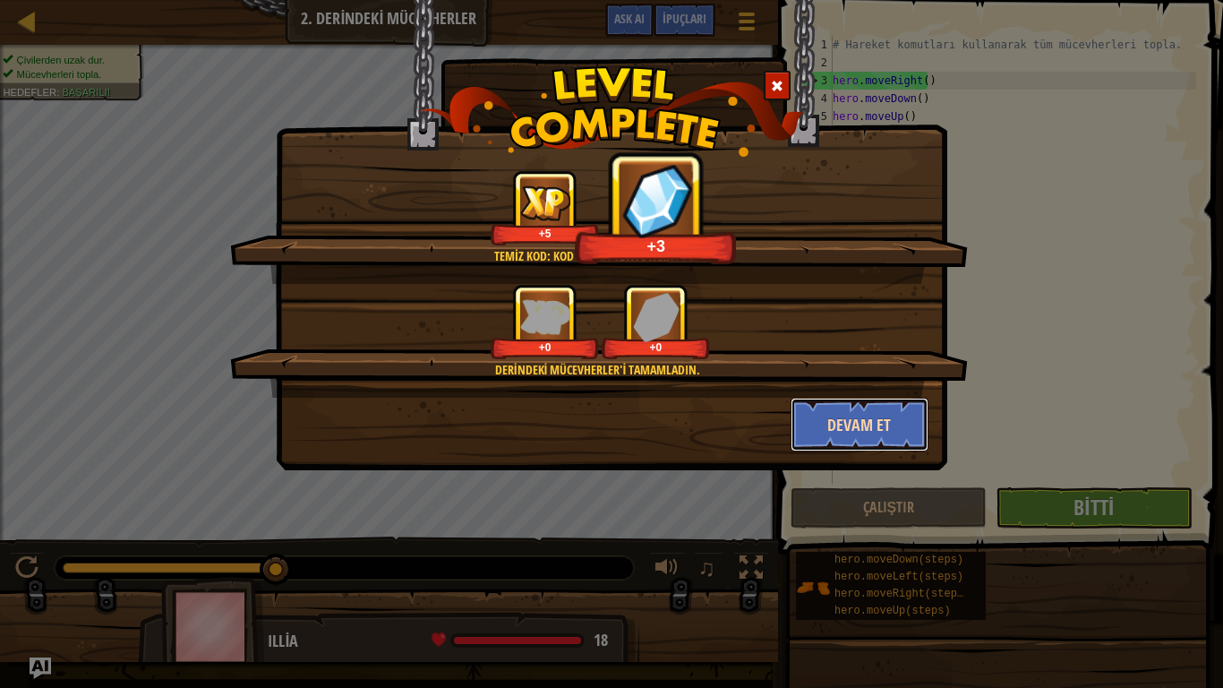
click at [876, 427] on button "Devam et" at bounding box center [859, 424] width 139 height 54
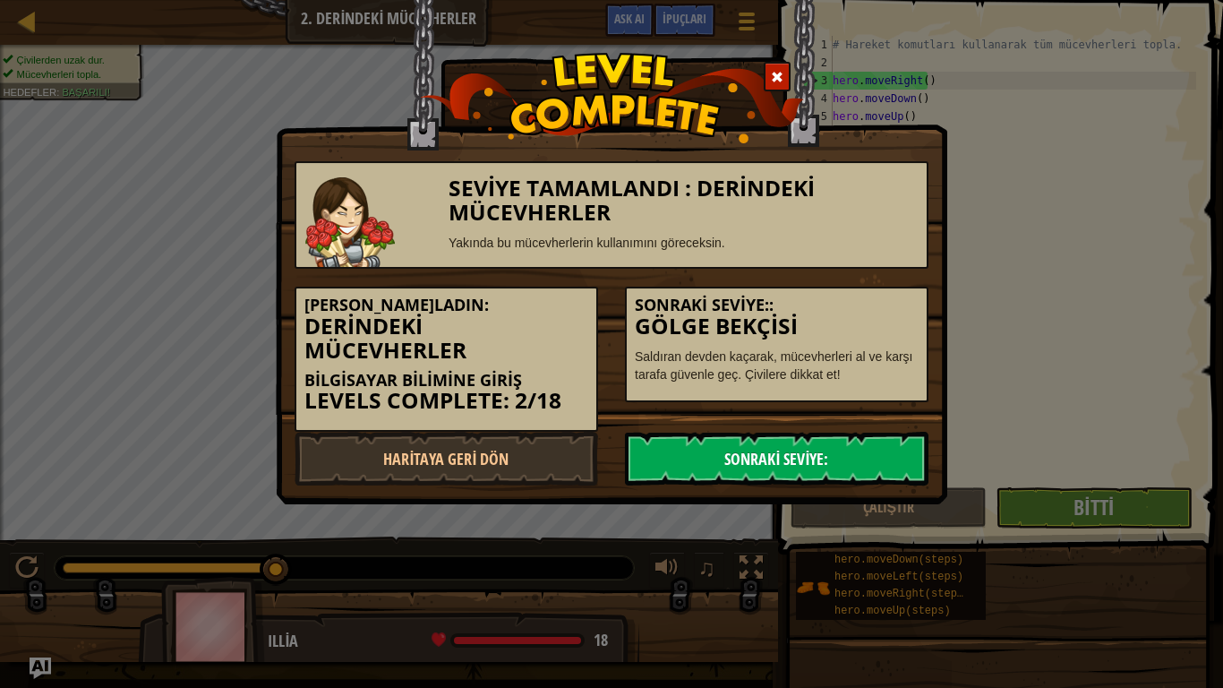
click at [796, 450] on link "Sonraki Seviye:" at bounding box center [776, 458] width 303 height 54
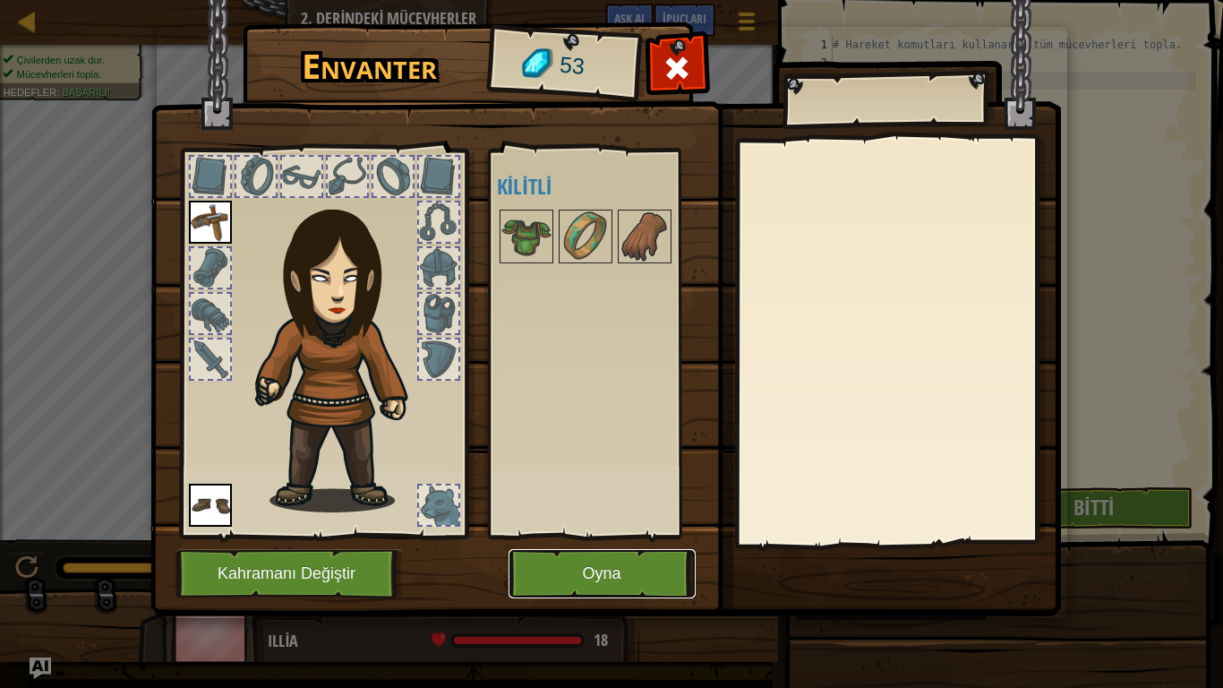
click at [622, 560] on button "Oyna" at bounding box center [601, 573] width 187 height 49
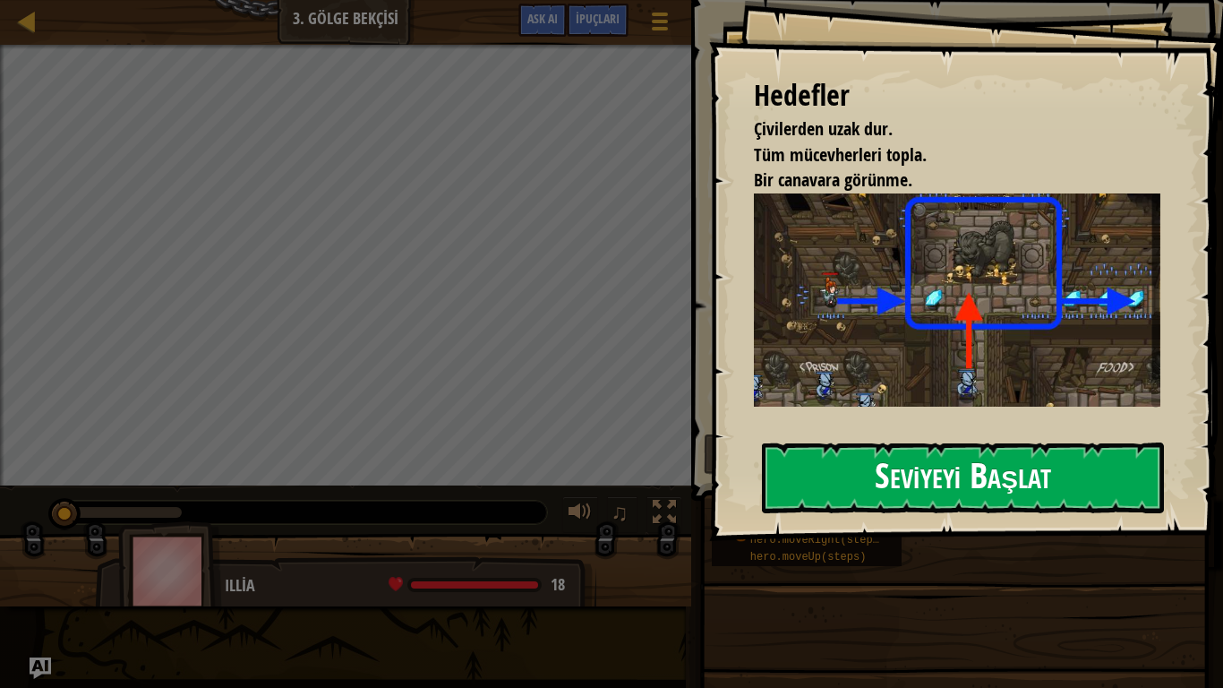
click at [837, 479] on button "Seviyeyi Başlat" at bounding box center [963, 477] width 402 height 71
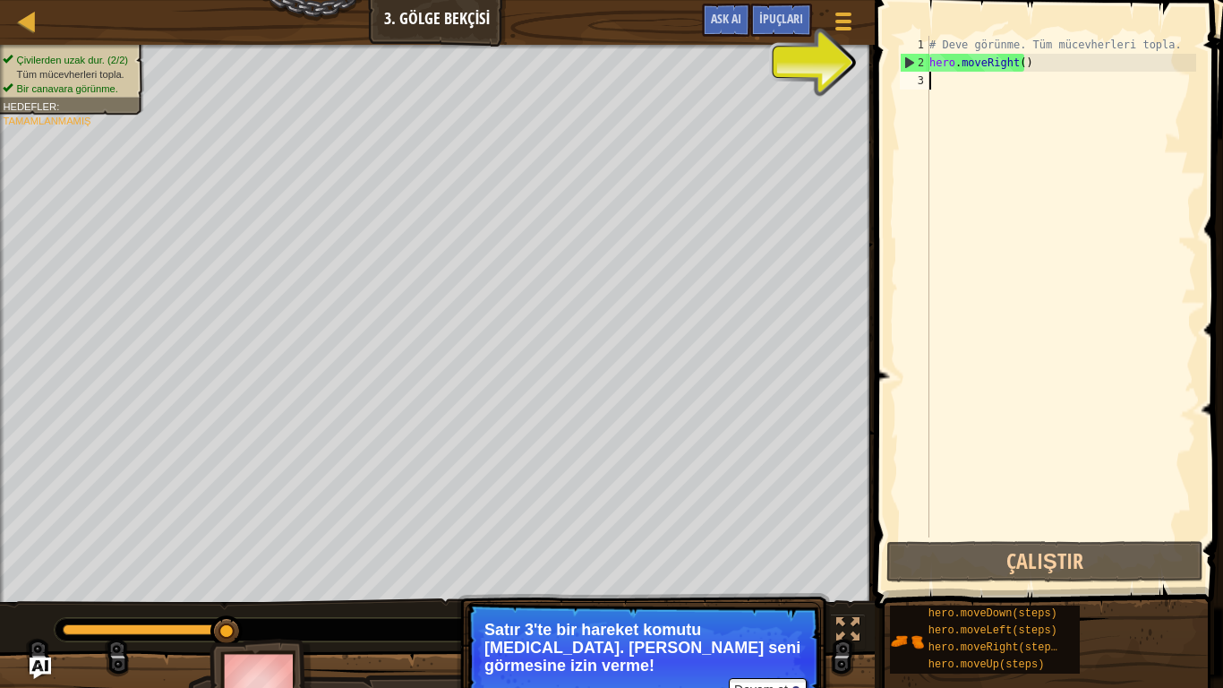
type textarea "h"
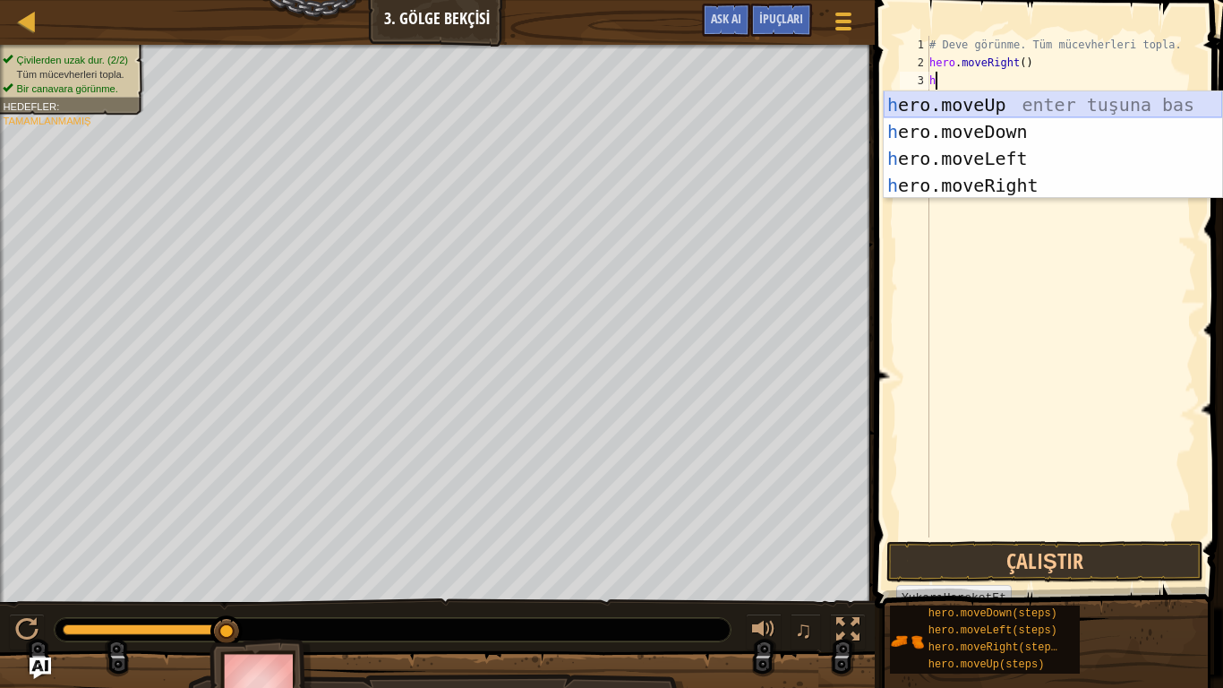
click at [973, 105] on div "h ero.moveUp enter tuşuna bas h ero.moveDown enter tuşuna bas h ero.moveLeft en…" at bounding box center [1053, 171] width 338 height 161
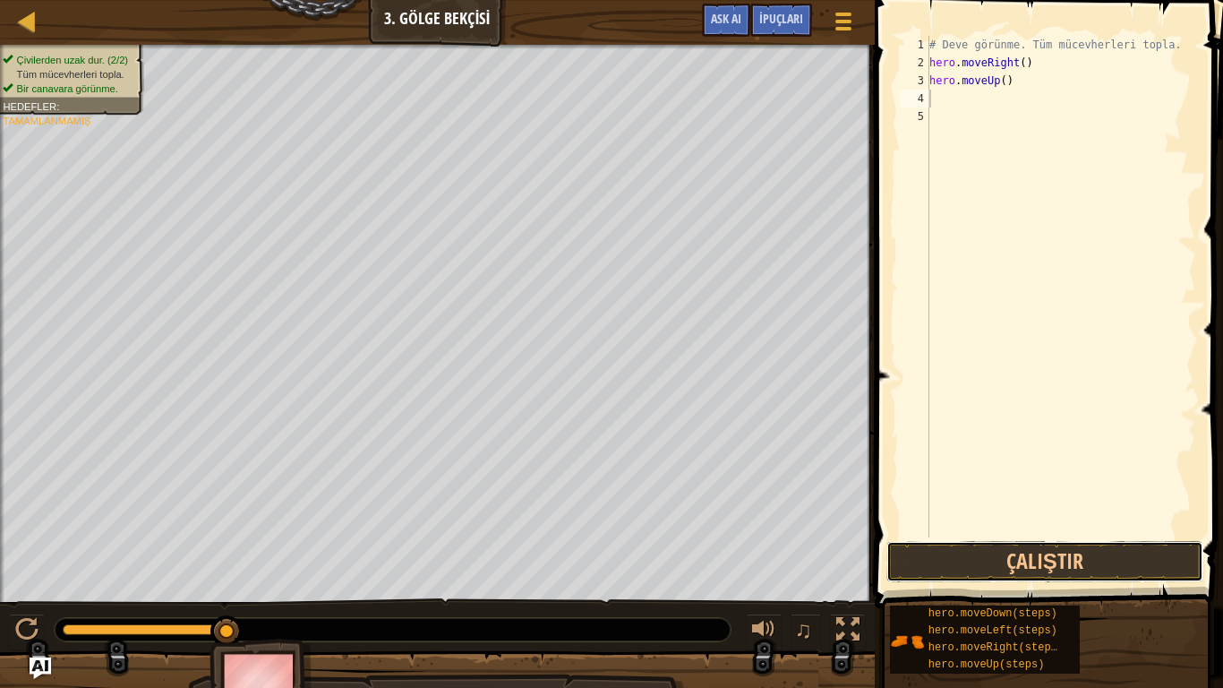
drag, startPoint x: 1038, startPoint y: 562, endPoint x: 943, endPoint y: 497, distance: 115.2
click at [1033, 562] on button "Çalıştır" at bounding box center [1044, 561] width 317 height 41
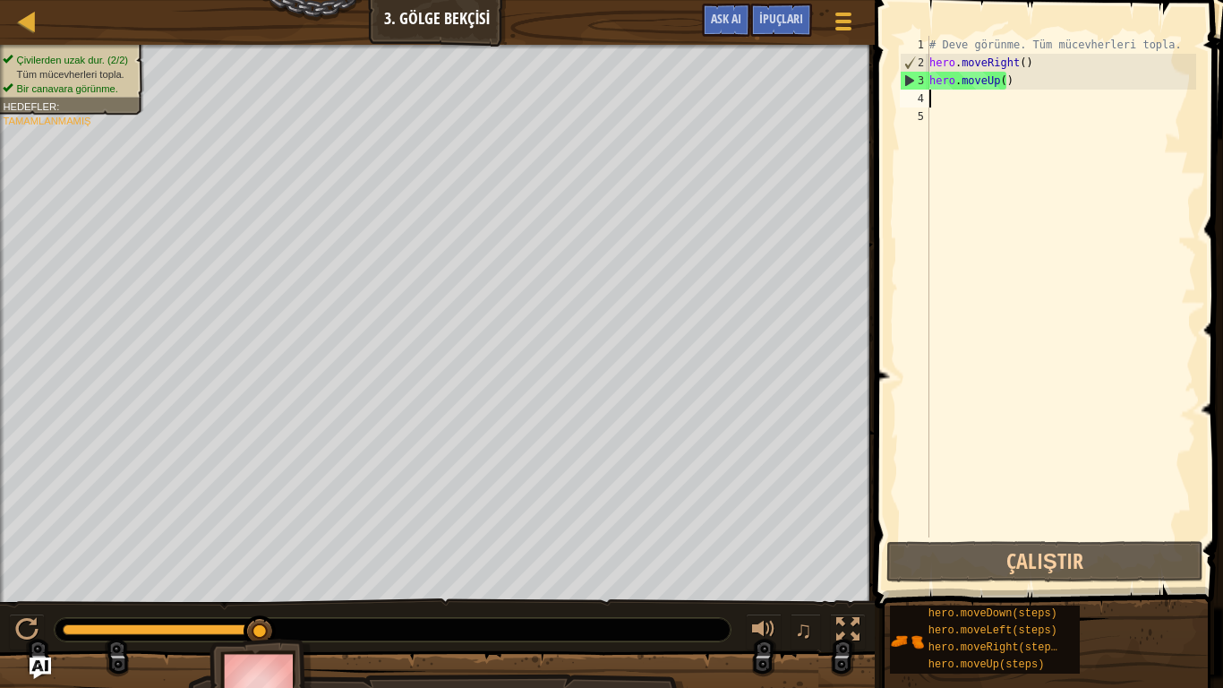
type textarea "h"
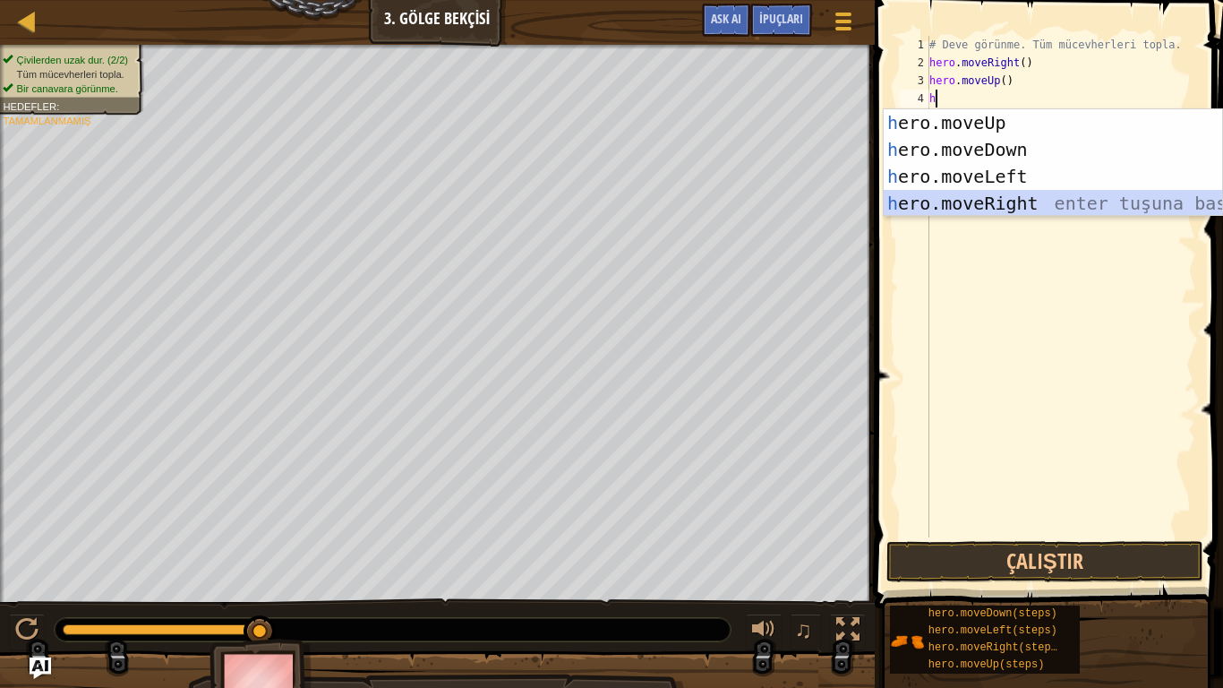
drag, startPoint x: 955, startPoint y: 198, endPoint x: 962, endPoint y: 245, distance: 48.0
click at [962, 0] on body "Harita Bilgisayar Bilimine Giriş 3. Gölge Bekçisi Oyun Menüsü Bitti İpuçları As…" at bounding box center [611, 0] width 1223 height 0
click at [970, 198] on div "h ero.moveUp enter tuşuna bas h ero.moveDown enter tuşuna bas h ero.moveLeft en…" at bounding box center [1053, 189] width 338 height 161
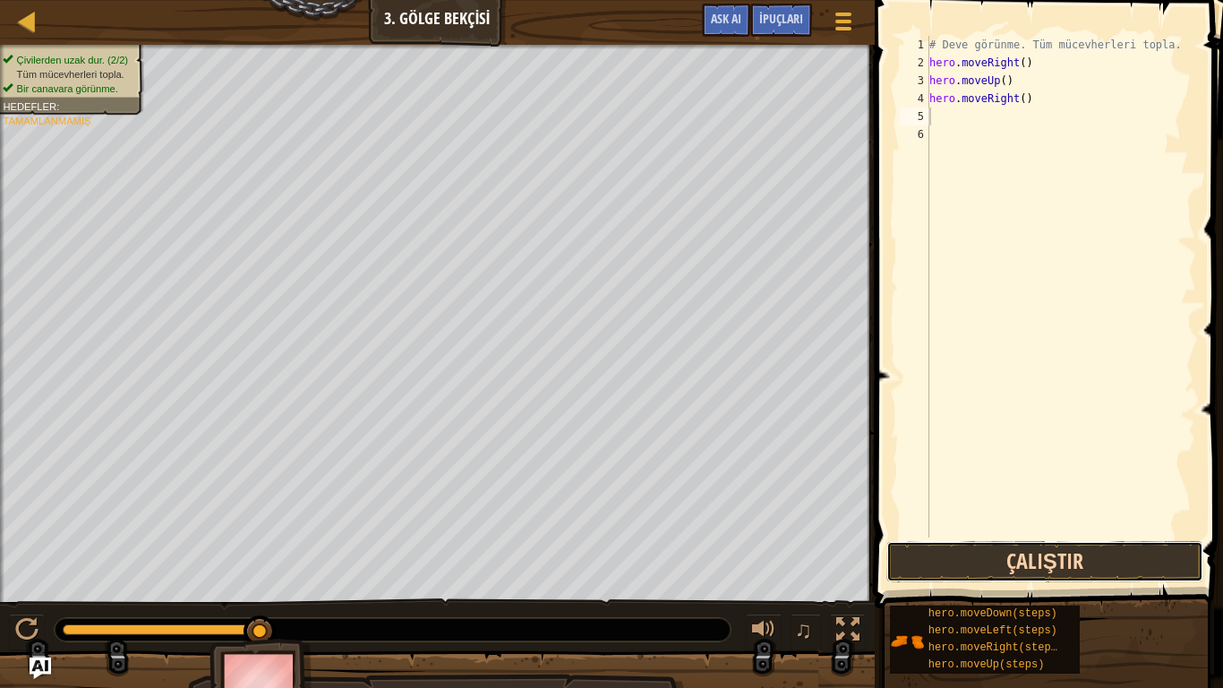
click at [961, 563] on button "Çalıştır" at bounding box center [1044, 561] width 317 height 41
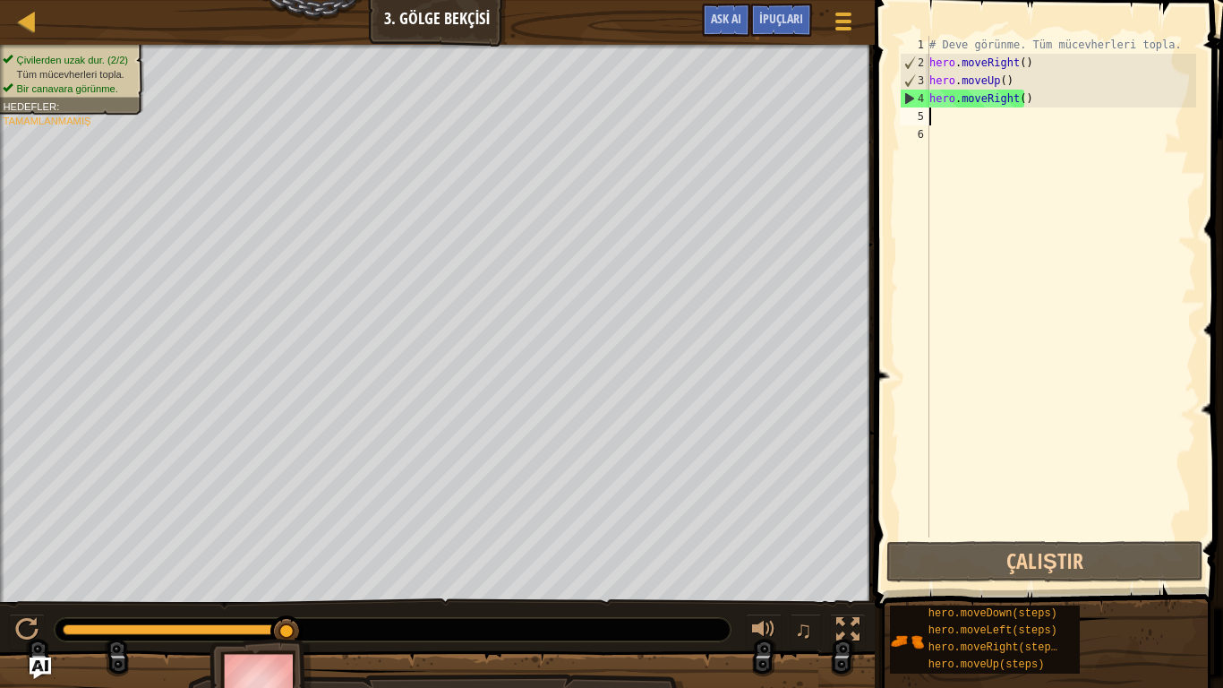
type textarea "h"
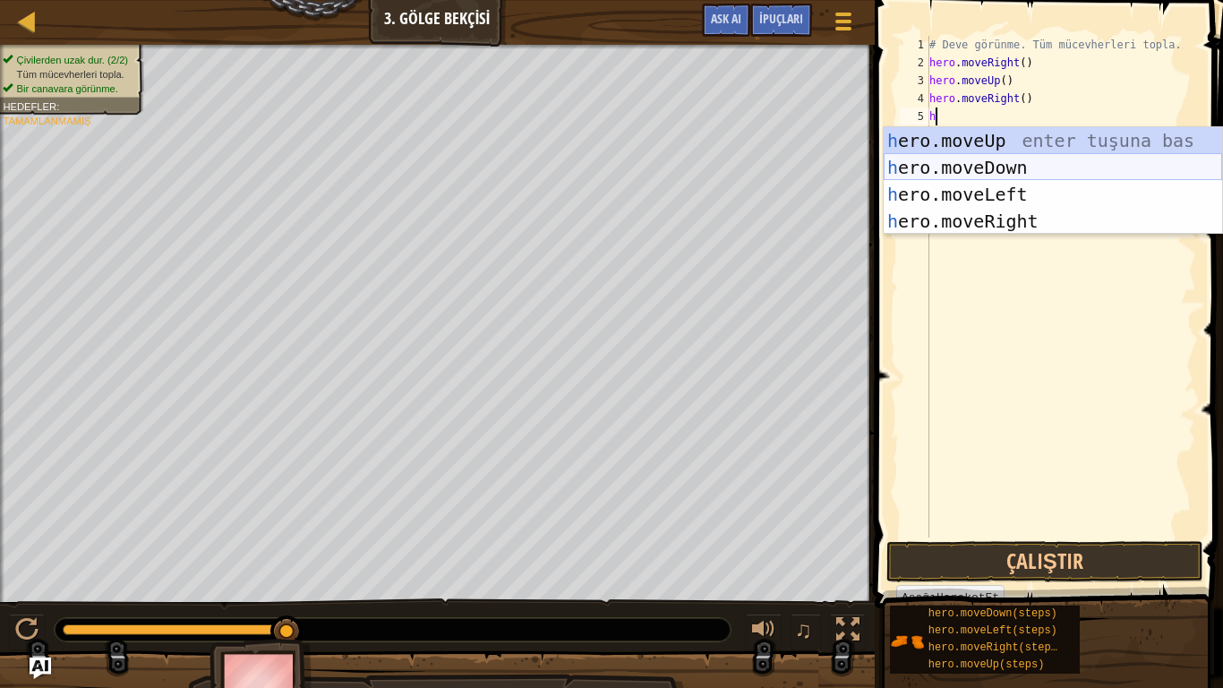
click at [944, 155] on div "h ero.moveUp enter tuşuna bas h ero.moveDown enter tuşuna bas h ero.moveLeft en…" at bounding box center [1053, 207] width 338 height 161
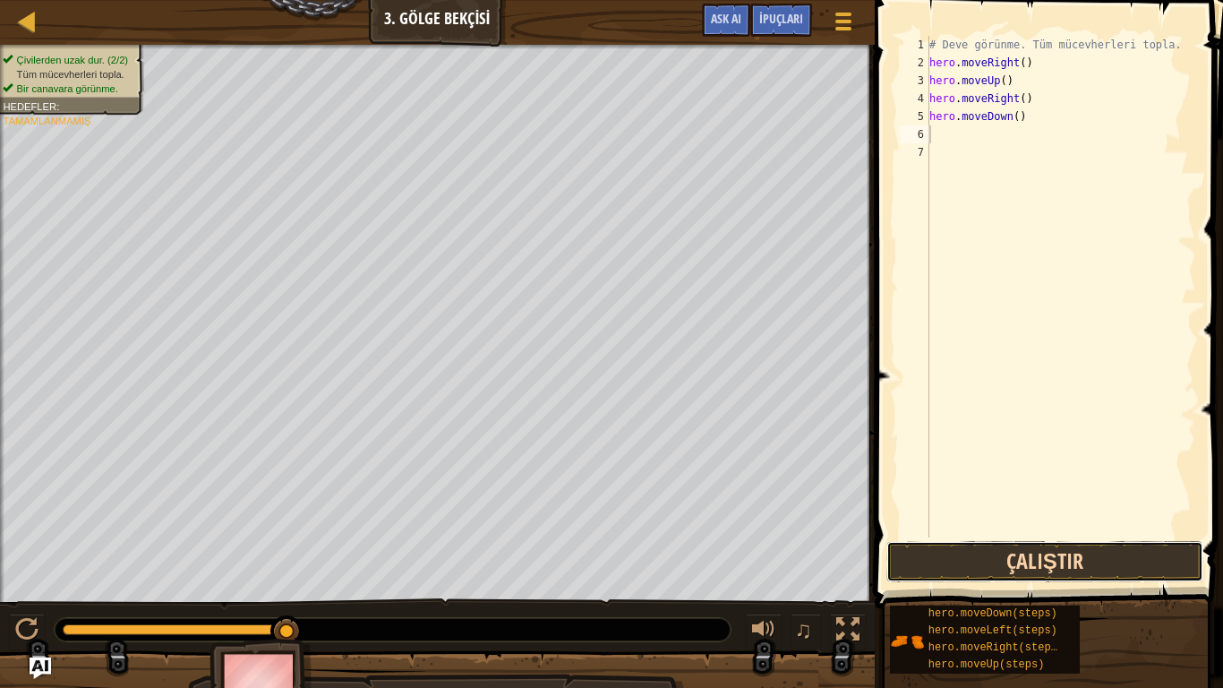
click at [986, 552] on button "Çalıştır" at bounding box center [1044, 561] width 317 height 41
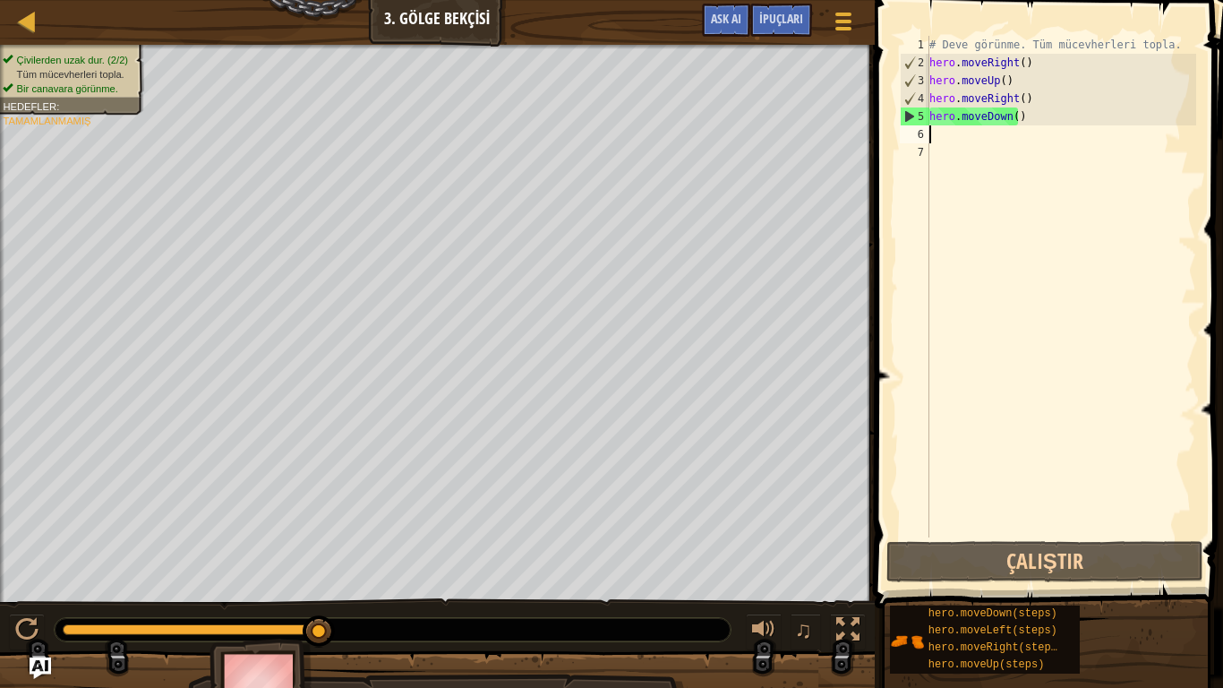
type textarea "h"
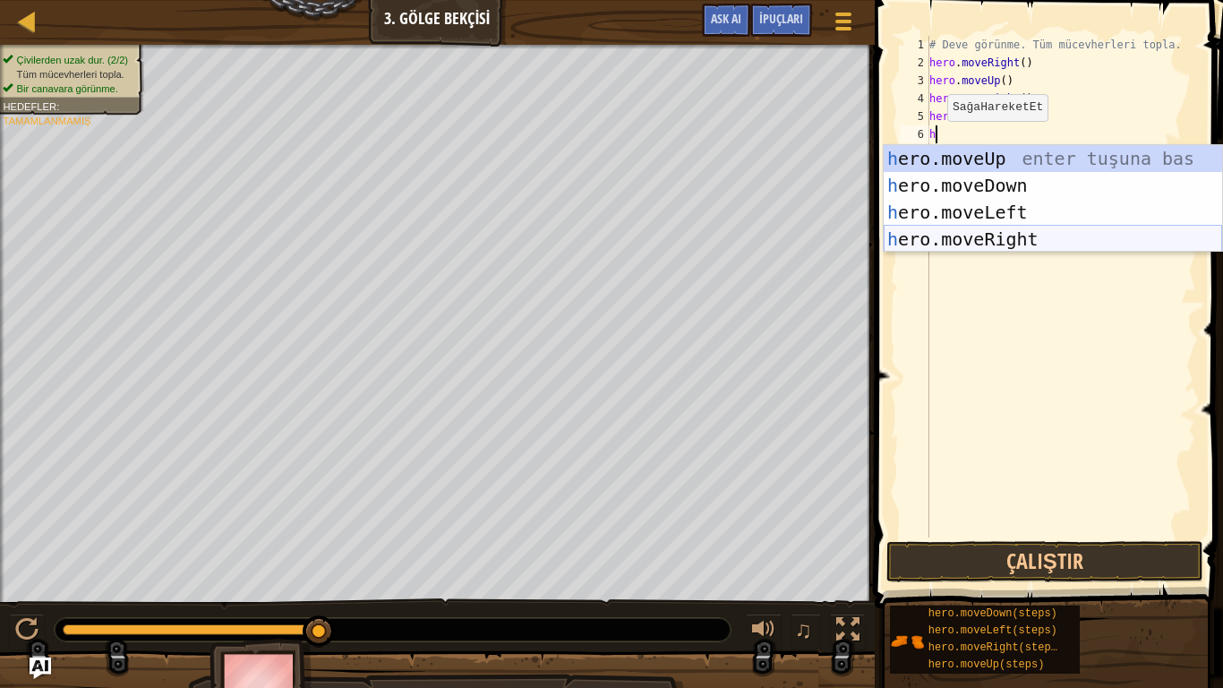
click at [970, 250] on div "h ero.moveUp enter tuşuna bas h ero.moveDown enter tuşuna bas h ero.moveLeft en…" at bounding box center [1053, 225] width 338 height 161
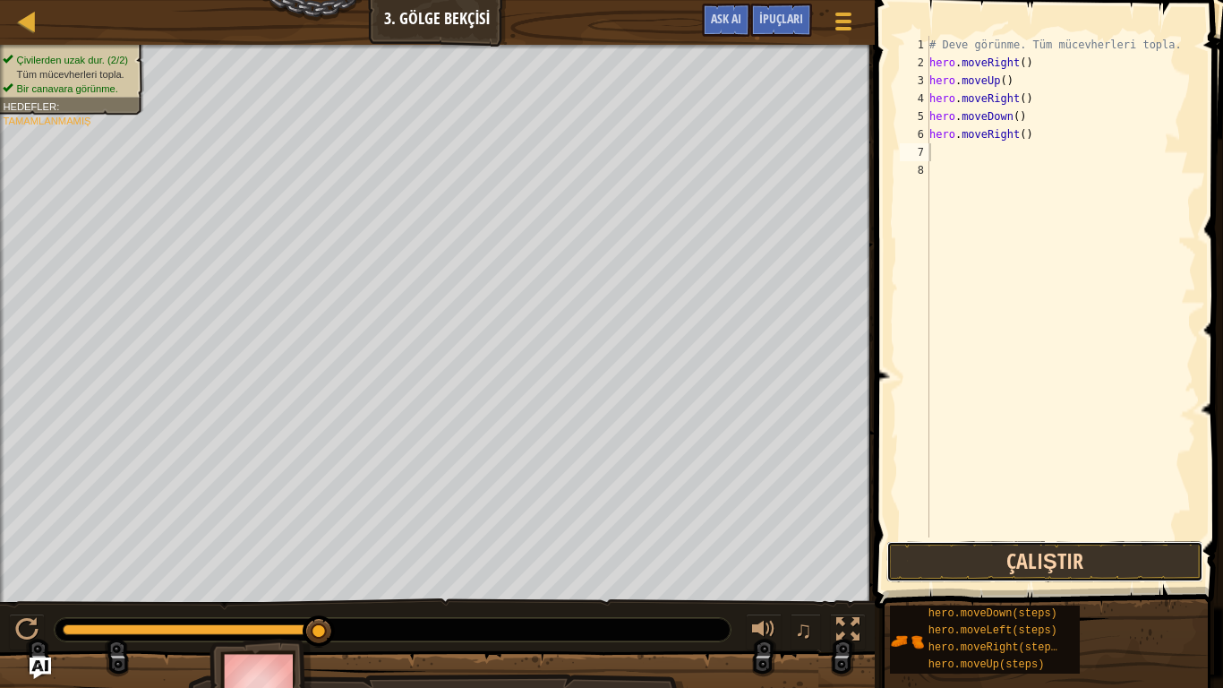
click at [975, 561] on button "Çalıştır" at bounding box center [1044, 561] width 317 height 41
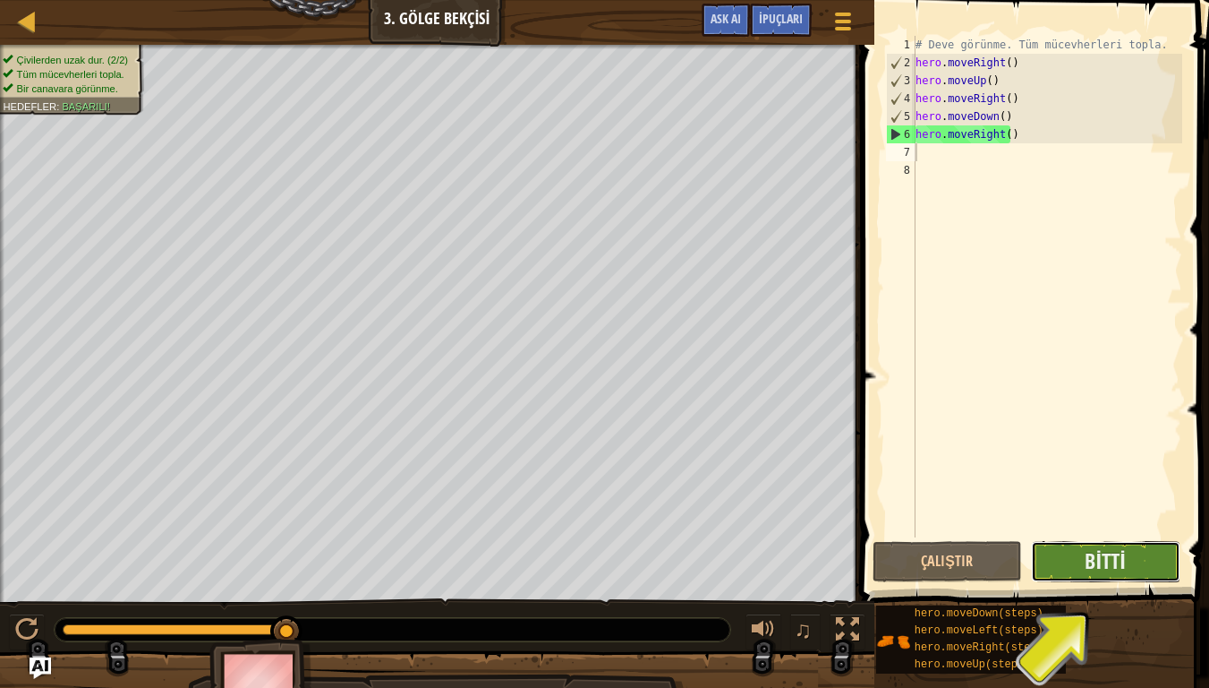
click at [1133, 557] on button "Bitti" at bounding box center [1106, 561] width 150 height 41
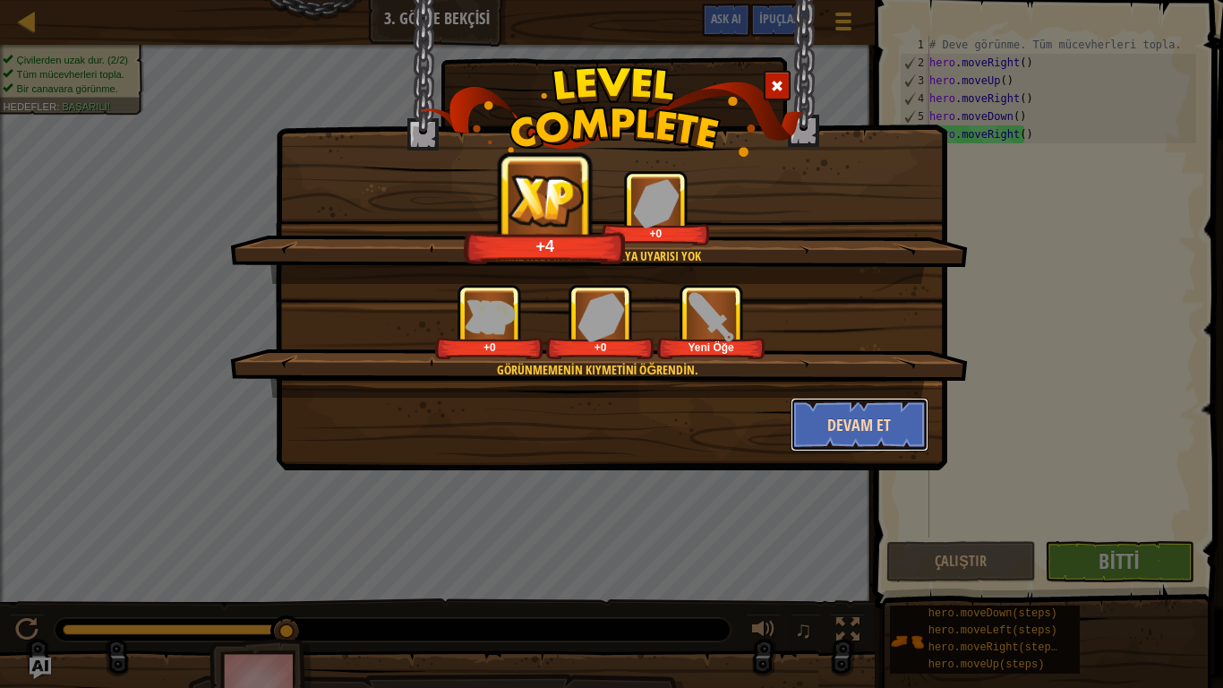
click at [899, 419] on button "Devam et" at bounding box center [859, 424] width 139 height 54
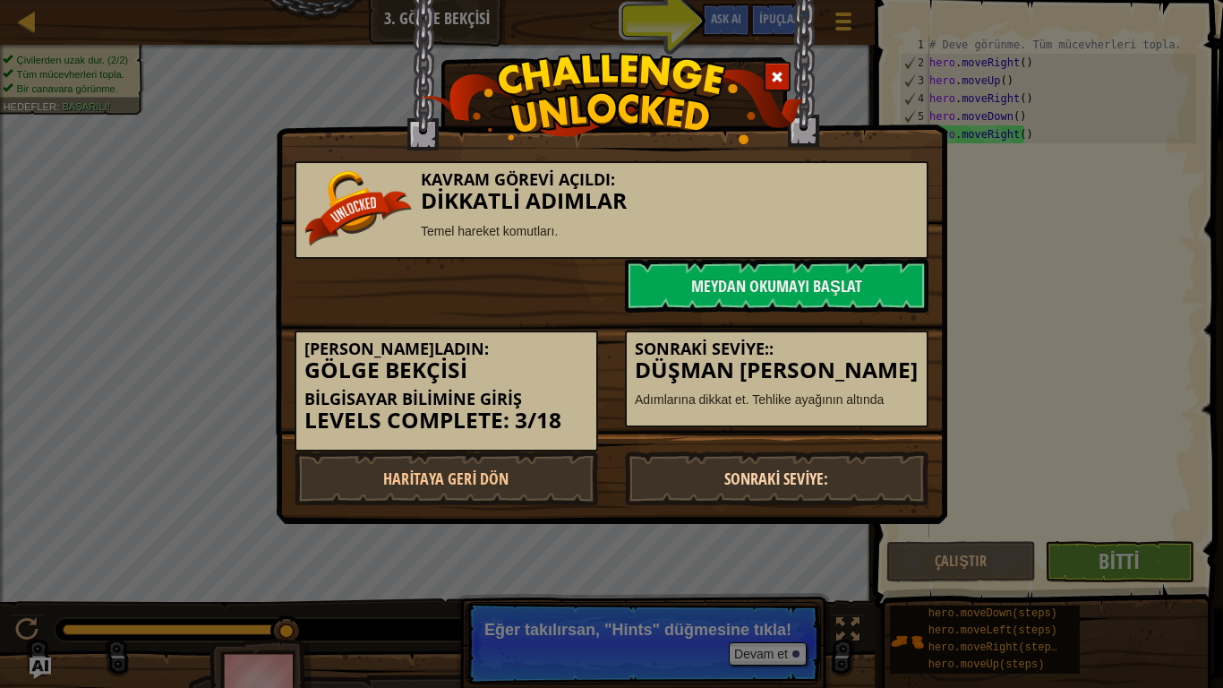
click at [884, 465] on link "Sonraki Seviye:" at bounding box center [776, 478] width 303 height 54
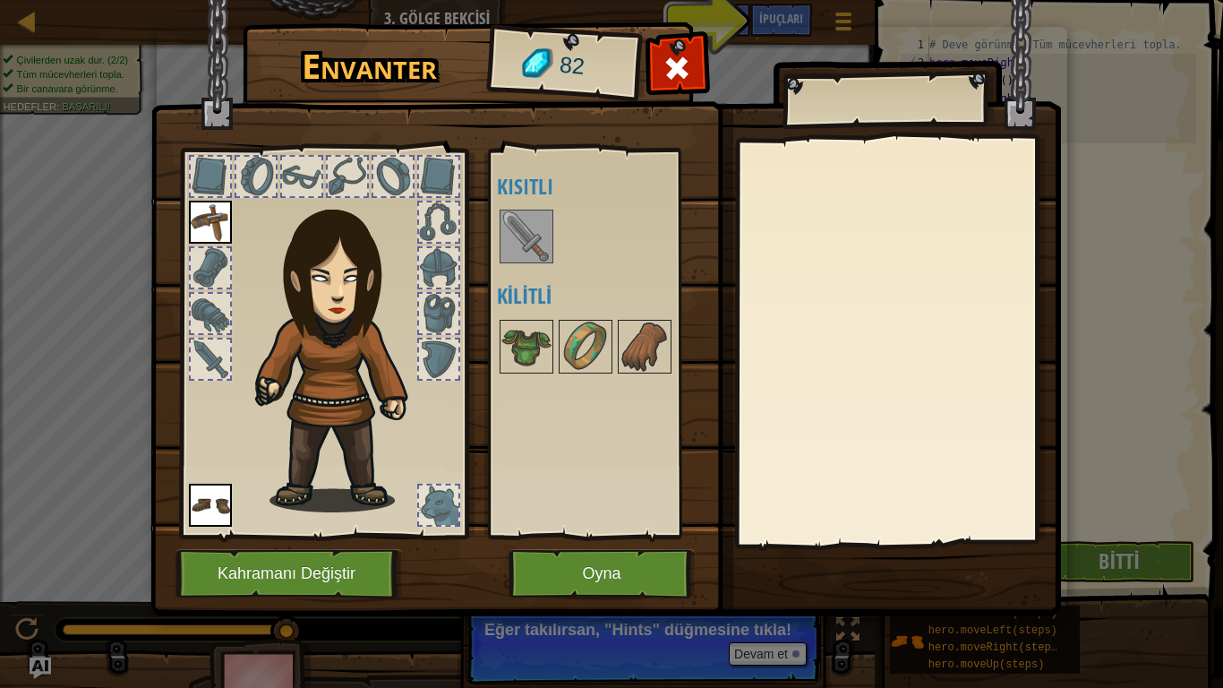
click at [536, 253] on img at bounding box center [526, 236] width 50 height 50
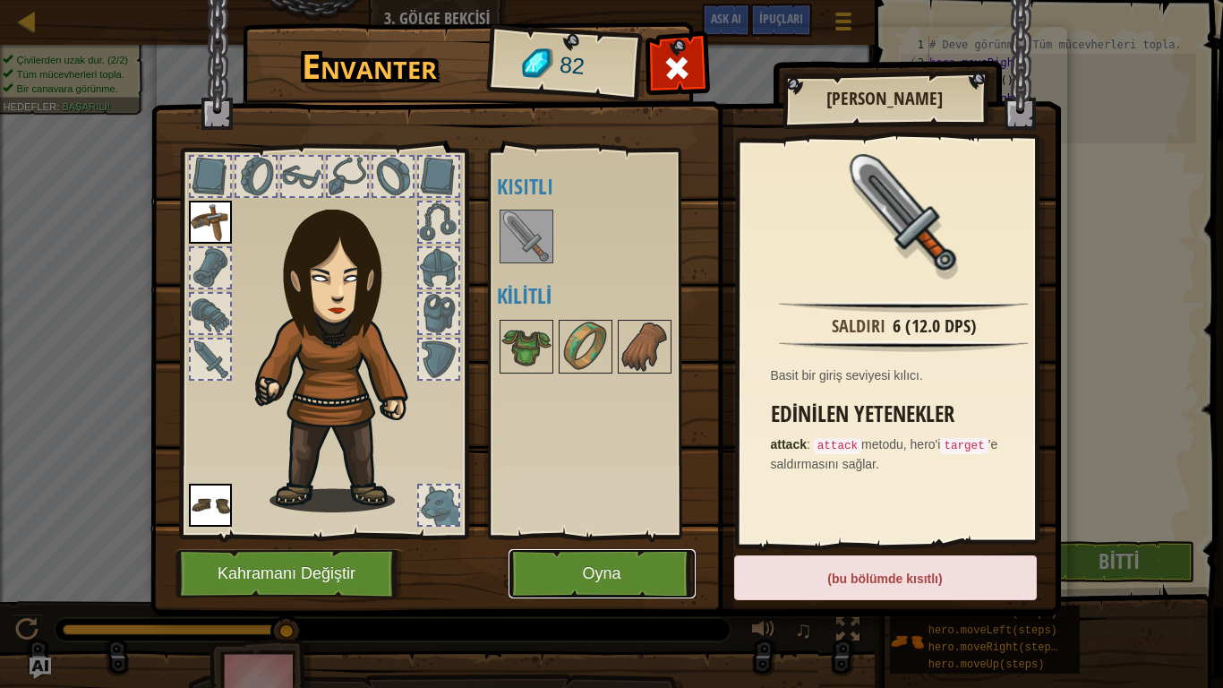
click at [619, 553] on button "Oyna" at bounding box center [601, 573] width 187 height 49
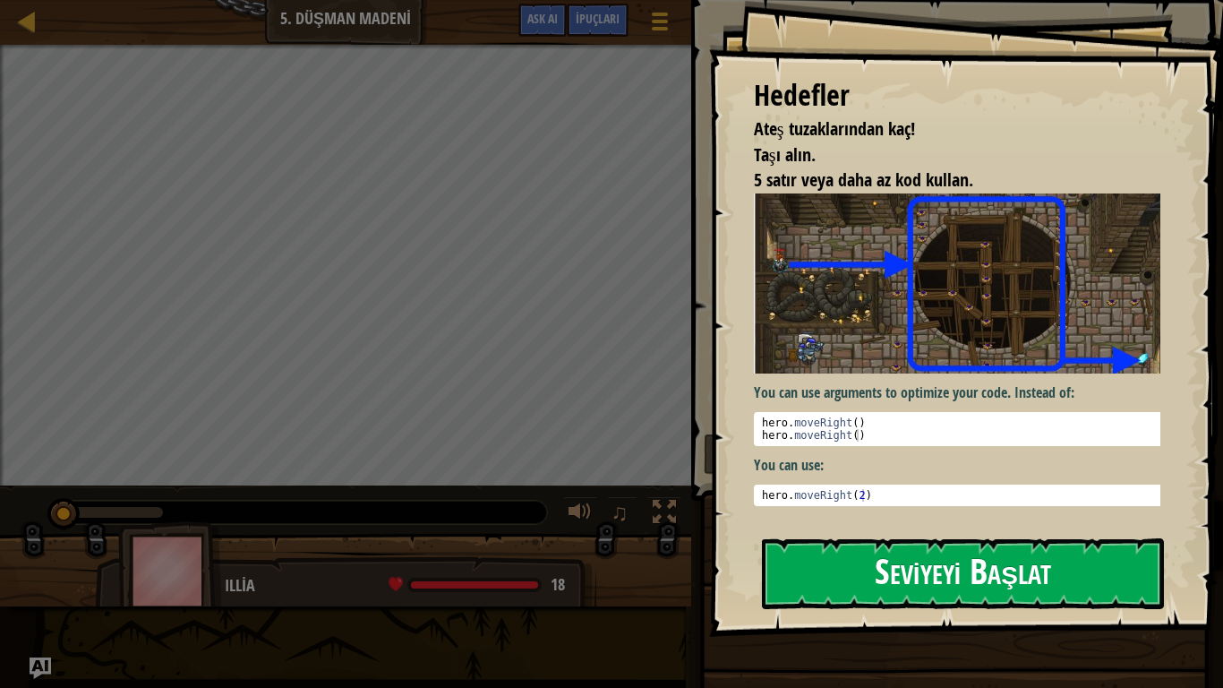
drag, startPoint x: 960, startPoint y: 572, endPoint x: 948, endPoint y: 561, distance: 15.8
click at [953, 567] on button "Seviyeyi Başlat" at bounding box center [963, 573] width 402 height 71
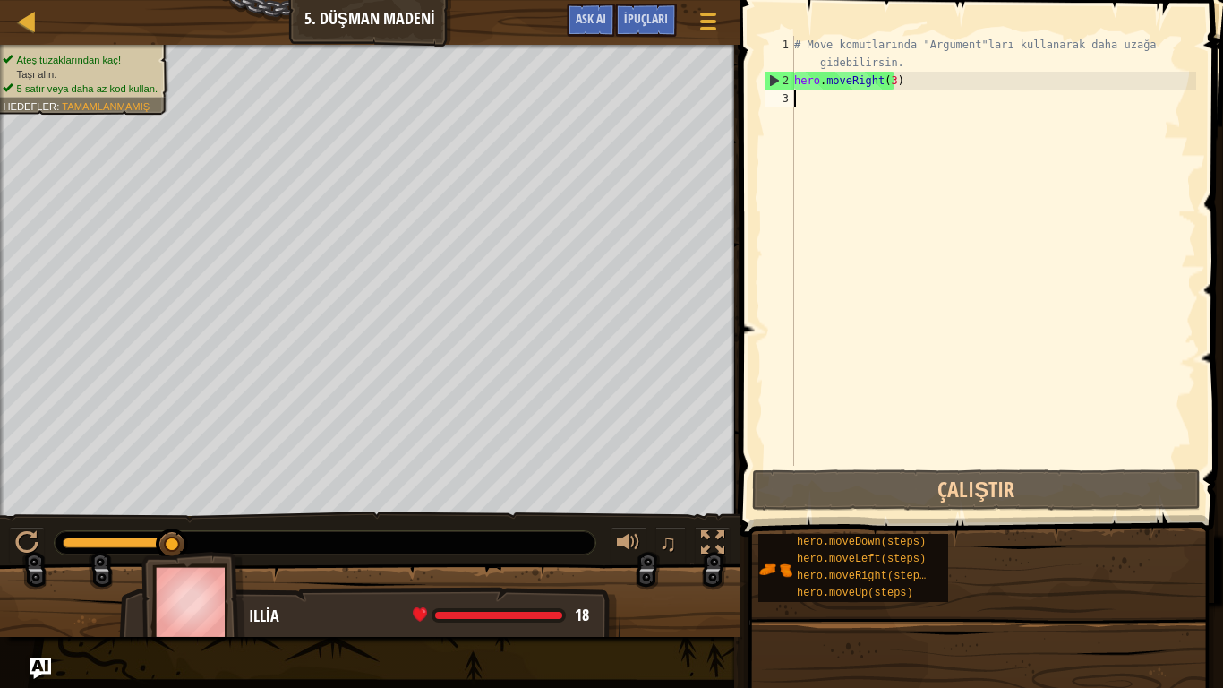
type textarea "h"
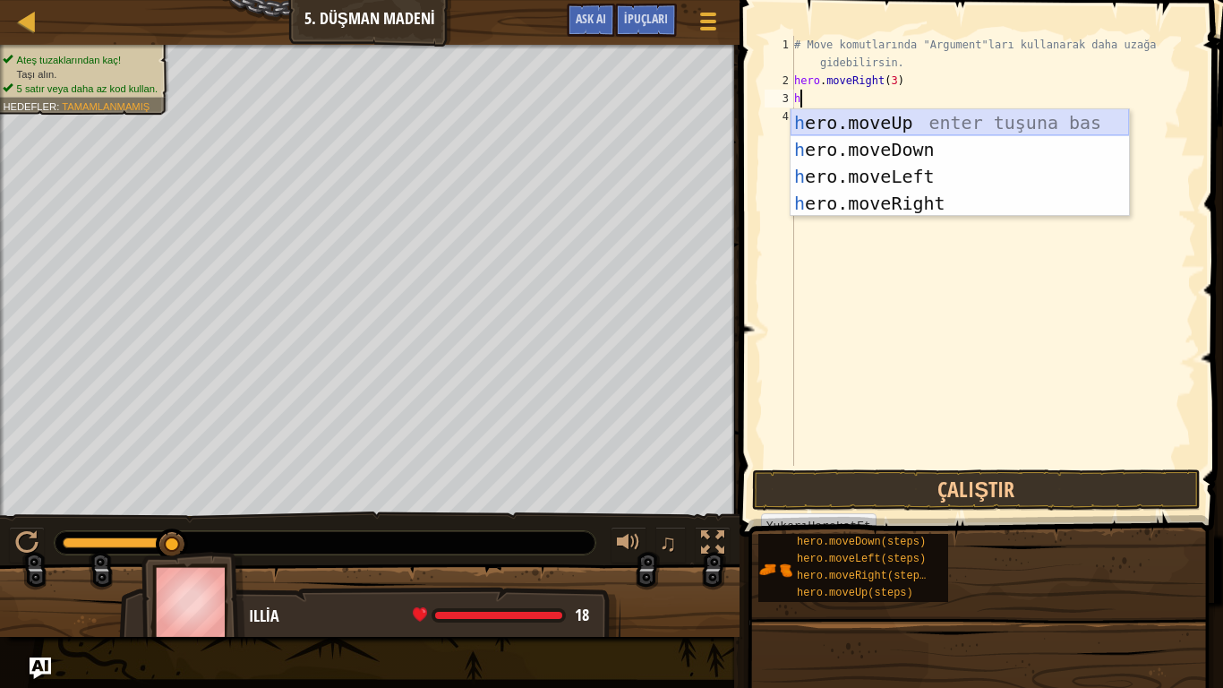
click at [833, 109] on div "h ero.moveUp enter tuşuna bas h ero.moveDown enter tuşuna bas h ero.moveLeft en…" at bounding box center [959, 189] width 338 height 161
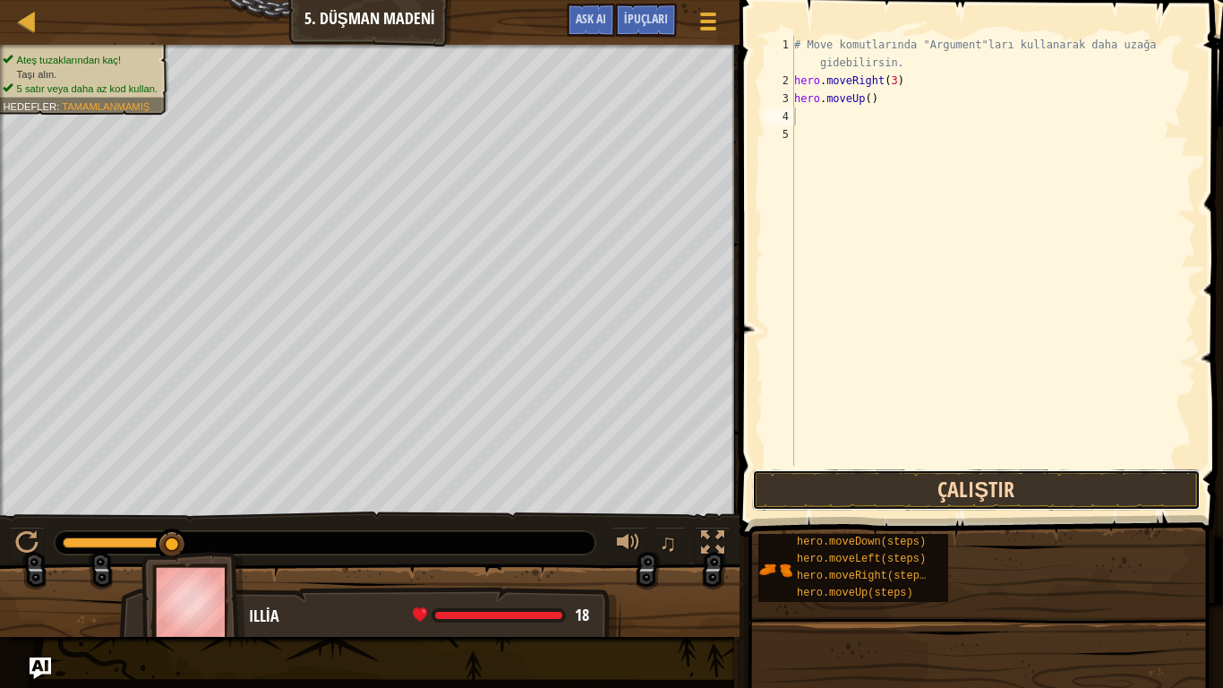
click at [924, 491] on button "Çalıştır" at bounding box center [976, 489] width 449 height 41
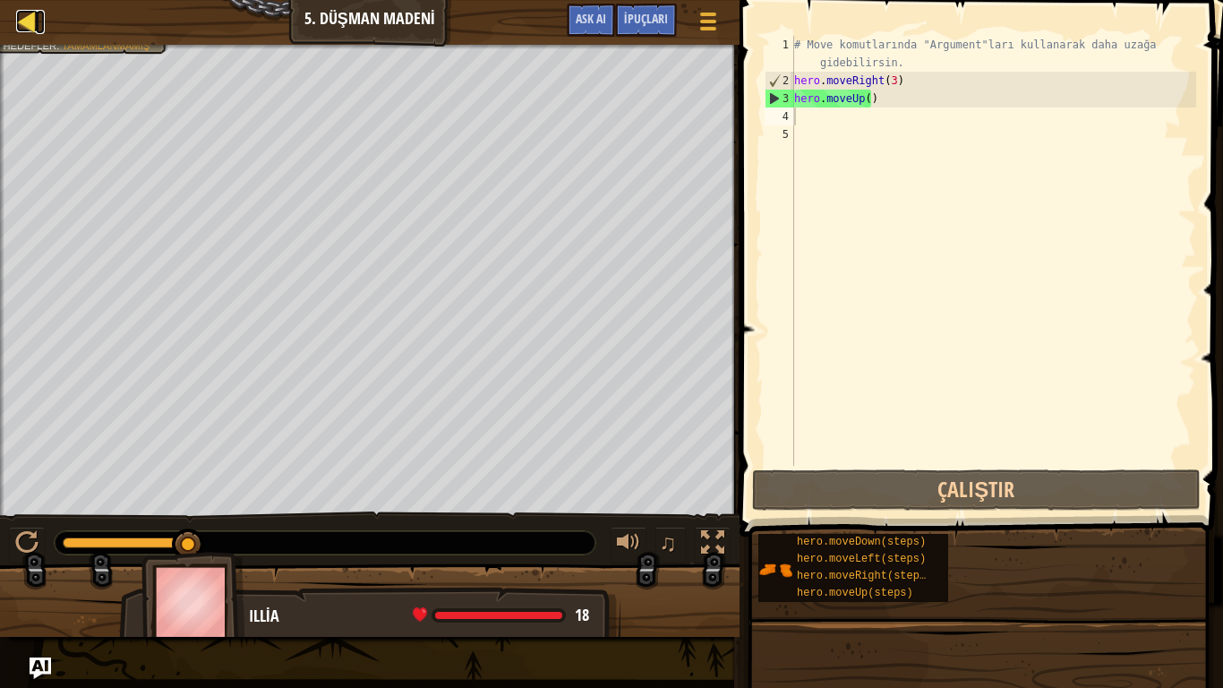
click at [24, 13] on div at bounding box center [27, 21] width 22 height 22
select select "tr"
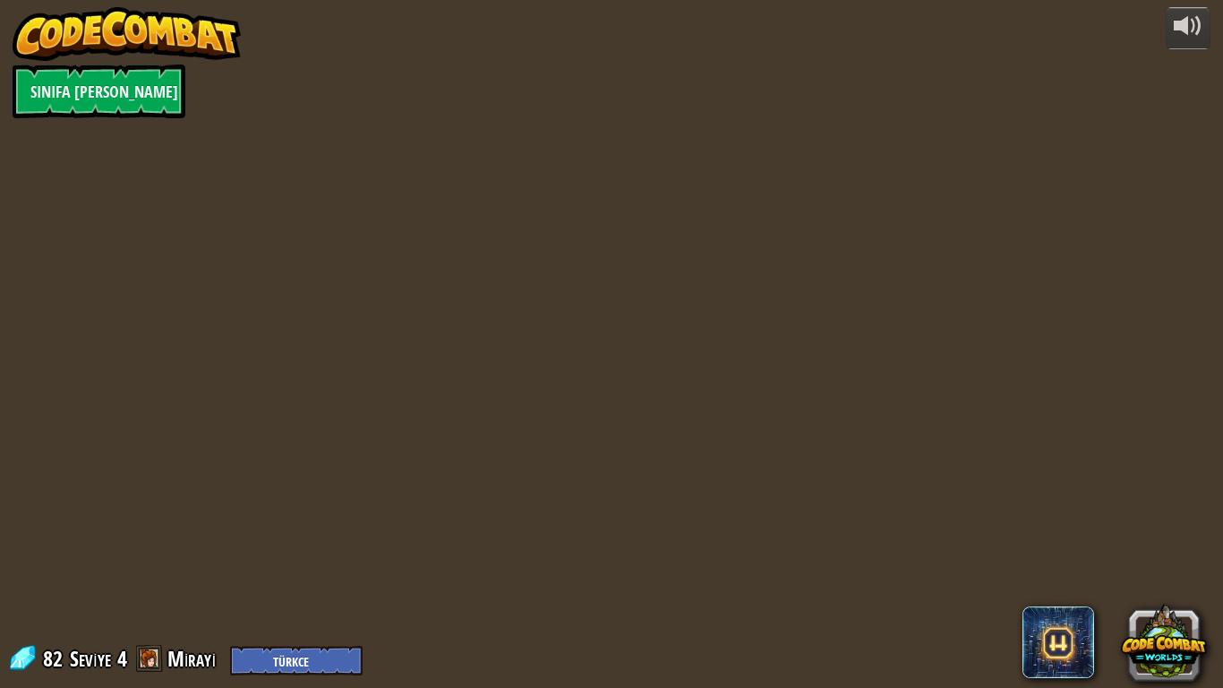
select select "tr"
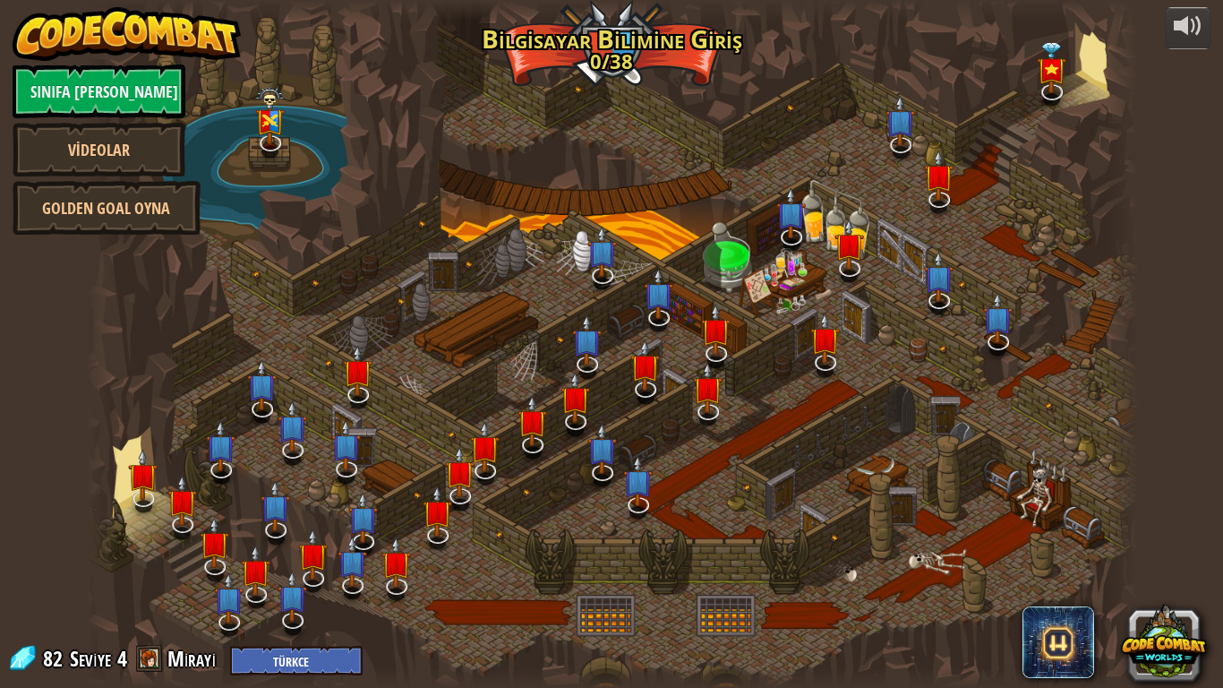
select select "tr"
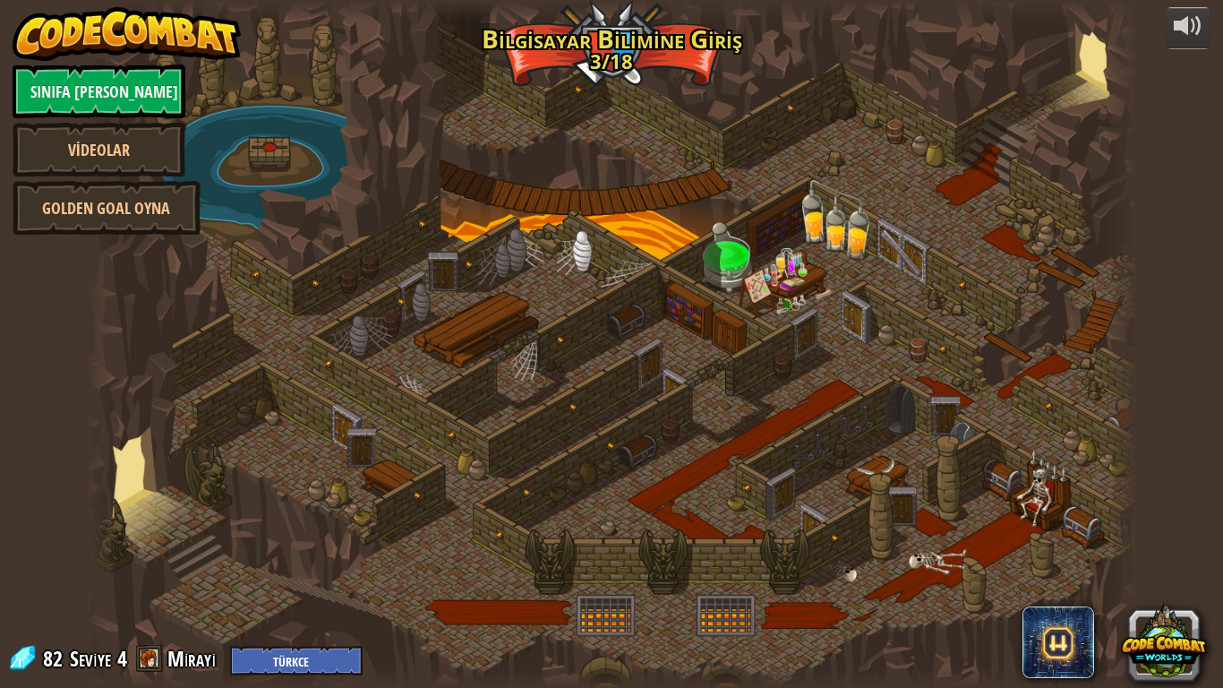
select select "tr"
